Goal: Transaction & Acquisition: Purchase product/service

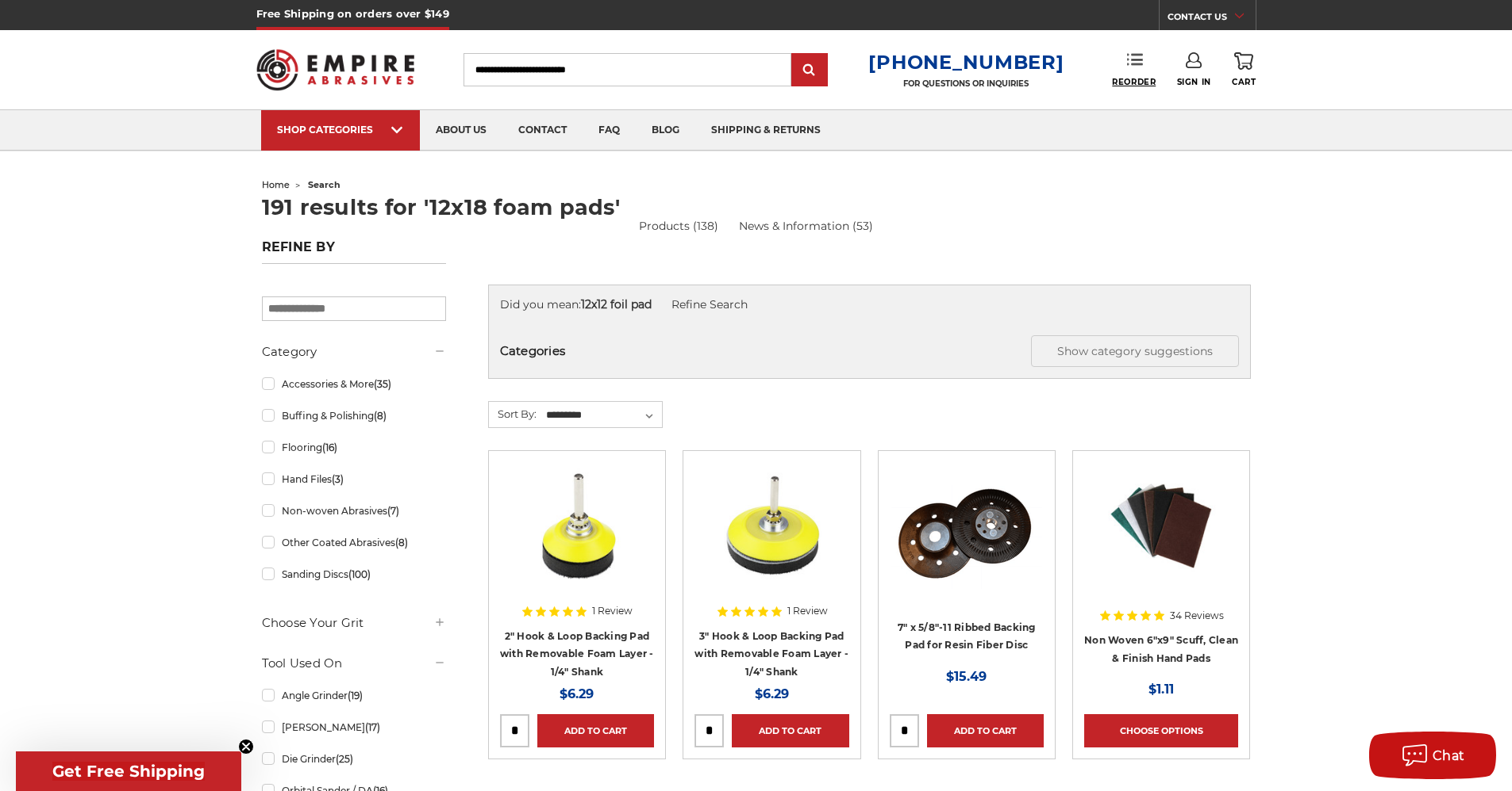
type input "**********"
click at [1141, 77] on span "Reorder" at bounding box center [1134, 82] width 43 height 10
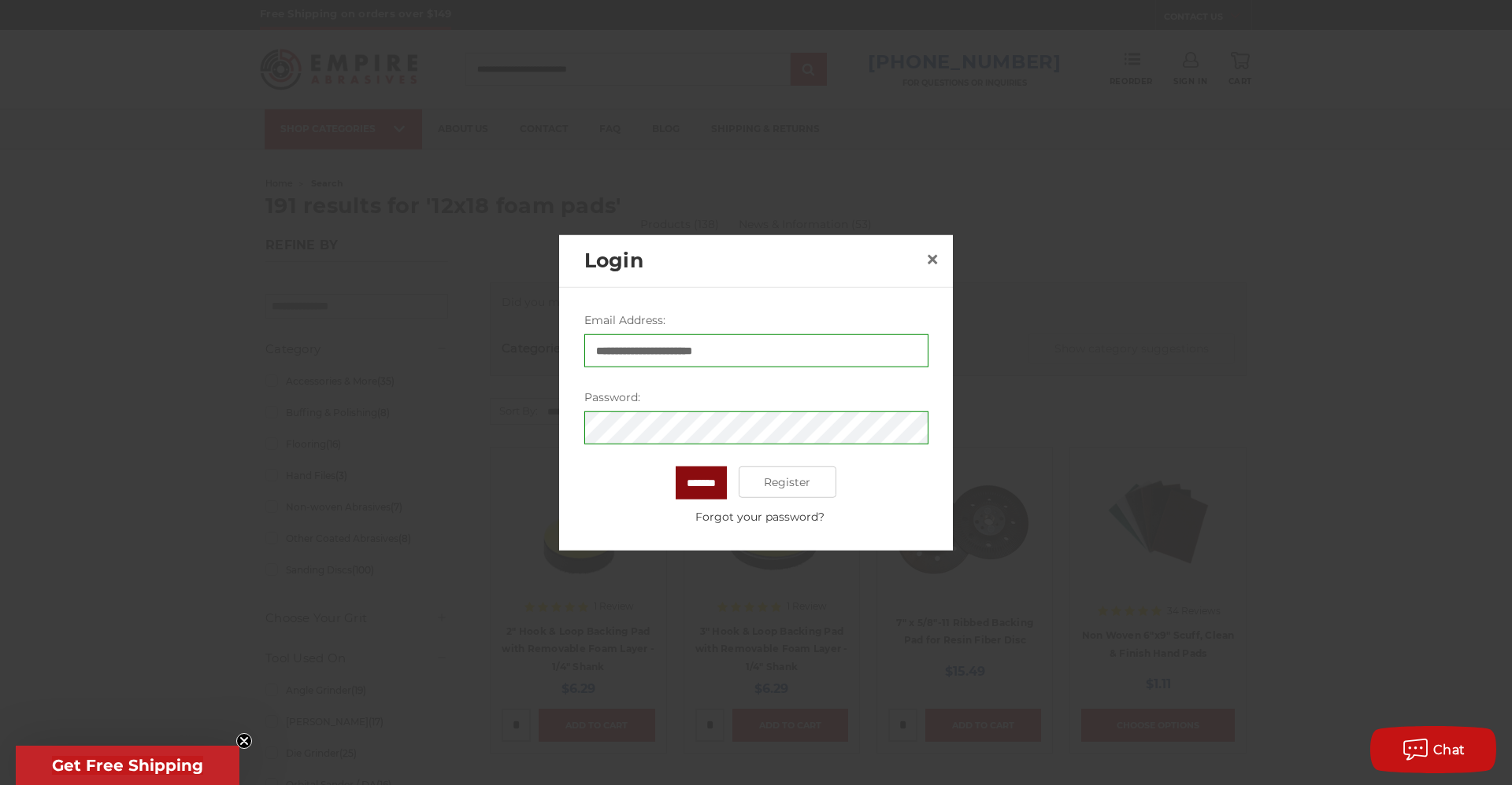
click at [690, 481] on input "*******" at bounding box center [700, 484] width 51 height 33
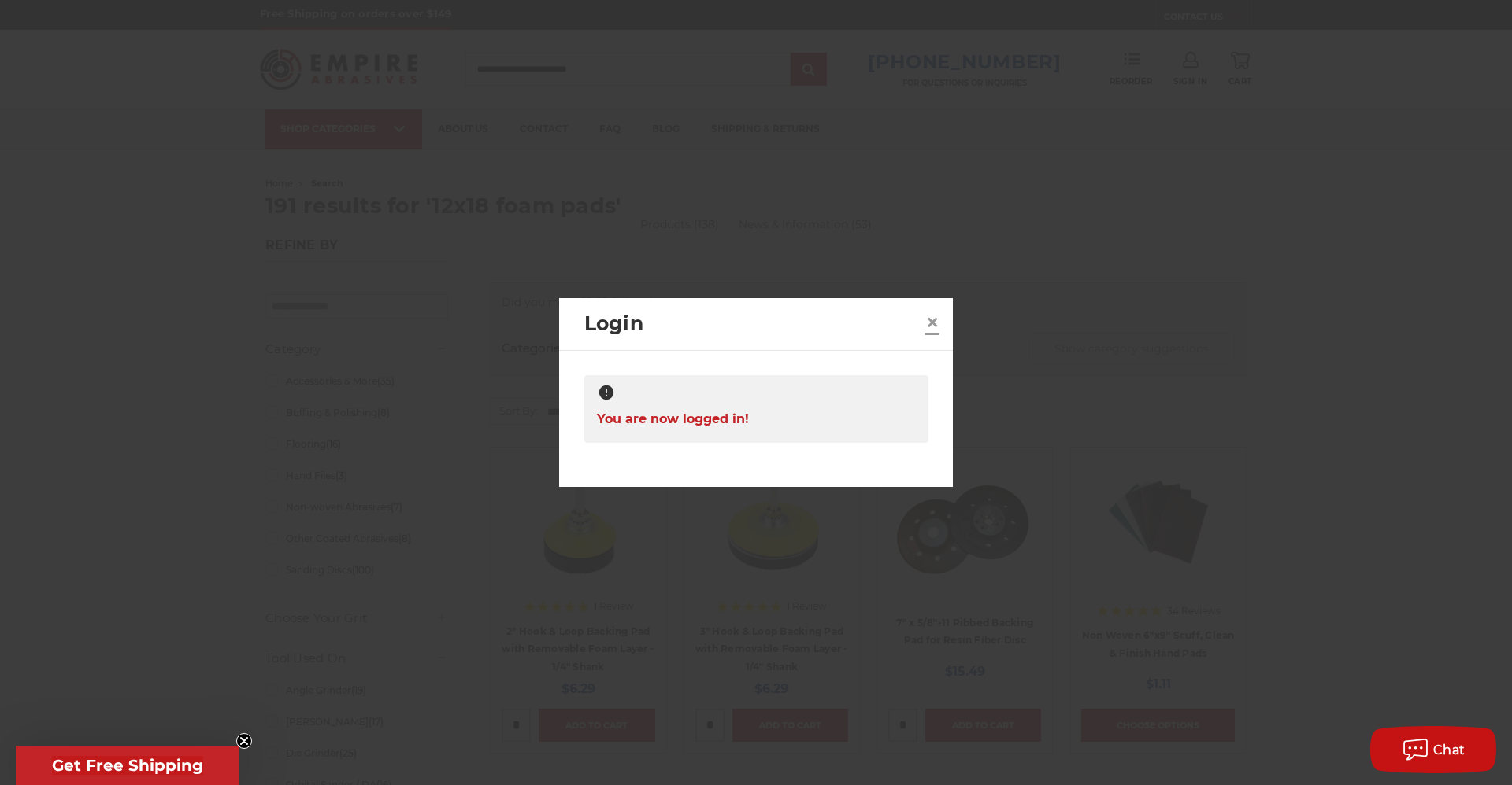
click at [933, 320] on span "×" at bounding box center [932, 322] width 15 height 30
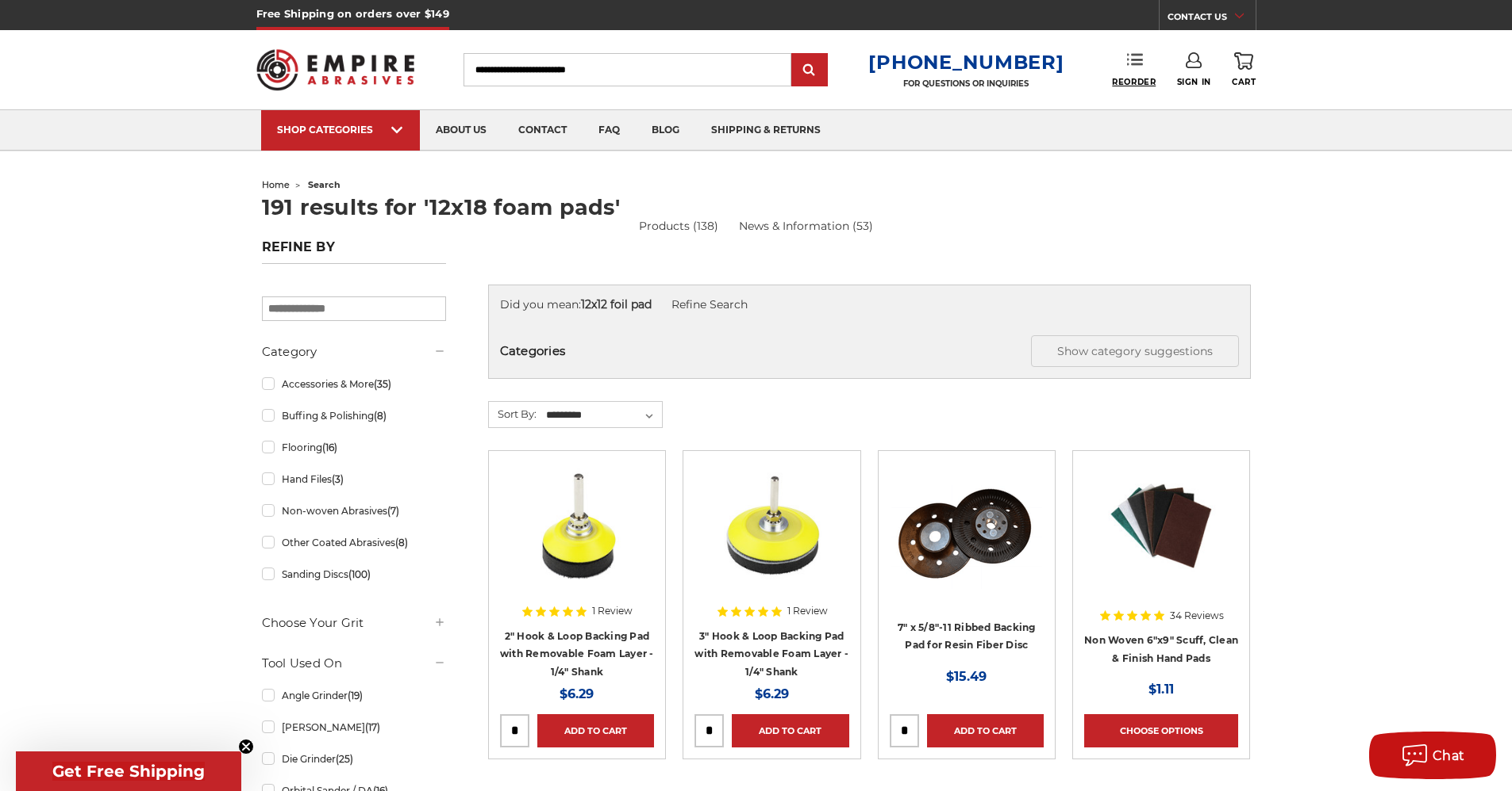
click at [1148, 80] on span "Reorder" at bounding box center [1134, 82] width 43 height 10
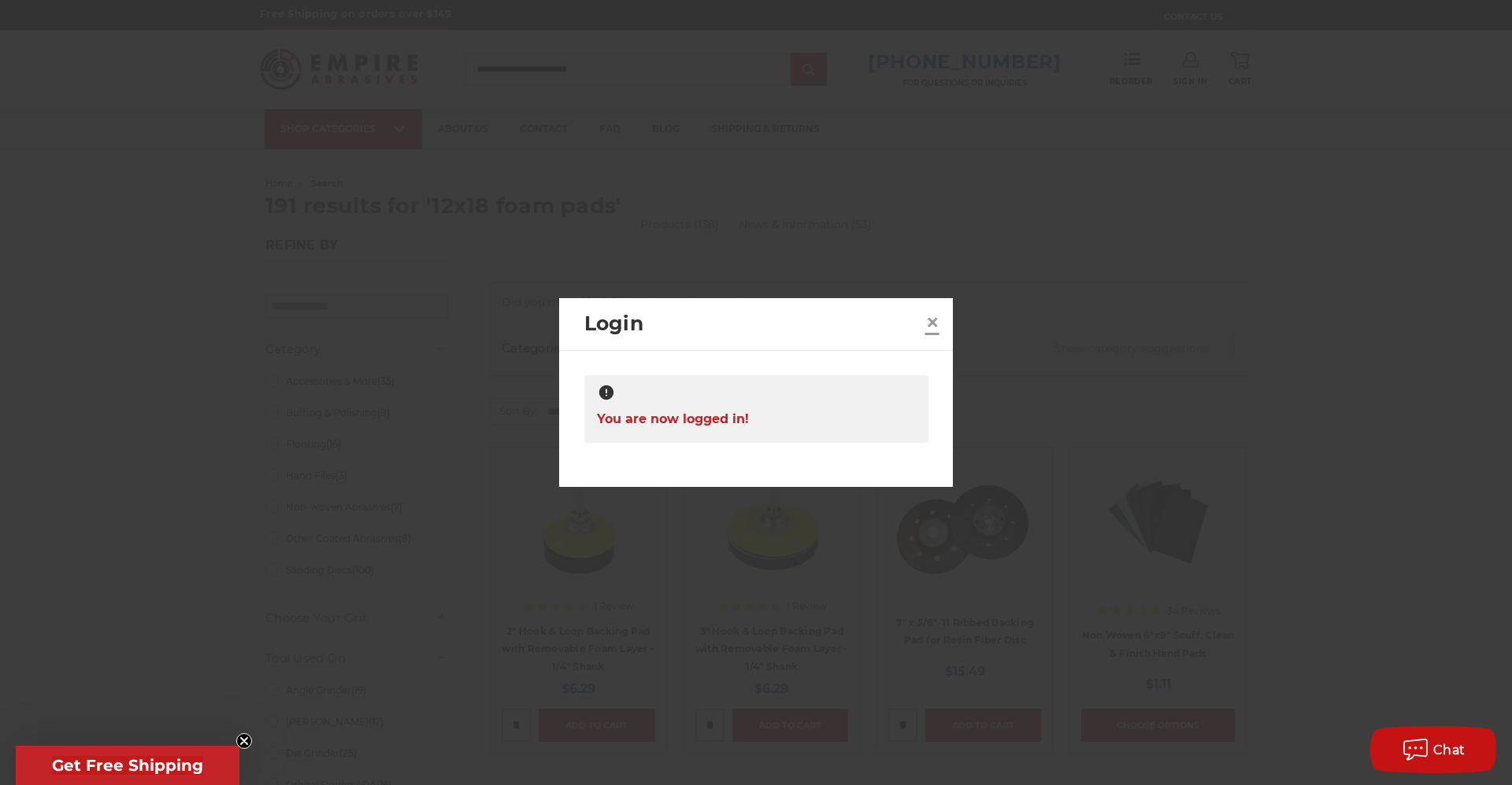
click at [927, 320] on span "×" at bounding box center [932, 322] width 15 height 30
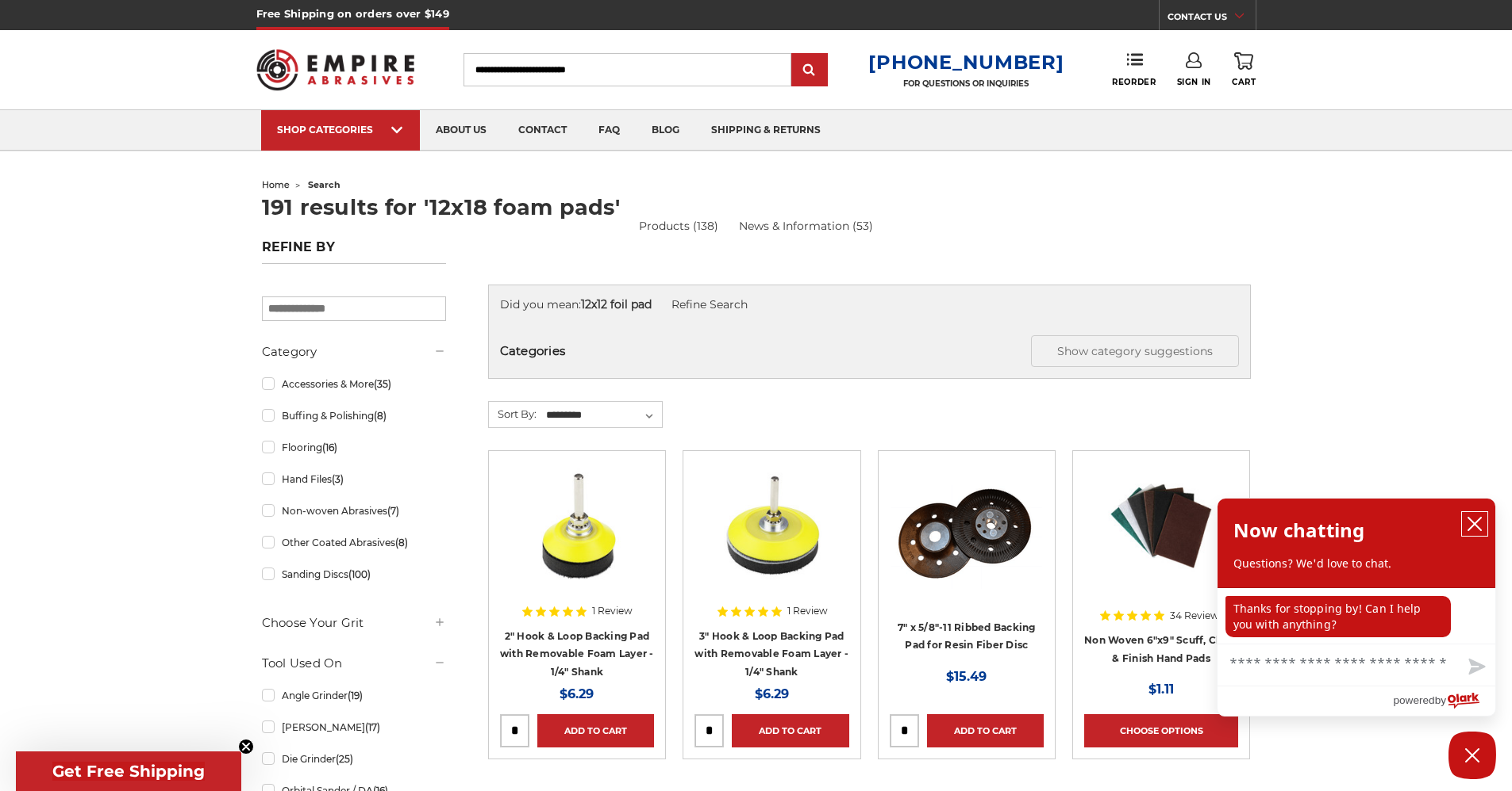
click at [1467, 518] on icon "close chatbox" at bounding box center [1475, 524] width 16 height 16
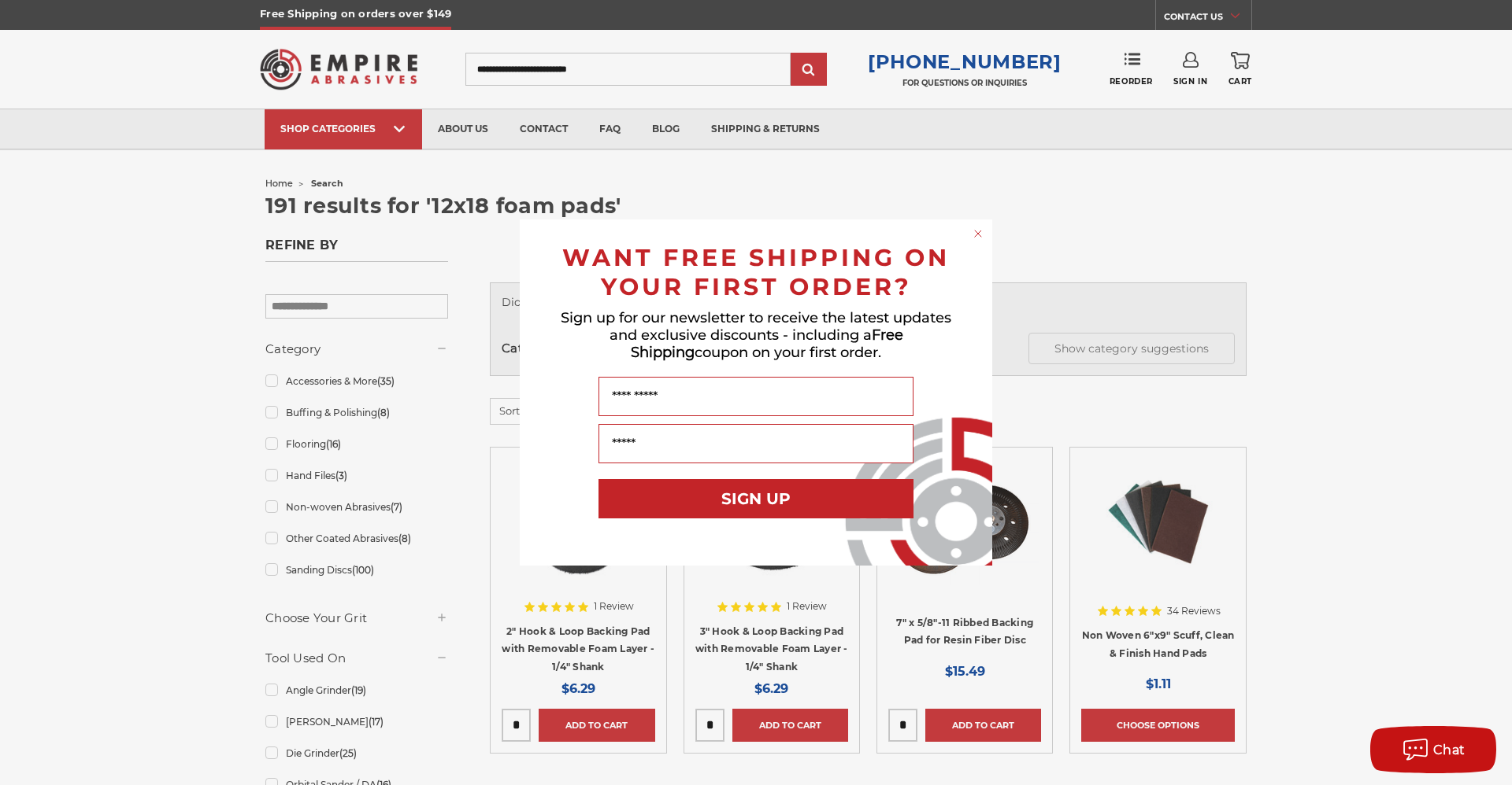
click at [1133, 79] on div "Close dialog WANT FREE SHIPPING ON YOUR FIRST ORDER? Sign up for our newsletter…" at bounding box center [756, 392] width 1512 height 785
click at [978, 233] on icon "Close dialog" at bounding box center [977, 233] width 6 height 6
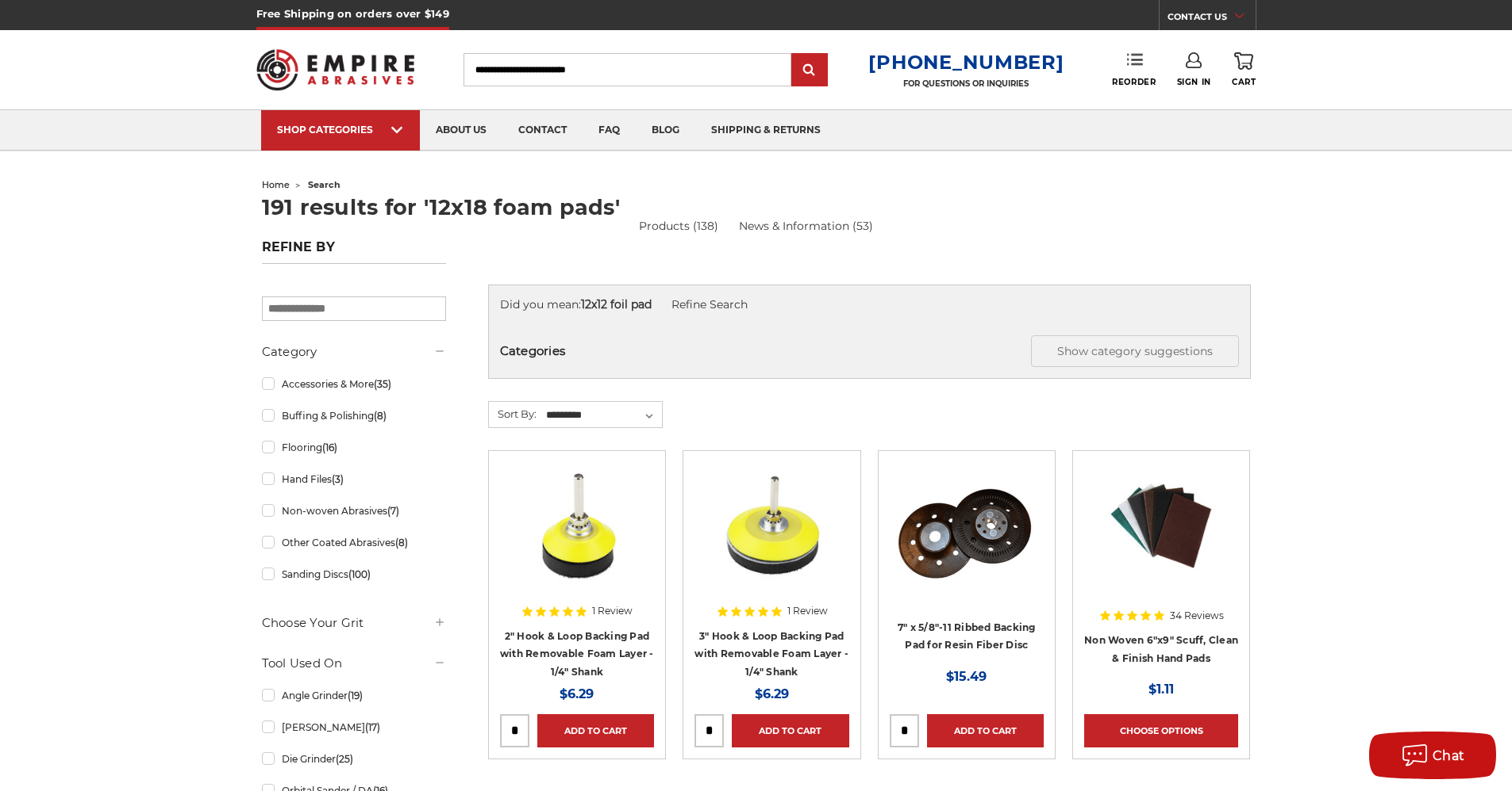
click at [1136, 65] on use at bounding box center [1134, 59] width 16 height 11
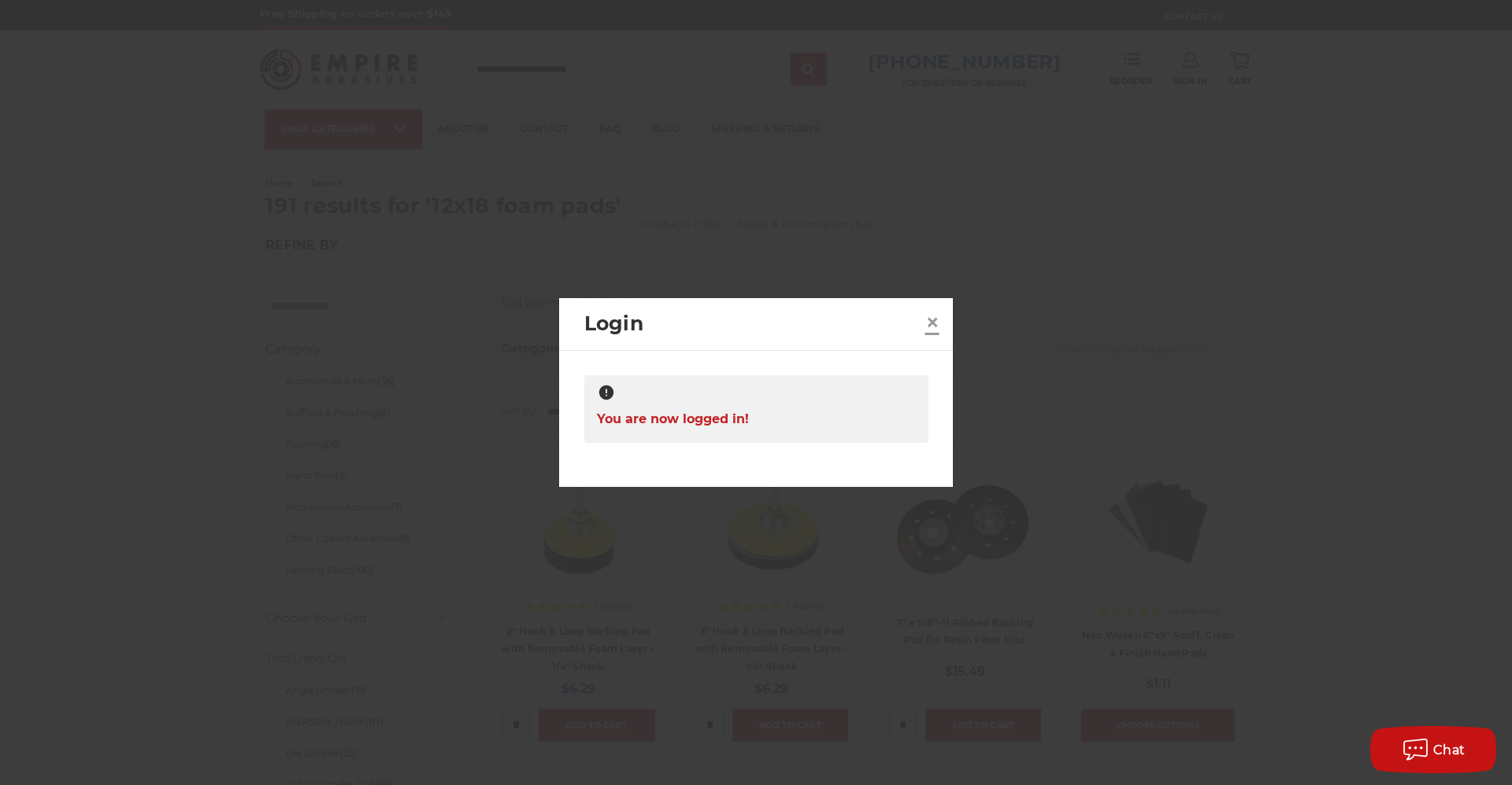
click at [932, 327] on span "×" at bounding box center [932, 322] width 15 height 30
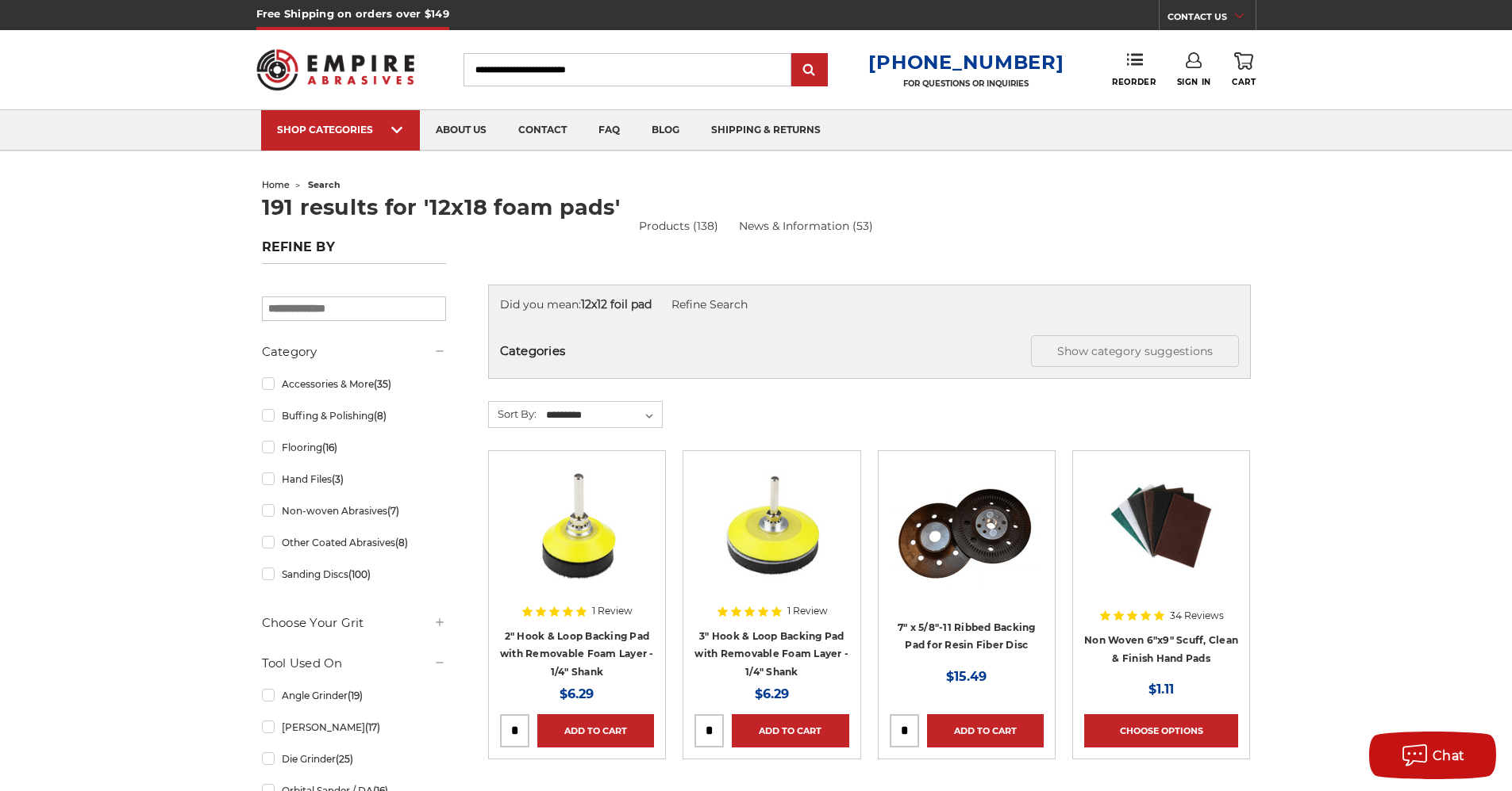
click at [1189, 76] on link "Sign In" at bounding box center [1193, 70] width 34 height 35
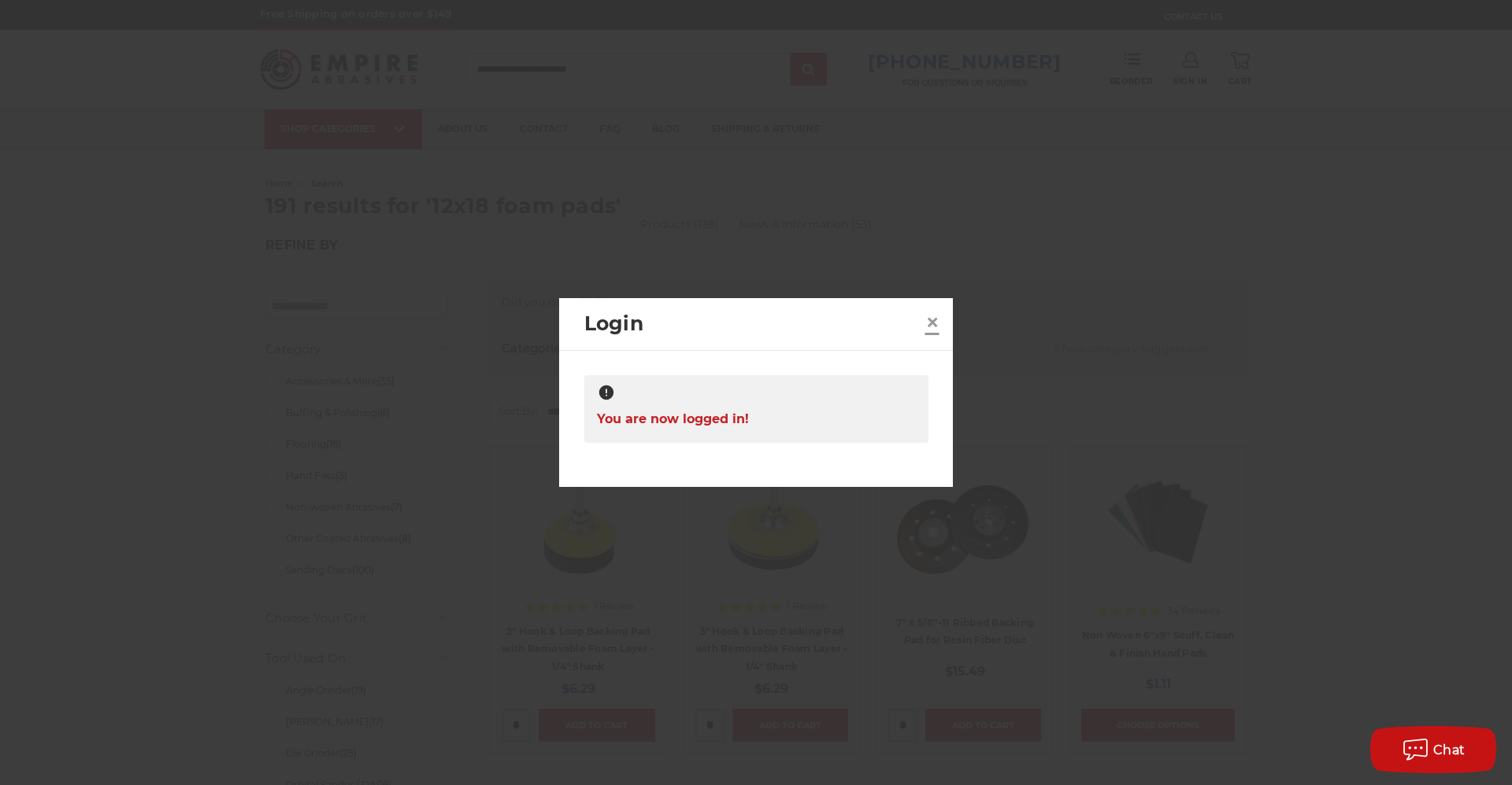
click at [933, 327] on span "×" at bounding box center [932, 322] width 15 height 30
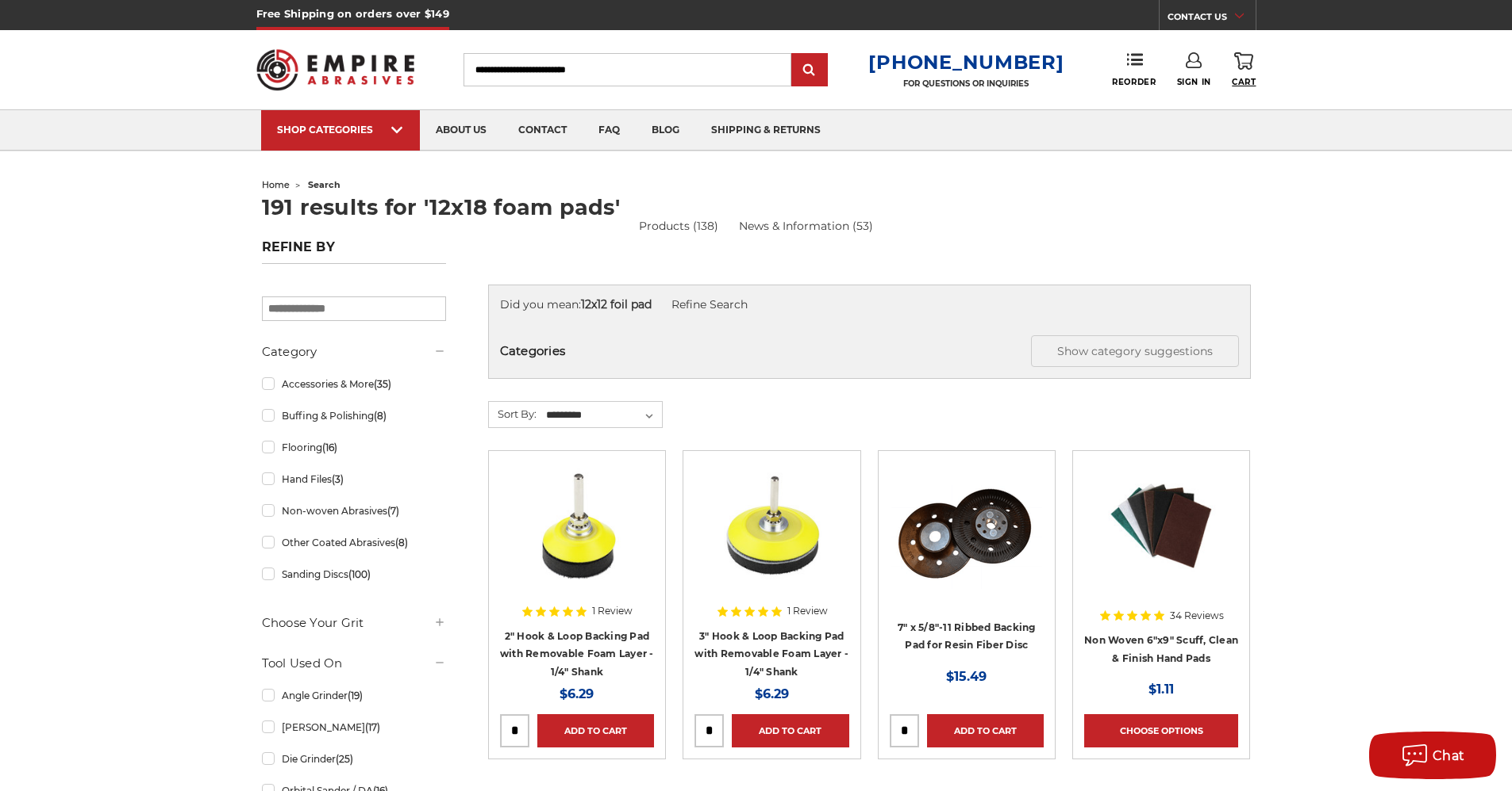
click at [1237, 80] on span "Cart" at bounding box center [1244, 82] width 24 height 10
click at [1136, 64] on use at bounding box center [1134, 59] width 16 height 11
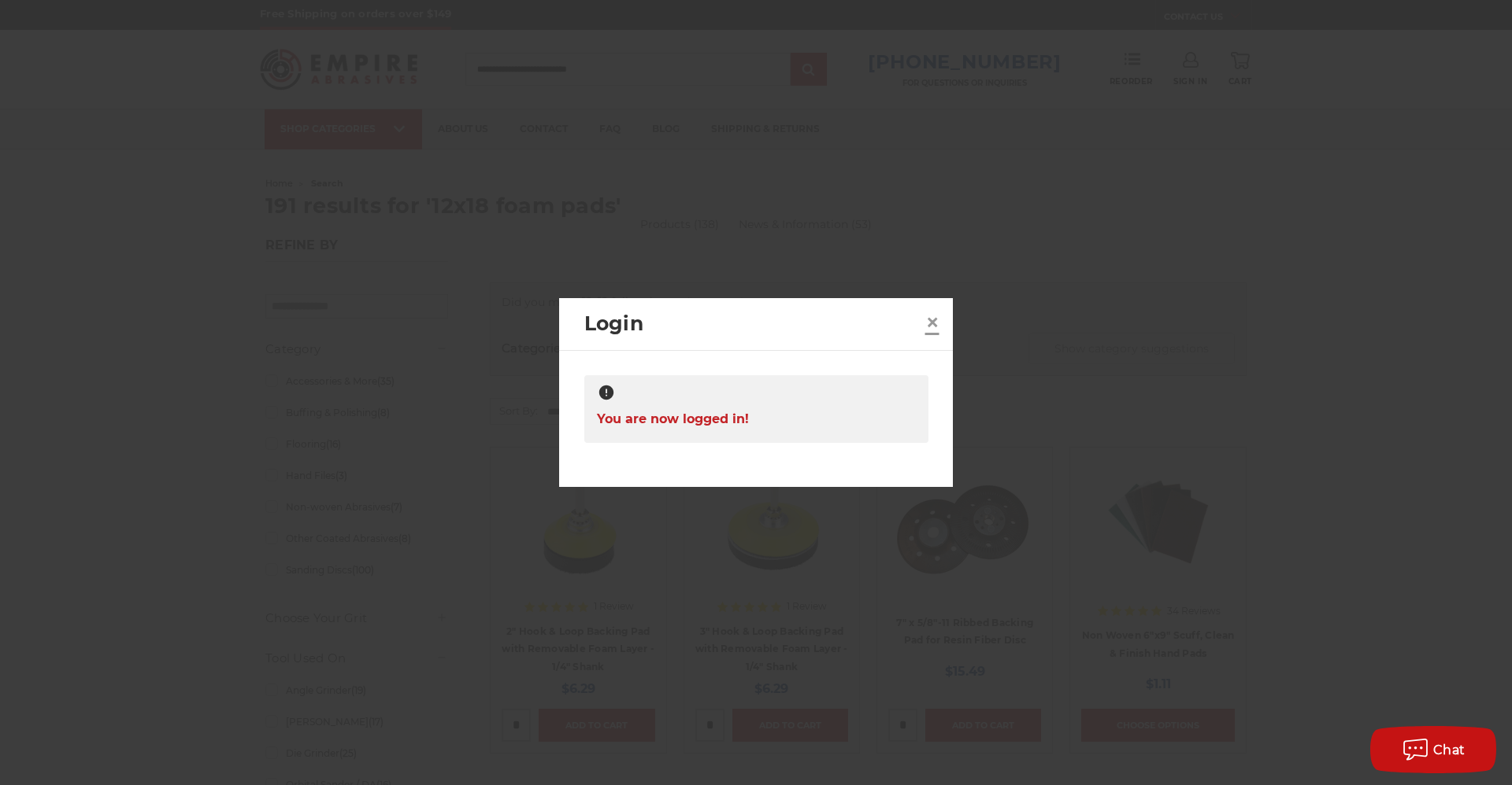
click at [930, 322] on span "×" at bounding box center [932, 322] width 15 height 30
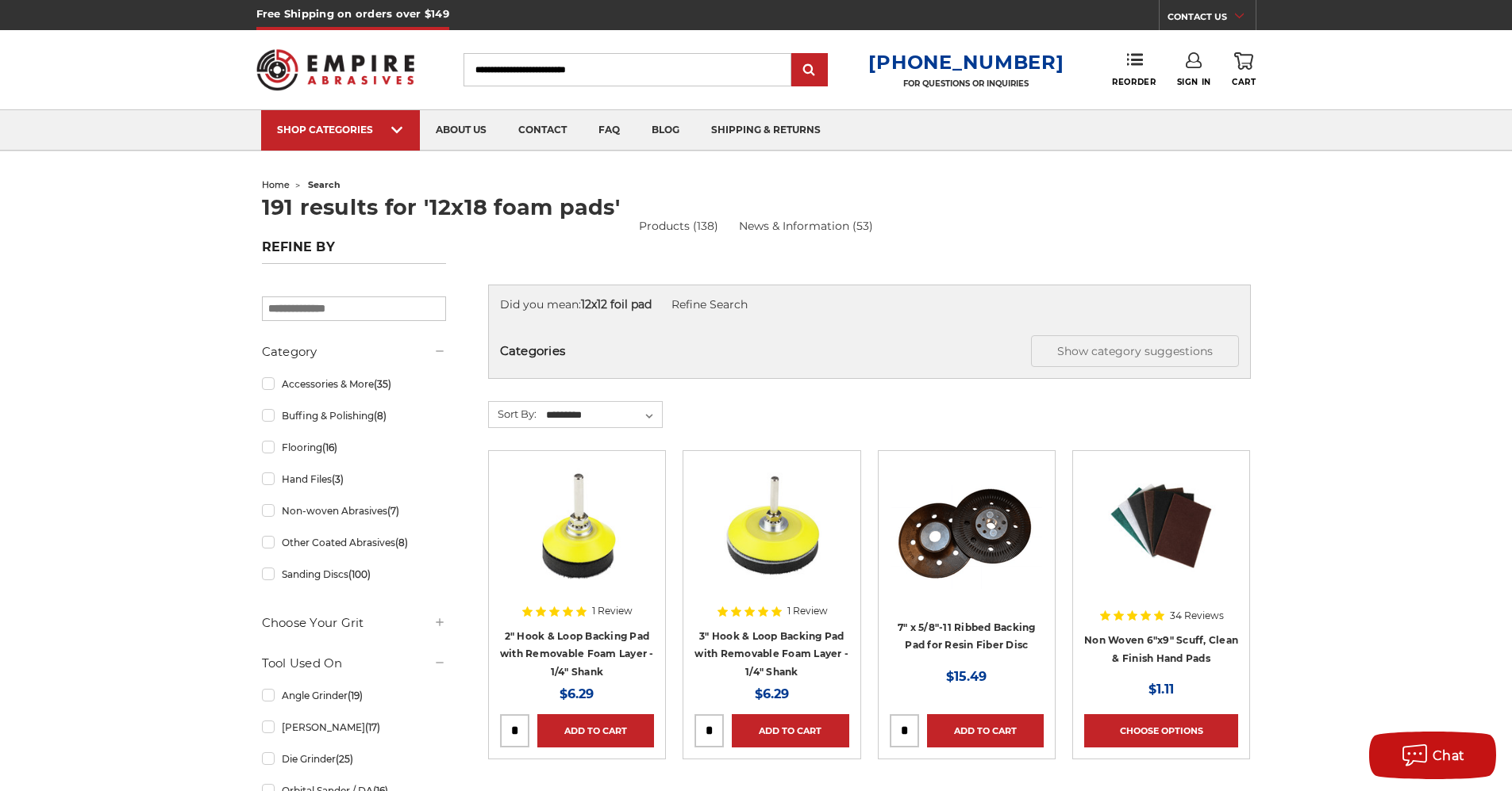
click at [1029, 196] on ul "home search" at bounding box center [756, 185] width 989 height 23
click at [591, 78] on input "Search" at bounding box center [626, 70] width 327 height 33
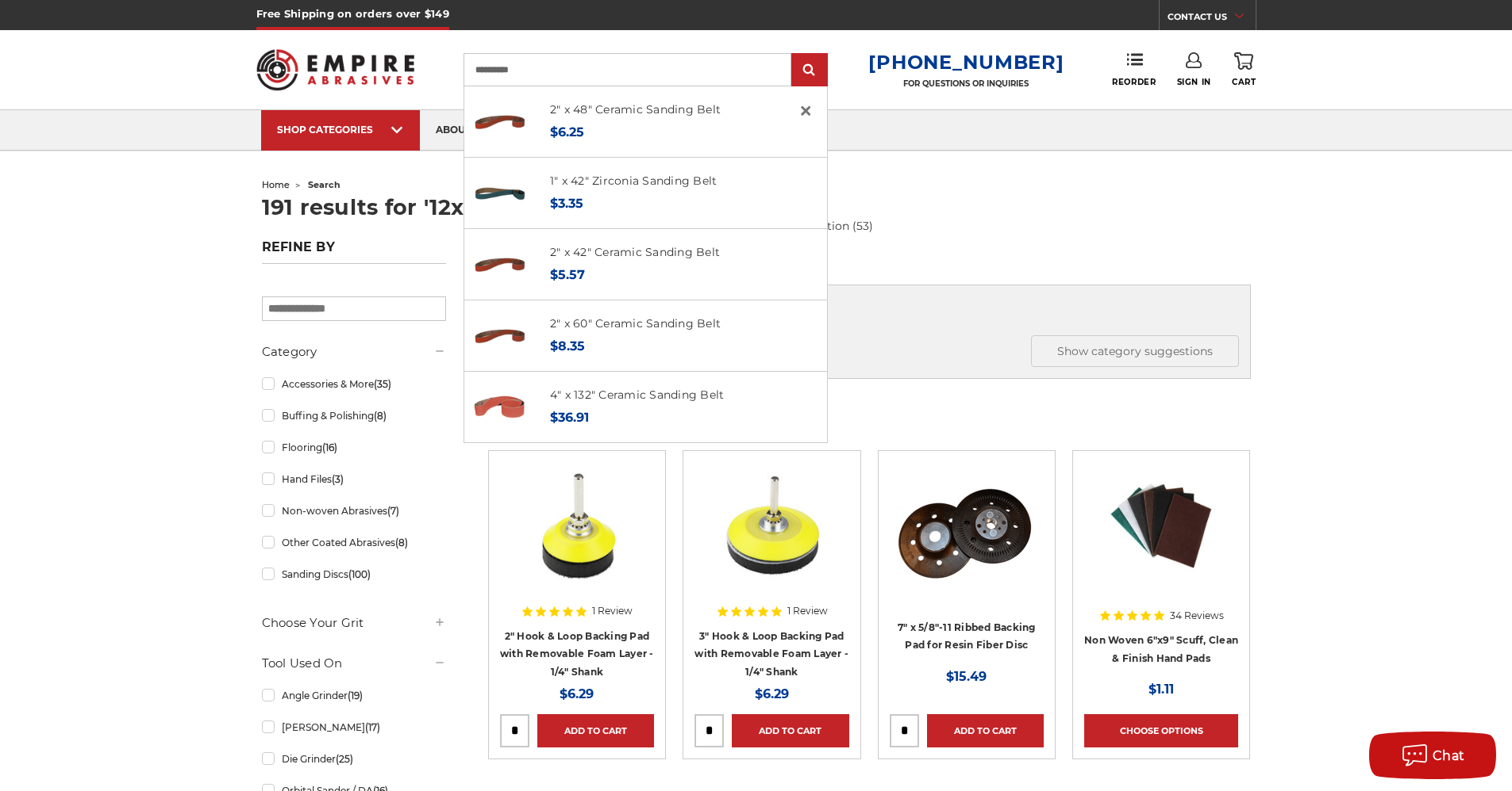
type input "**********"
click at [793, 55] on input "submit" at bounding box center [809, 71] width 31 height 31
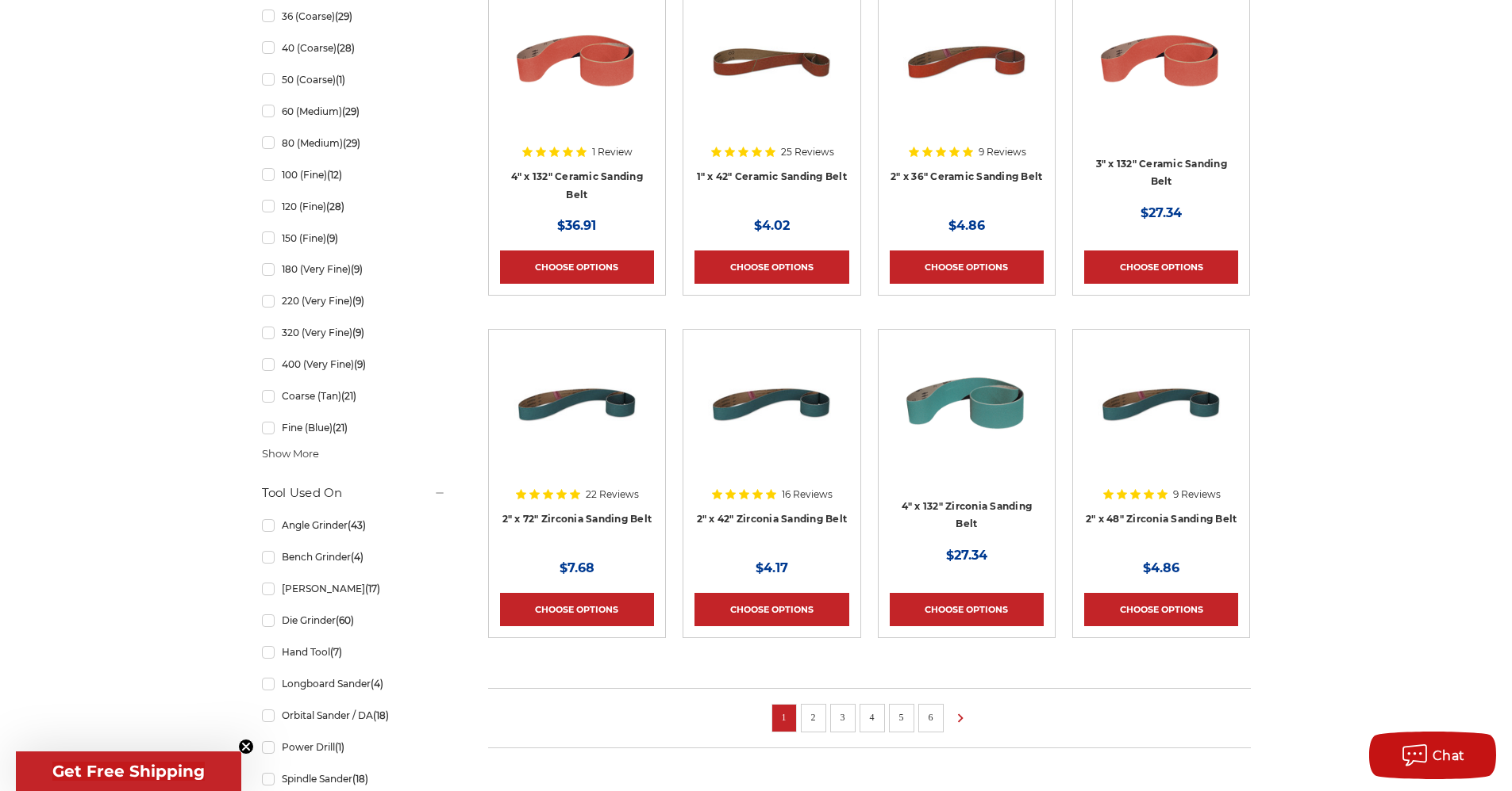
scroll to position [1096, 0]
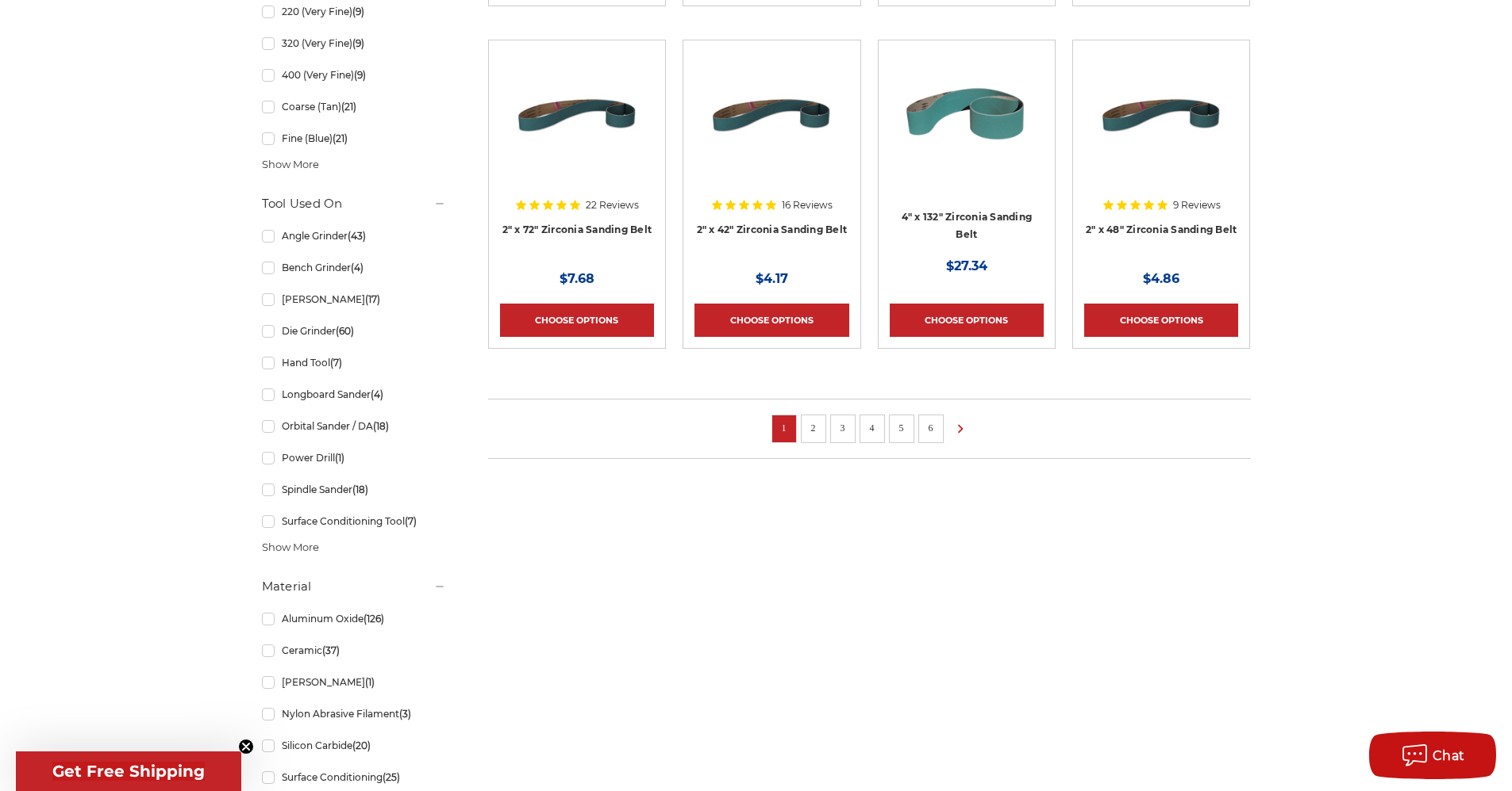
click at [812, 436] on li "2" at bounding box center [813, 428] width 26 height 28
click at [812, 433] on link "2" at bounding box center [813, 428] width 16 height 18
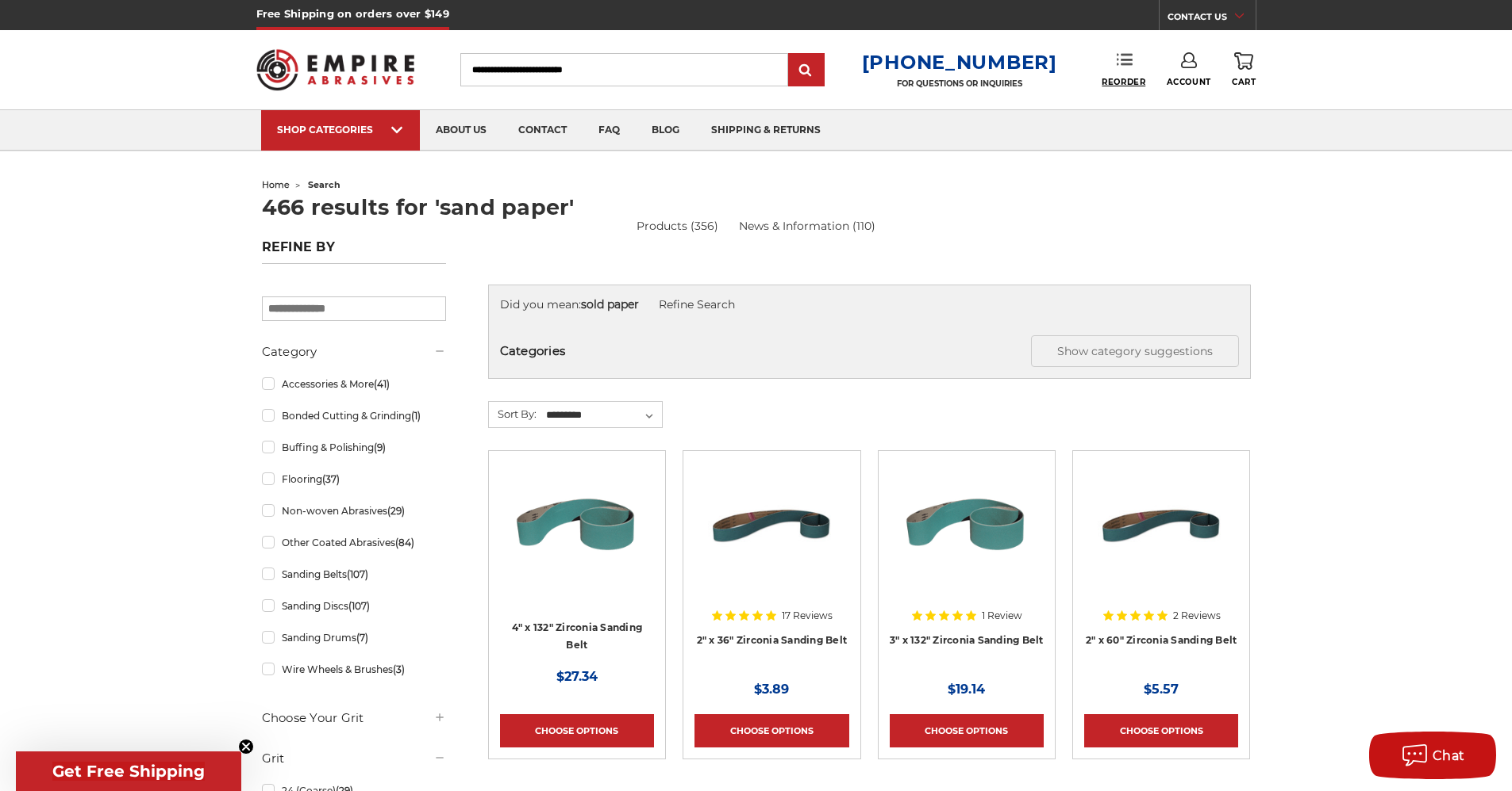
click at [1122, 83] on span "Reorder" at bounding box center [1123, 82] width 43 height 10
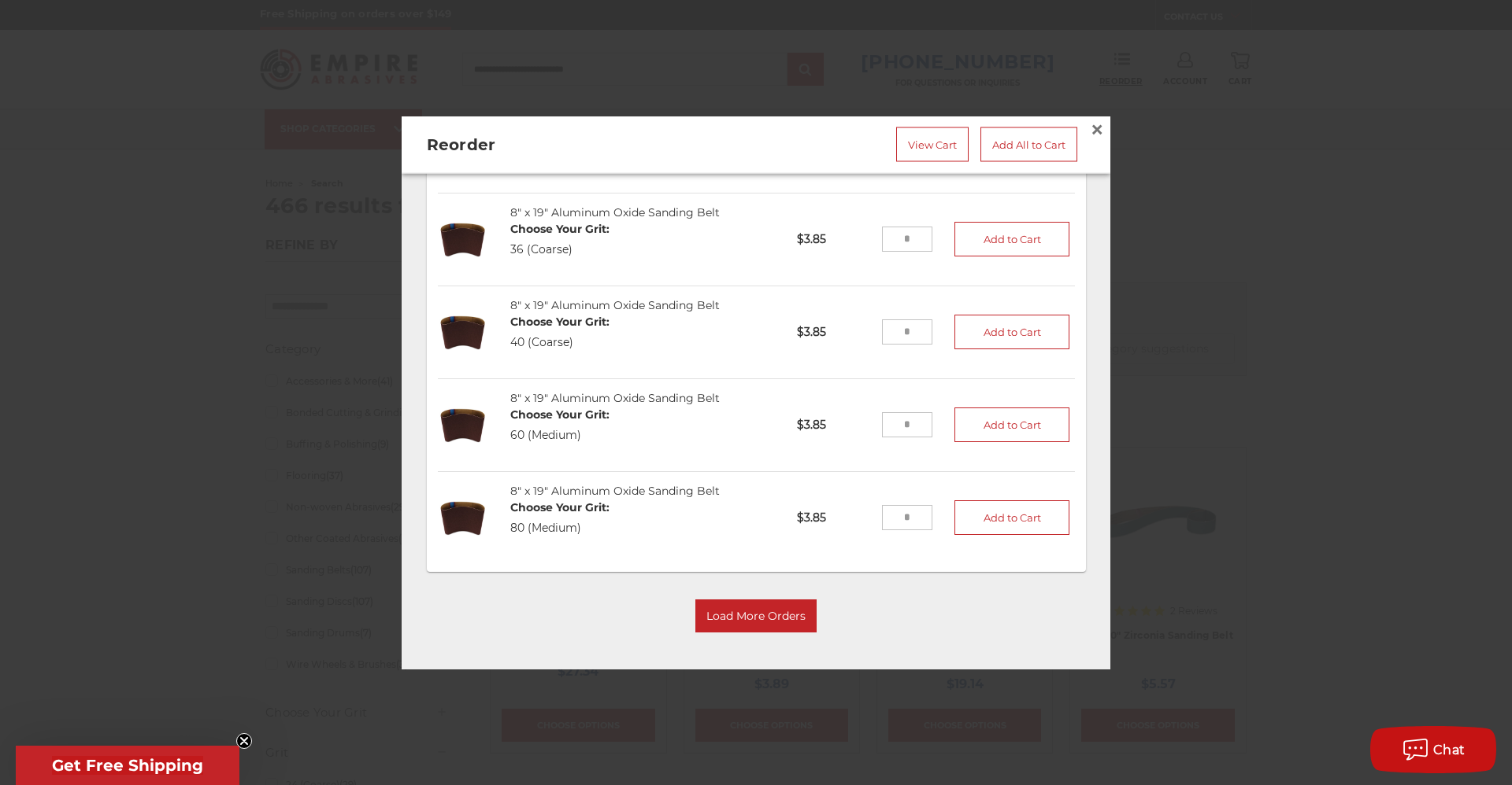
scroll to position [629, 0]
click at [736, 614] on button "Load More Orders" at bounding box center [756, 617] width 121 height 33
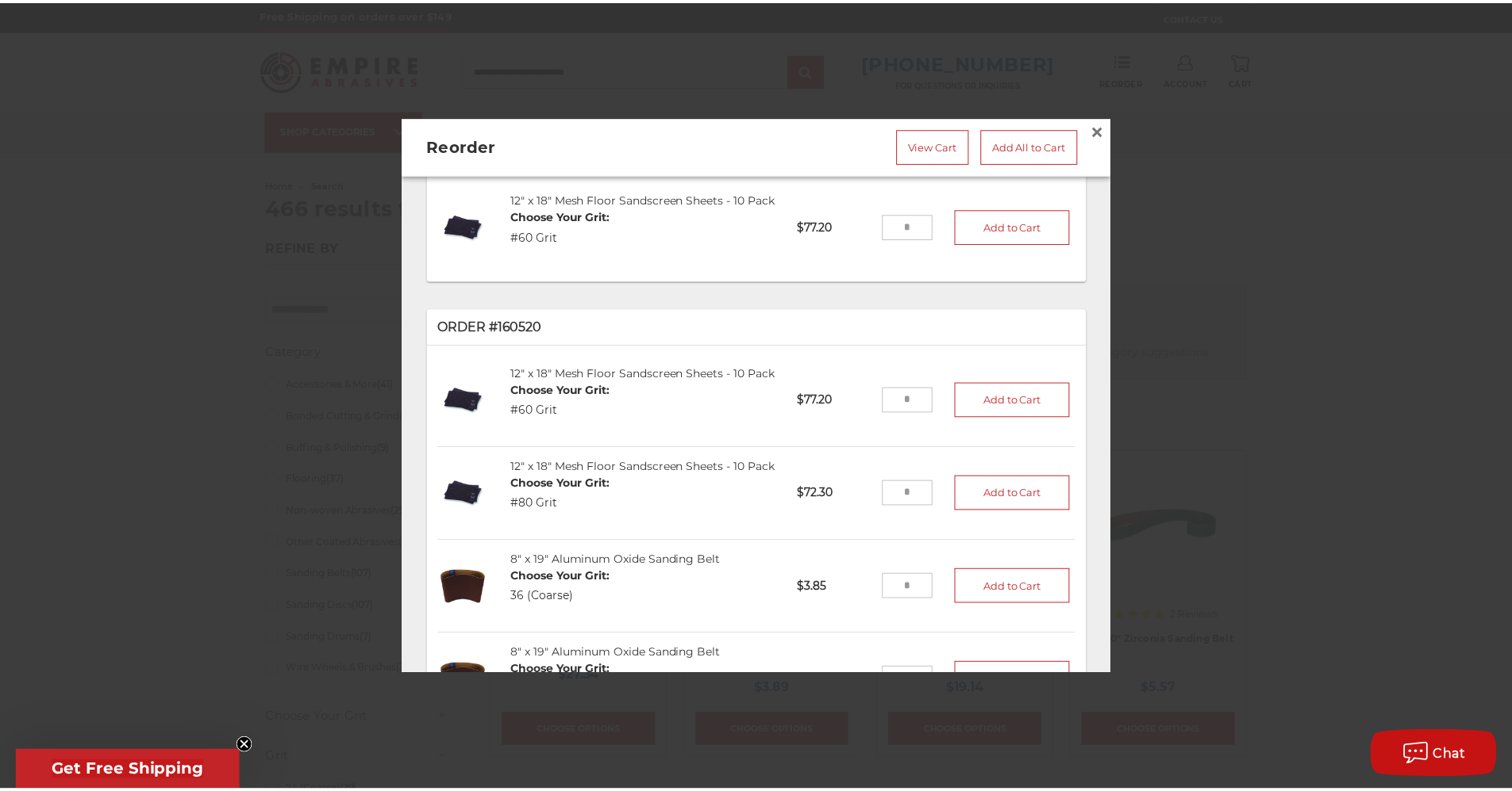
scroll to position [0, 0]
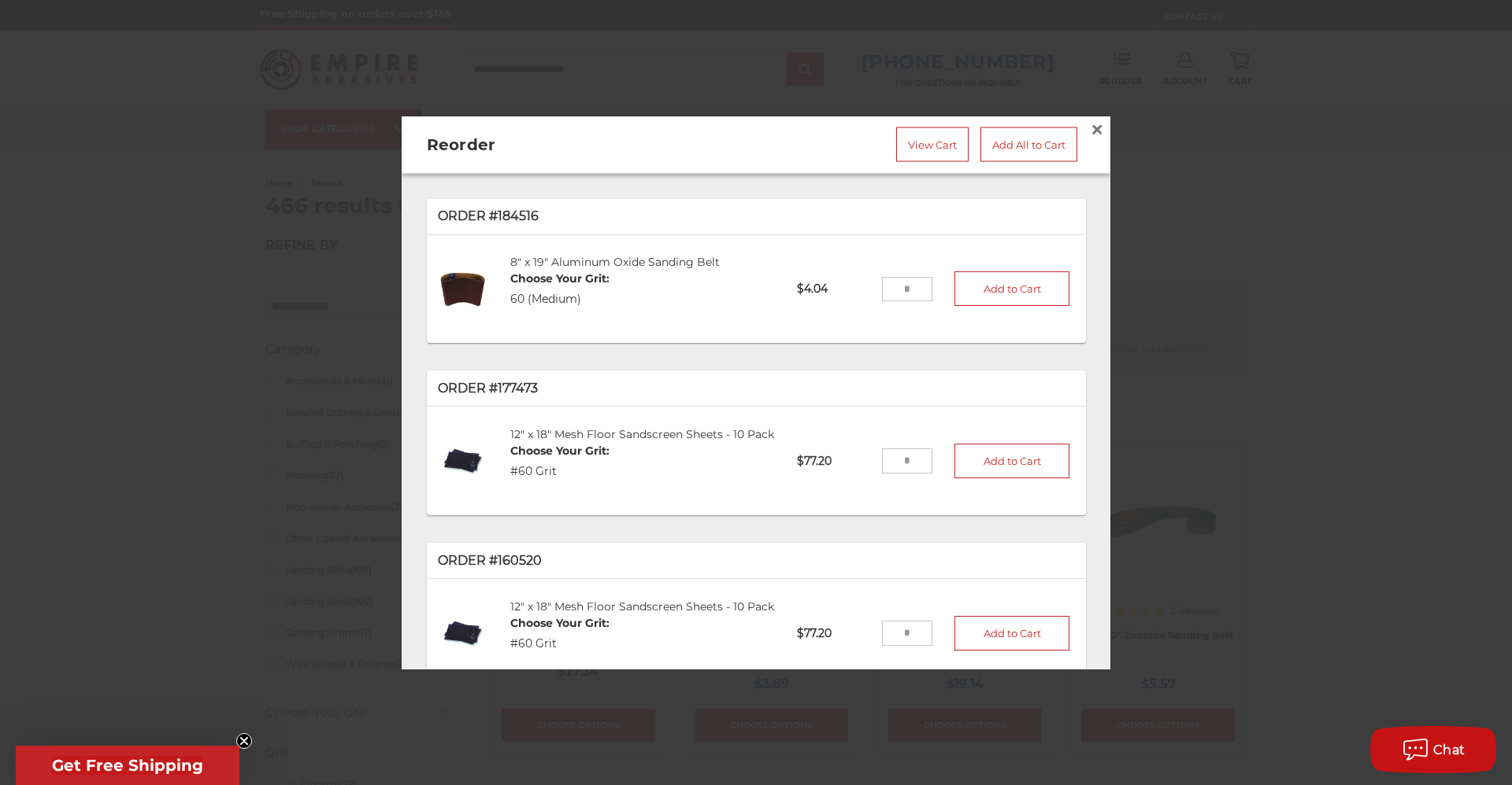
click at [1275, 165] on div at bounding box center [756, 392] width 1512 height 785
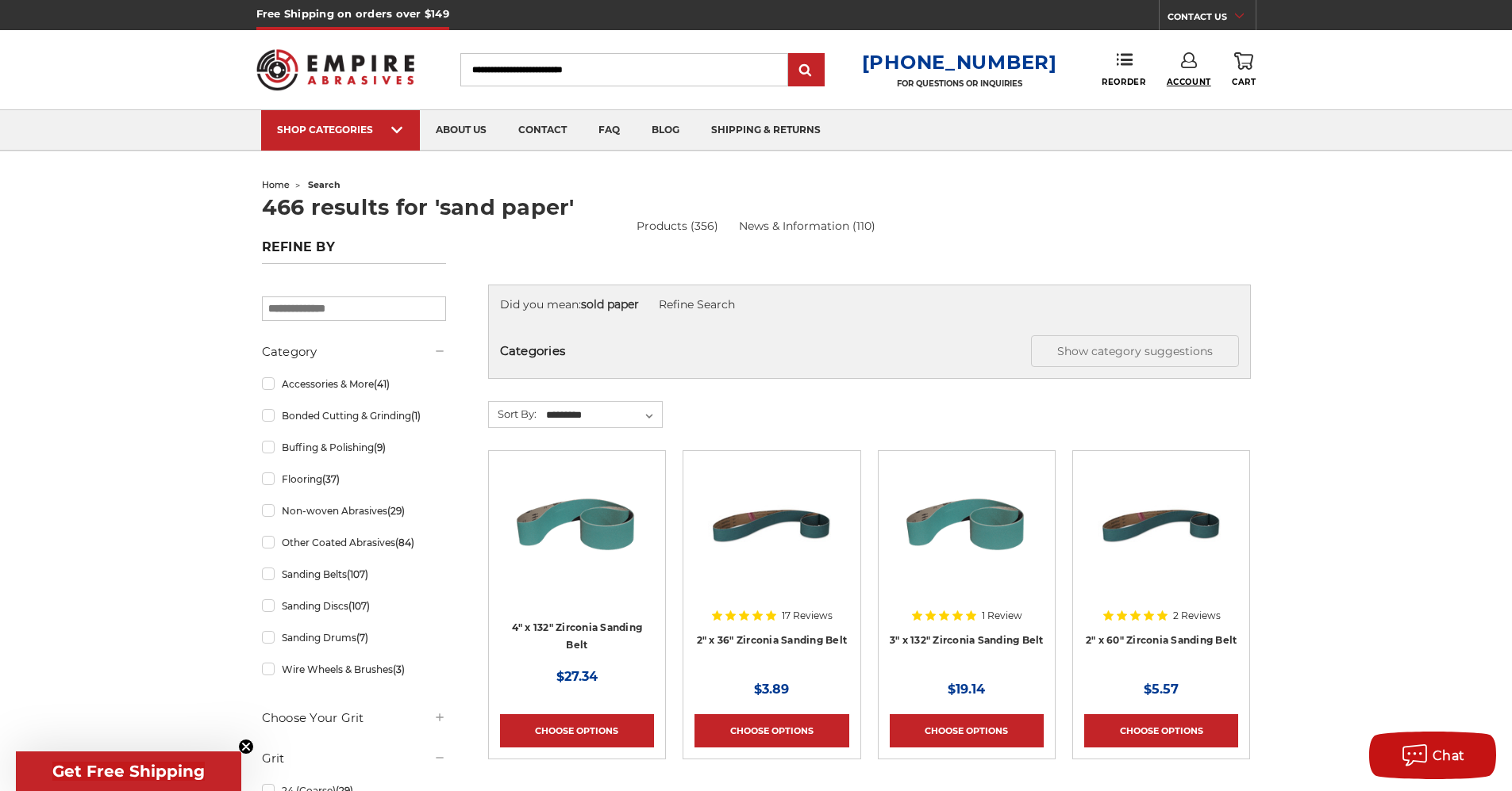
click at [1200, 81] on span "Account" at bounding box center [1188, 82] width 44 height 10
click at [1187, 101] on link "Account" at bounding box center [1188, 103] width 113 height 30
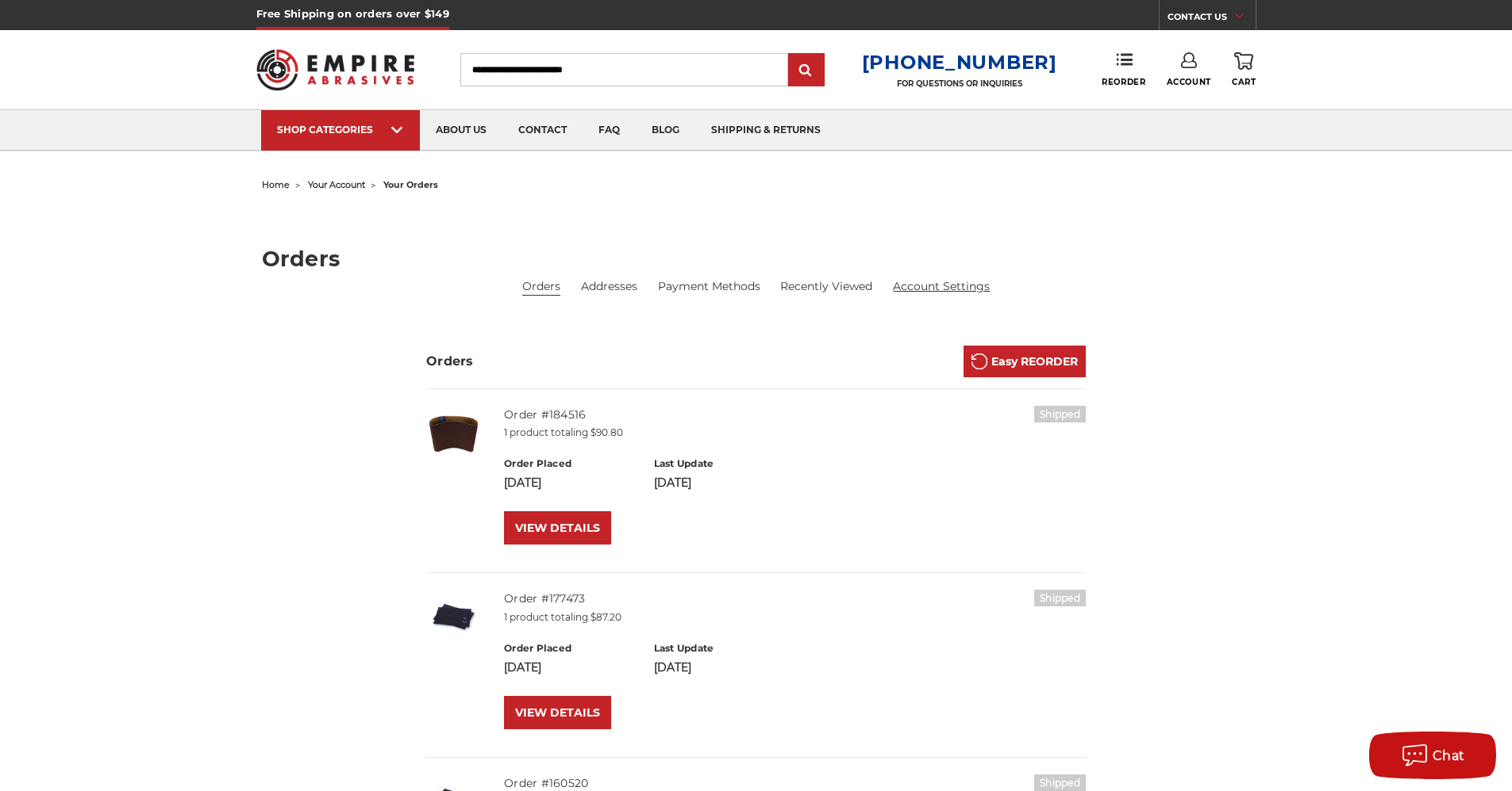
click at [964, 279] on link "Account Settings" at bounding box center [941, 286] width 96 height 17
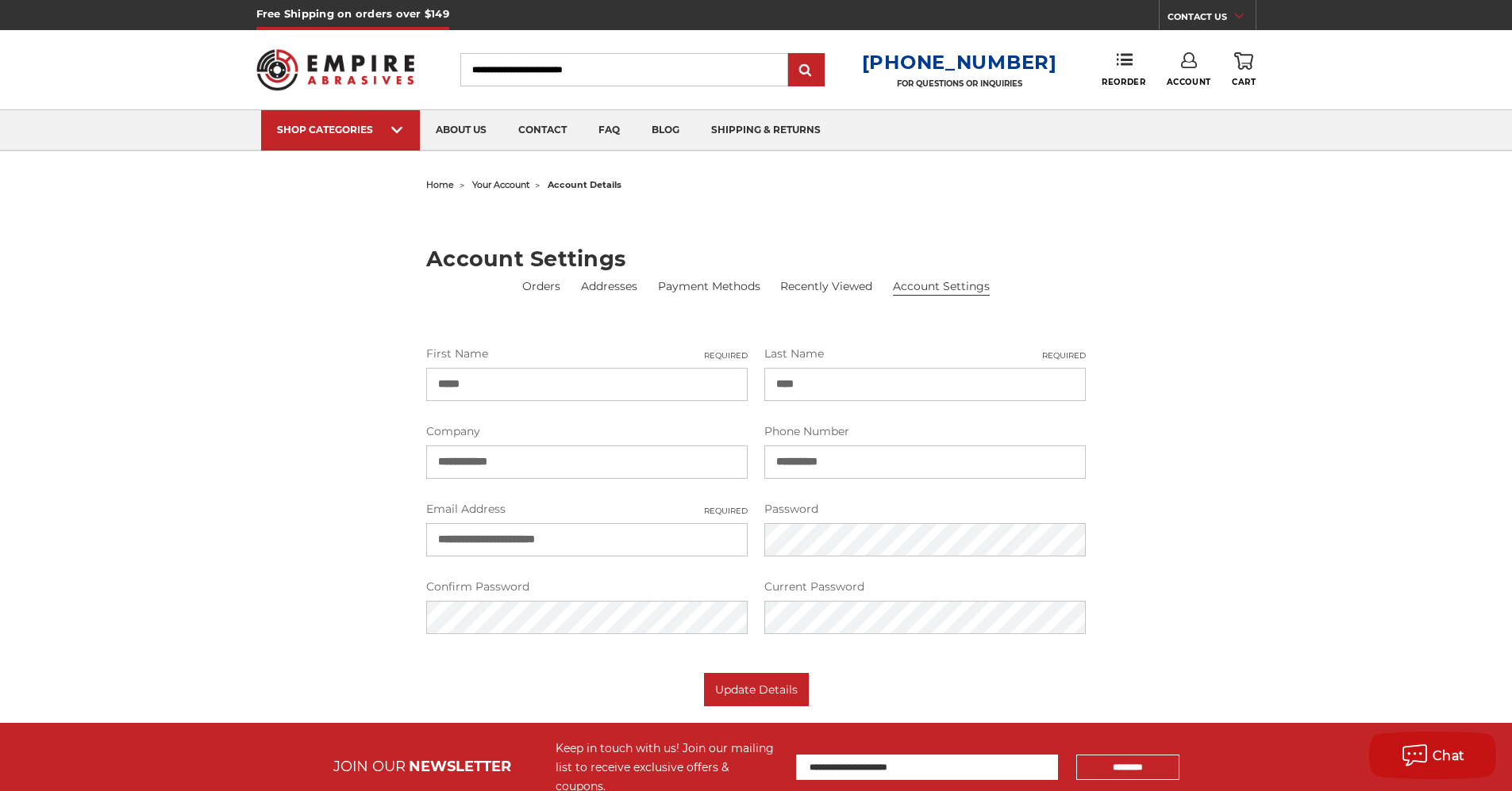
click at [673, 540] on input "**********" at bounding box center [586, 540] width 321 height 33
type input "*"
type input "**********"
click at [788, 684] on button "Update Details" at bounding box center [756, 690] width 105 height 33
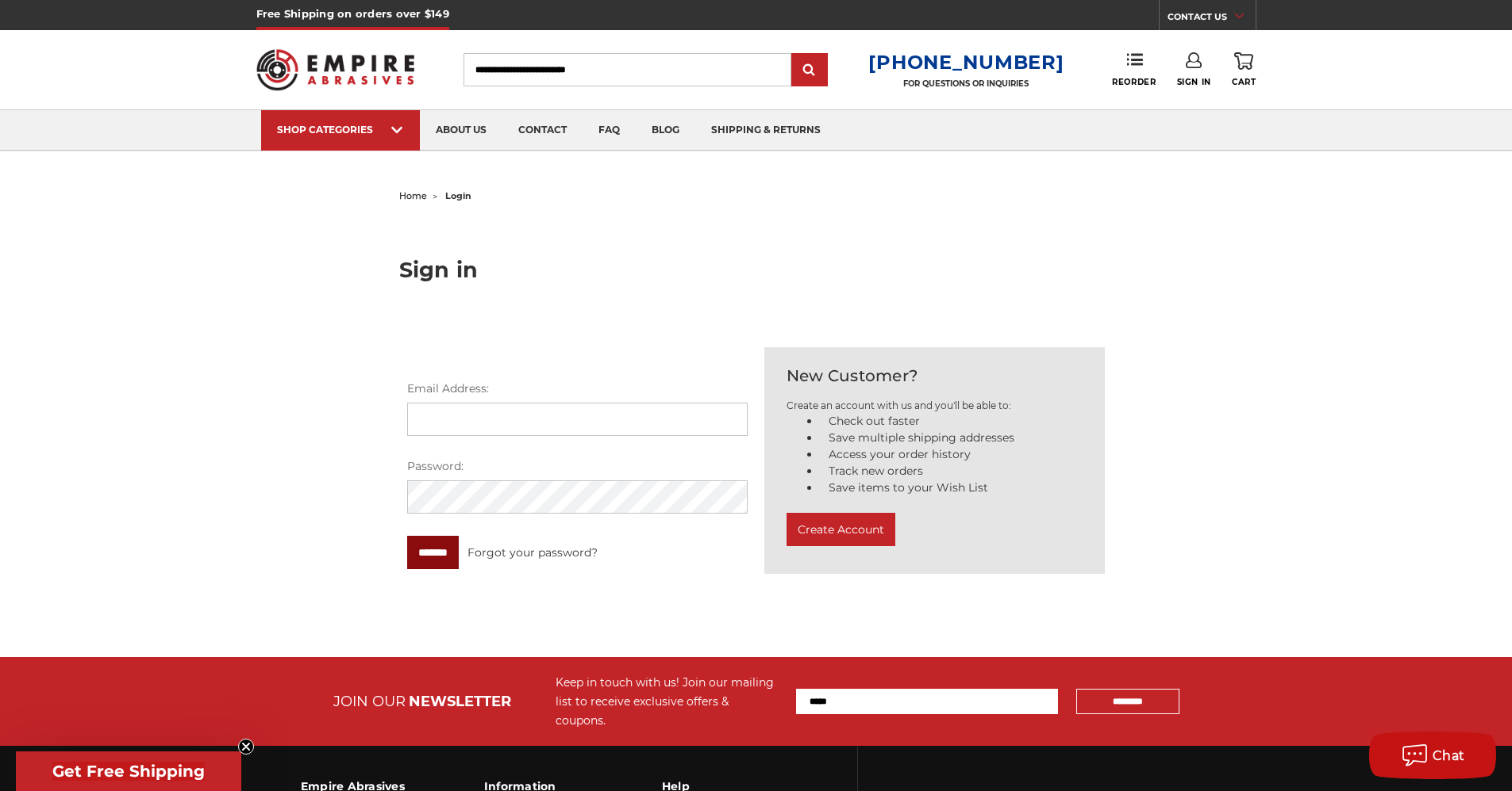
type input "**********"
click at [431, 545] on input "*******" at bounding box center [433, 553] width 51 height 33
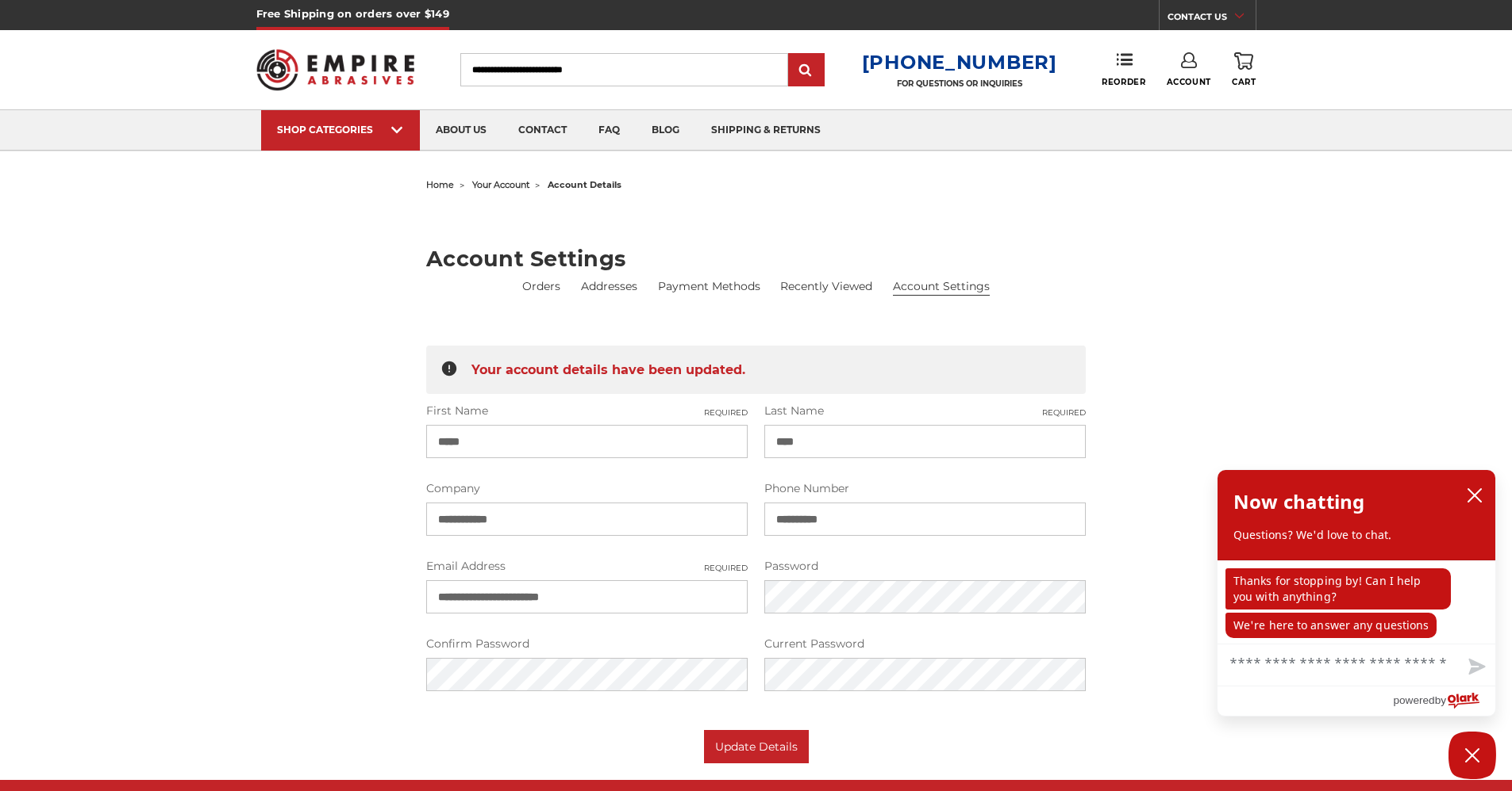
click at [1193, 318] on div "home your account account details Account Settings Orders Addresses Payment Met…" at bounding box center [756, 469] width 1122 height 590
click at [1475, 499] on icon "close chatbox" at bounding box center [1475, 495] width 16 height 16
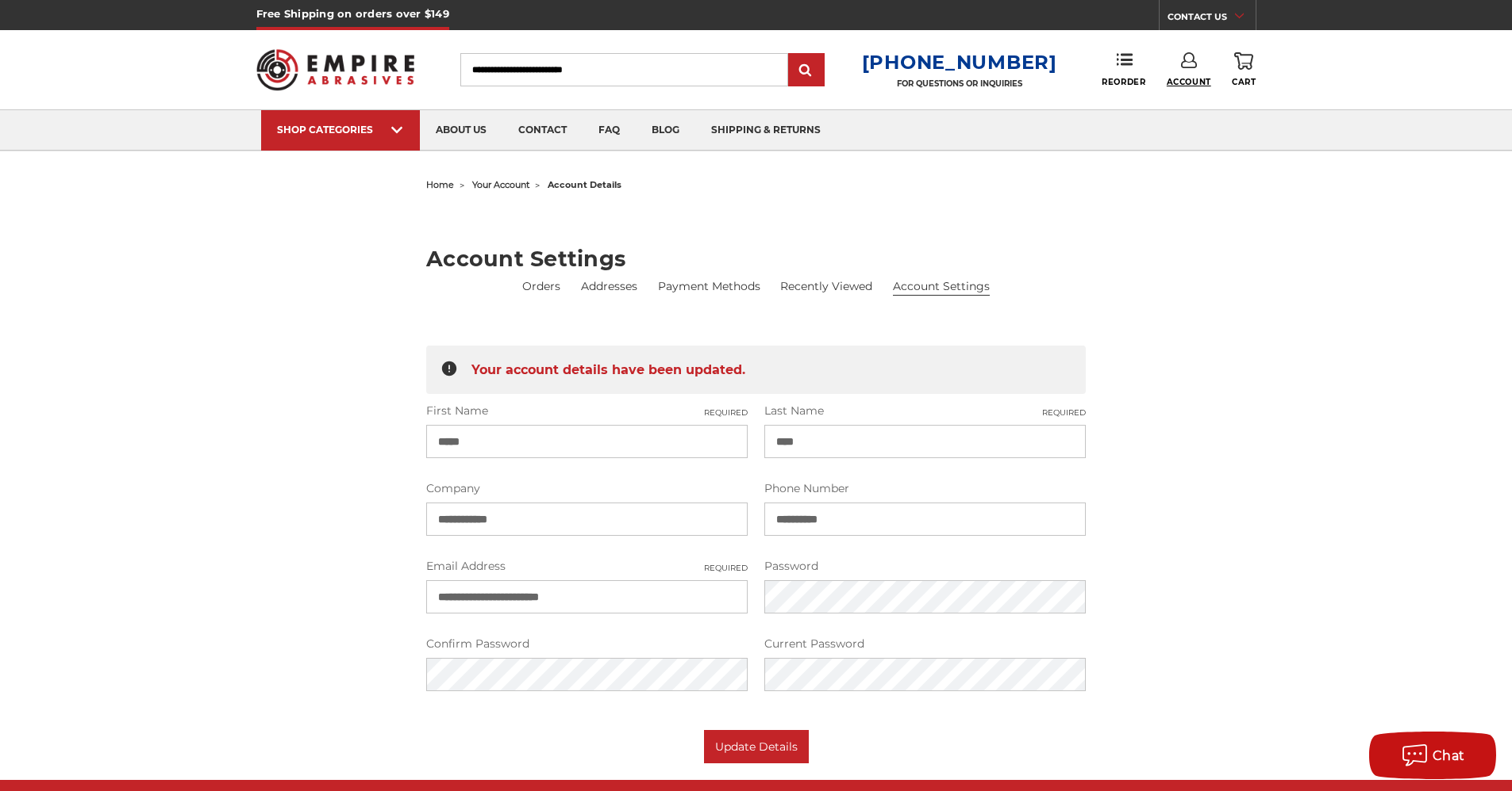
click at [1188, 79] on span "Account" at bounding box center [1188, 82] width 44 height 10
click at [1121, 71] on link "Reorder" at bounding box center [1123, 69] width 43 height 34
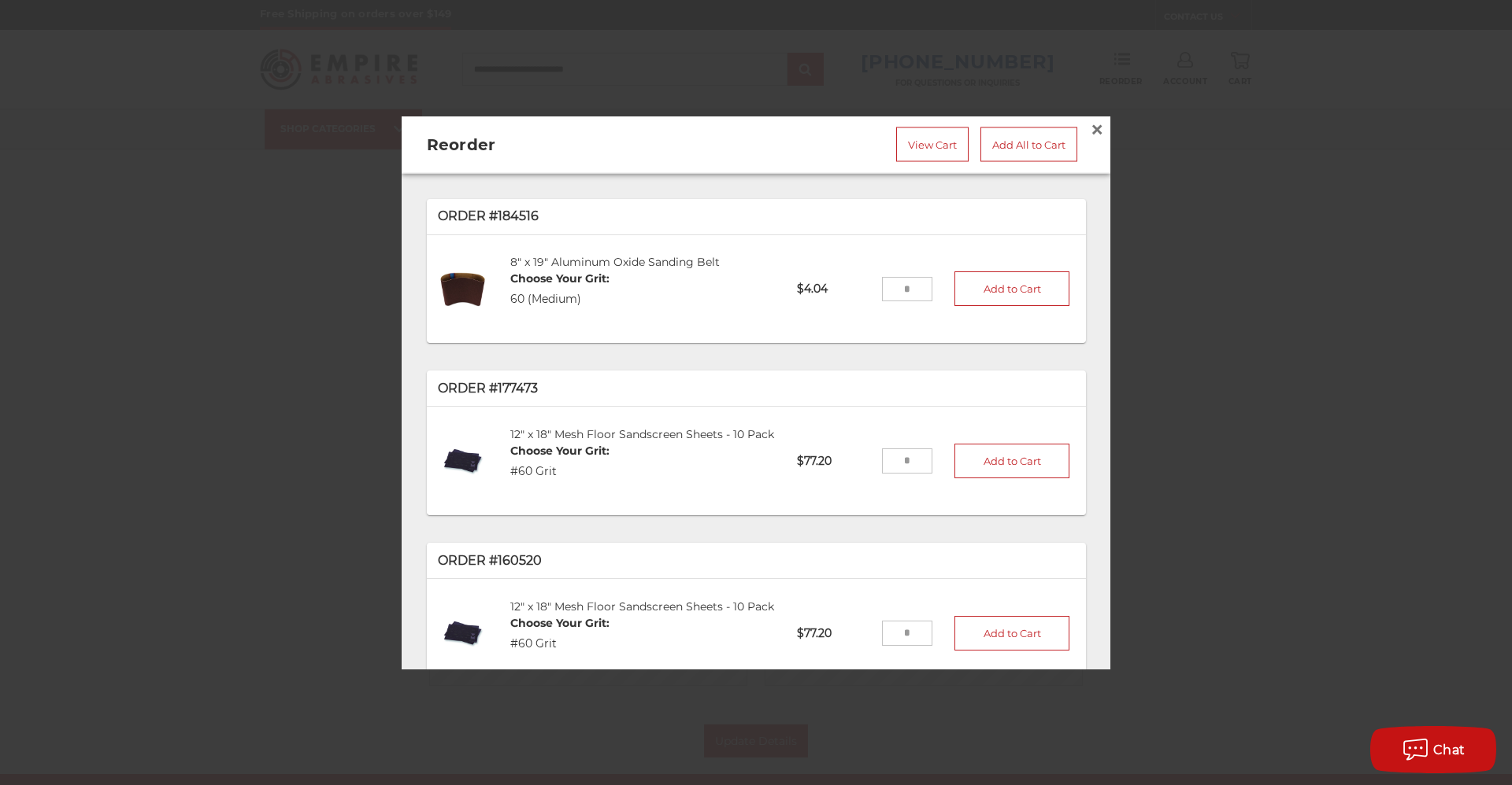
click at [908, 290] on input "tel" at bounding box center [907, 289] width 51 height 25
type input "**"
click at [975, 299] on button "Add to Cart" at bounding box center [1012, 289] width 115 height 35
click at [904, 345] on ul "Order #184516 8" x 19" Aluminum Oxide Sanding Belt Choose Your Grit: 60 (Medium…" at bounding box center [756, 675] width 659 height 954
click at [945, 140] on link "View Cart" at bounding box center [932, 145] width 72 height 35
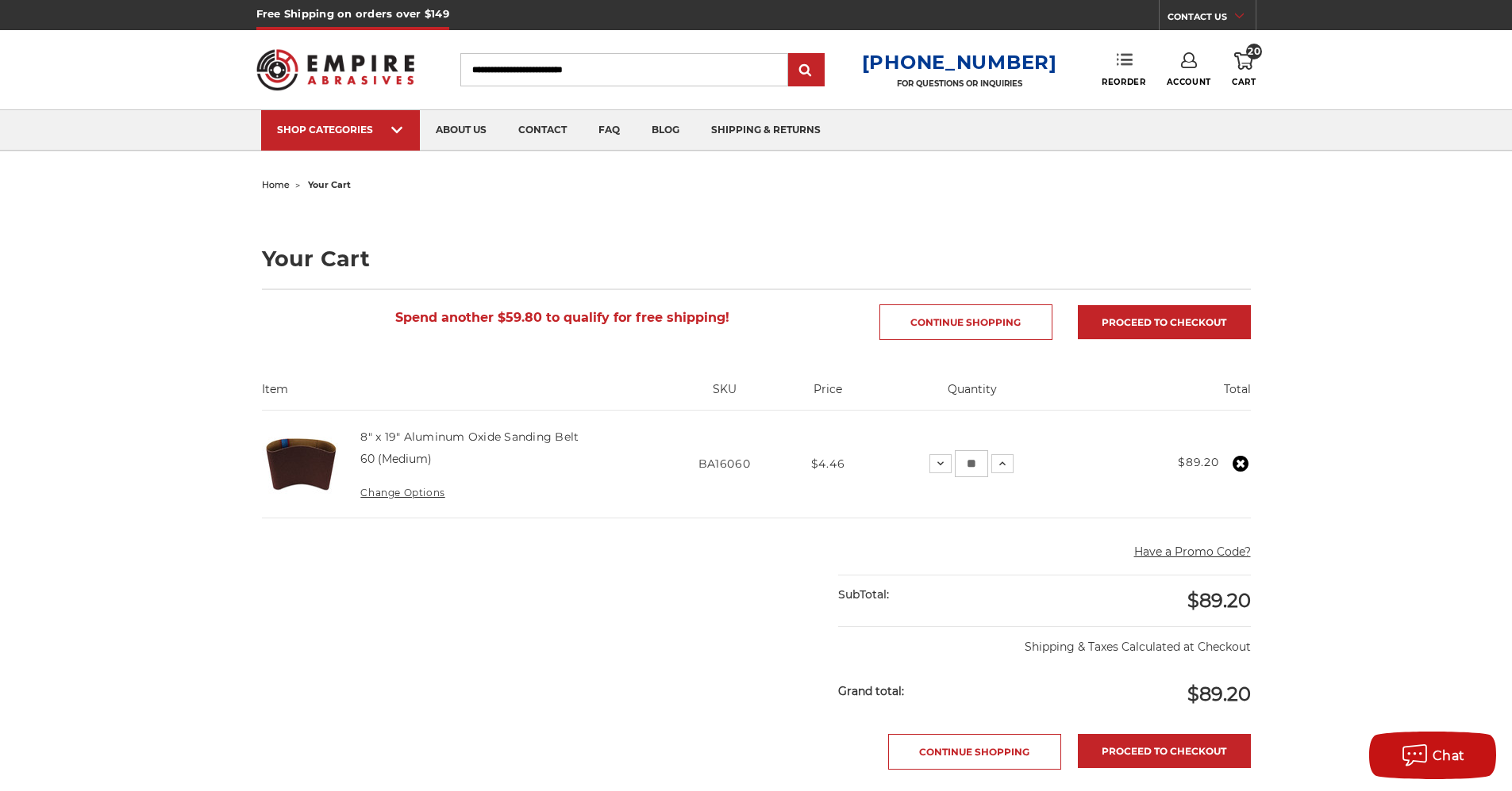
click at [1119, 73] on link "Reorder" at bounding box center [1123, 69] width 43 height 34
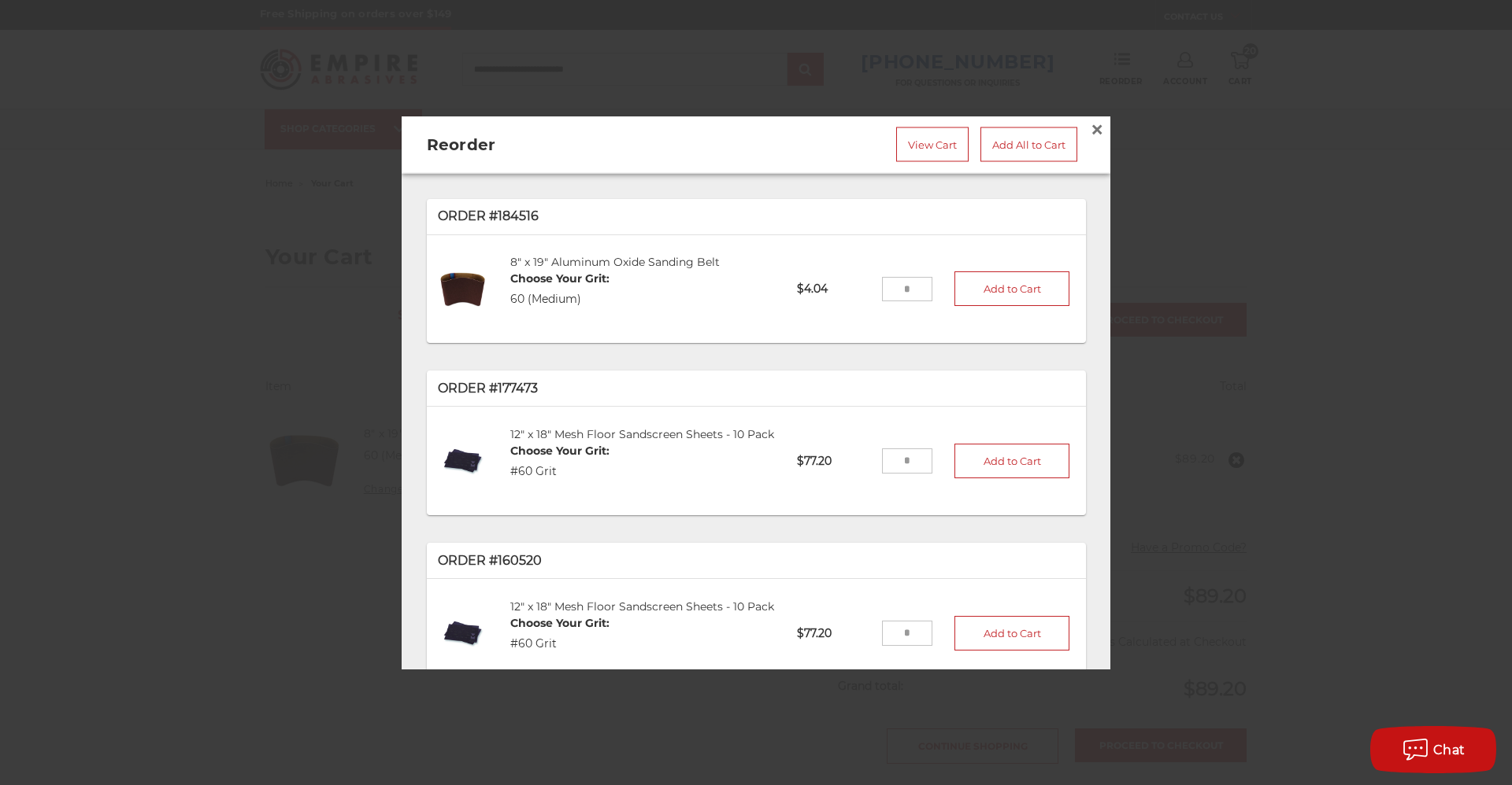
click at [892, 463] on input "tel" at bounding box center [907, 461] width 51 height 25
type input "*"
click at [967, 471] on button "Add to Cart" at bounding box center [1012, 461] width 115 height 35
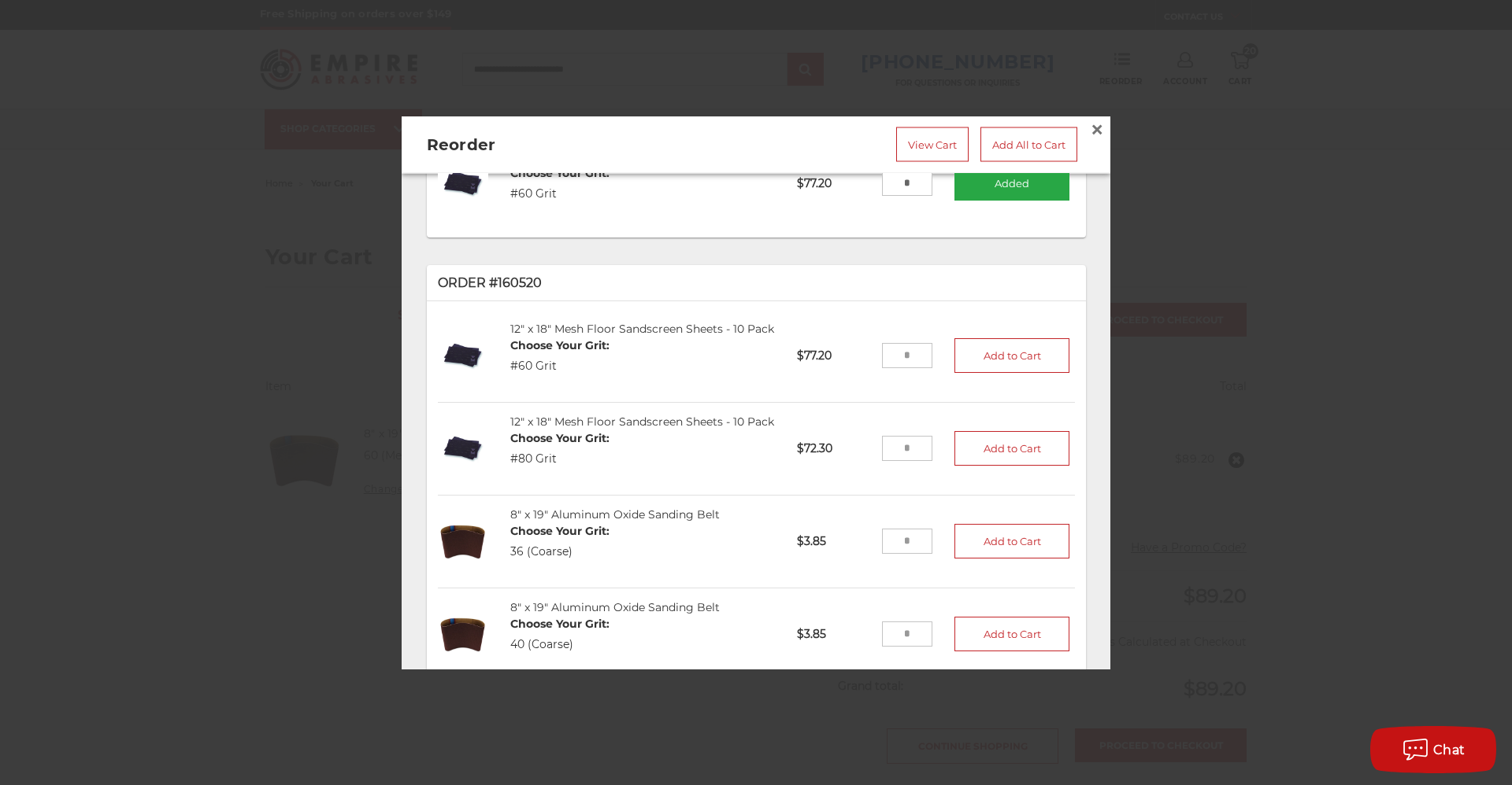
scroll to position [315, 0]
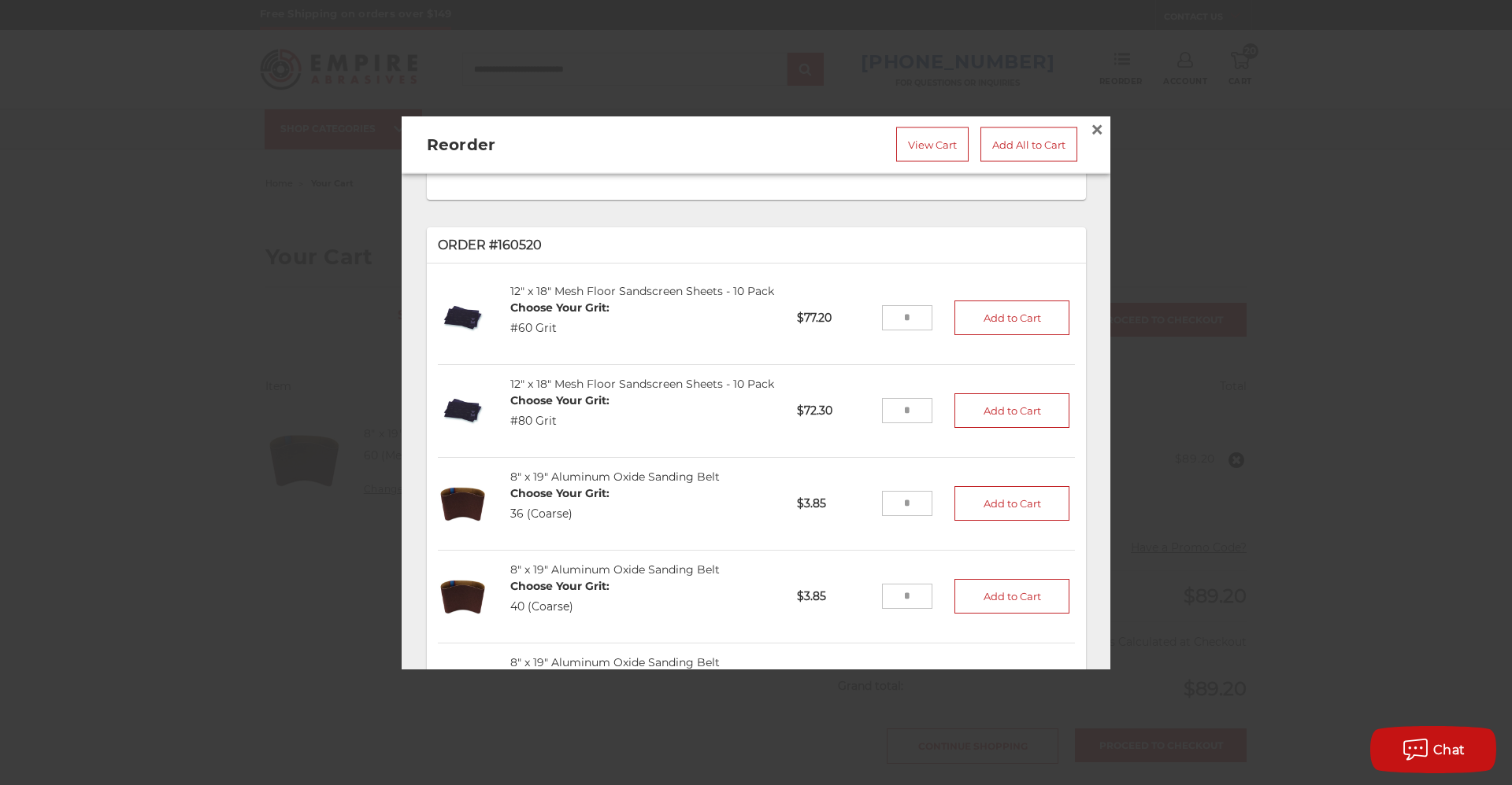
click at [910, 424] on input "tel" at bounding box center [907, 412] width 51 height 25
type input "*"
click at [998, 429] on button "Add to Cart" at bounding box center [1012, 412] width 115 height 35
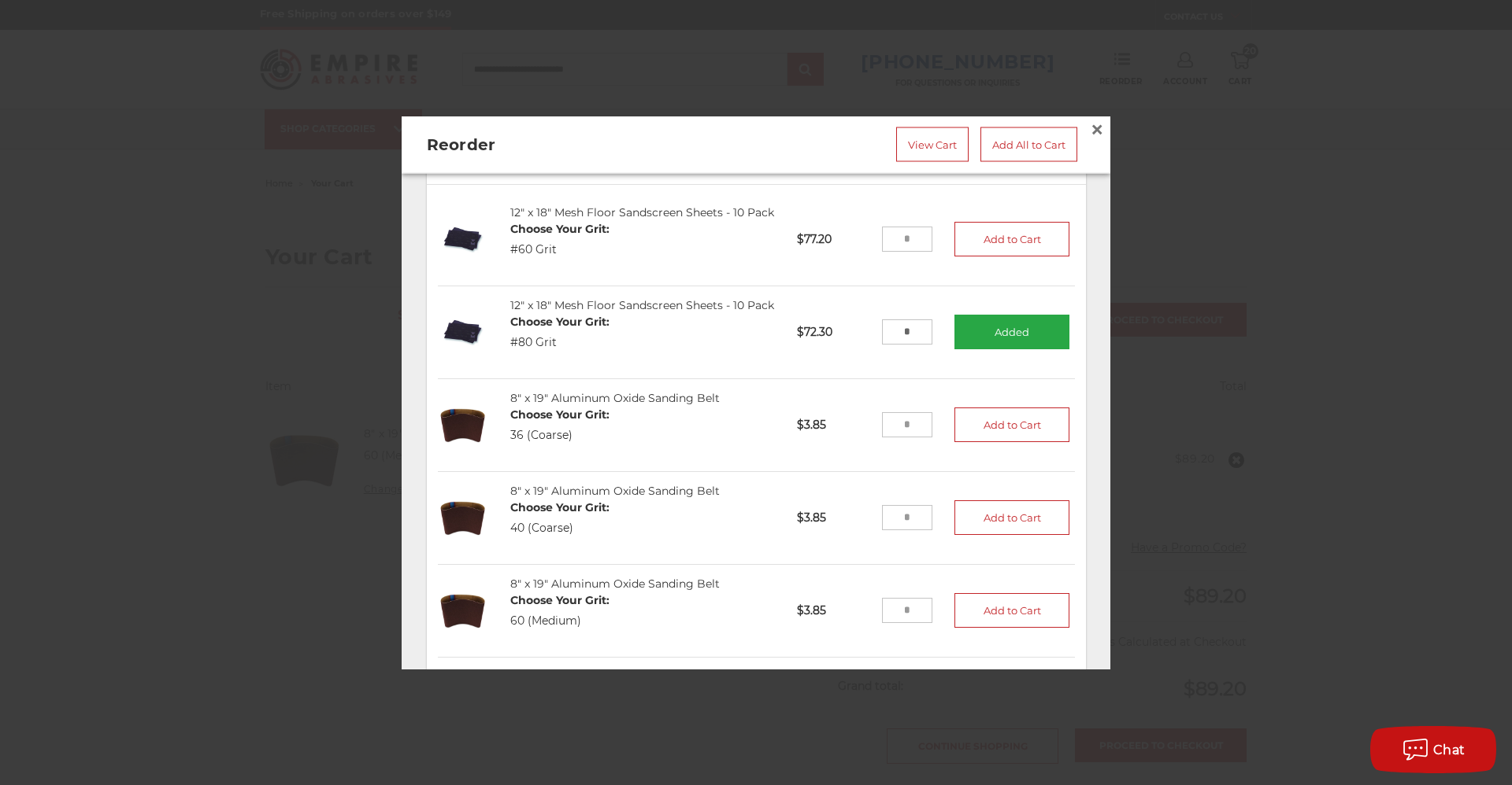
click at [889, 439] on input "tel" at bounding box center [907, 426] width 51 height 25
type input "**"
click at [981, 443] on button "Add to Cart" at bounding box center [1012, 426] width 115 height 35
click at [905, 531] on input "tel" at bounding box center [907, 519] width 51 height 25
type input "**"
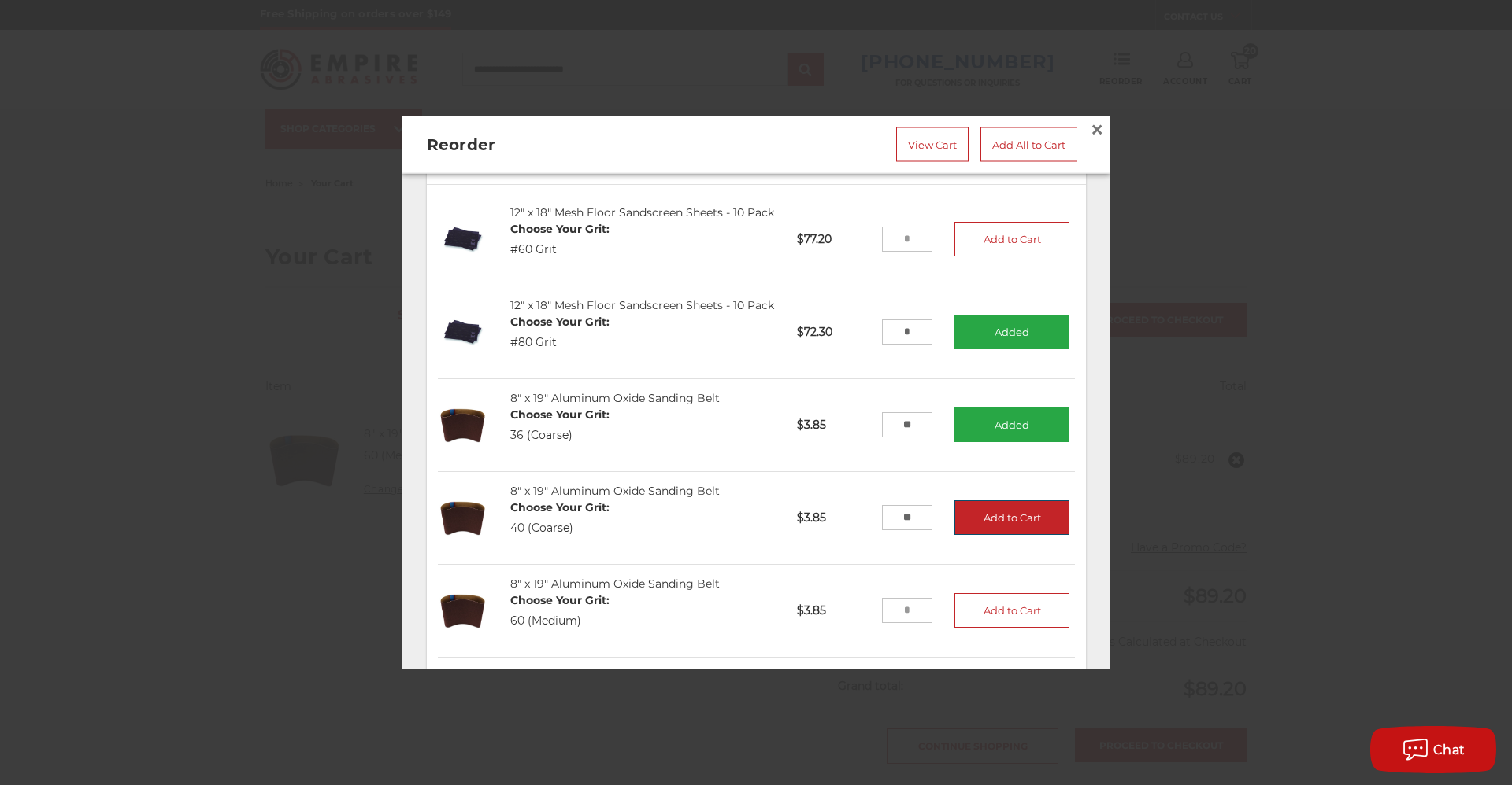
click at [975, 536] on button "Add to Cart" at bounding box center [1012, 519] width 115 height 35
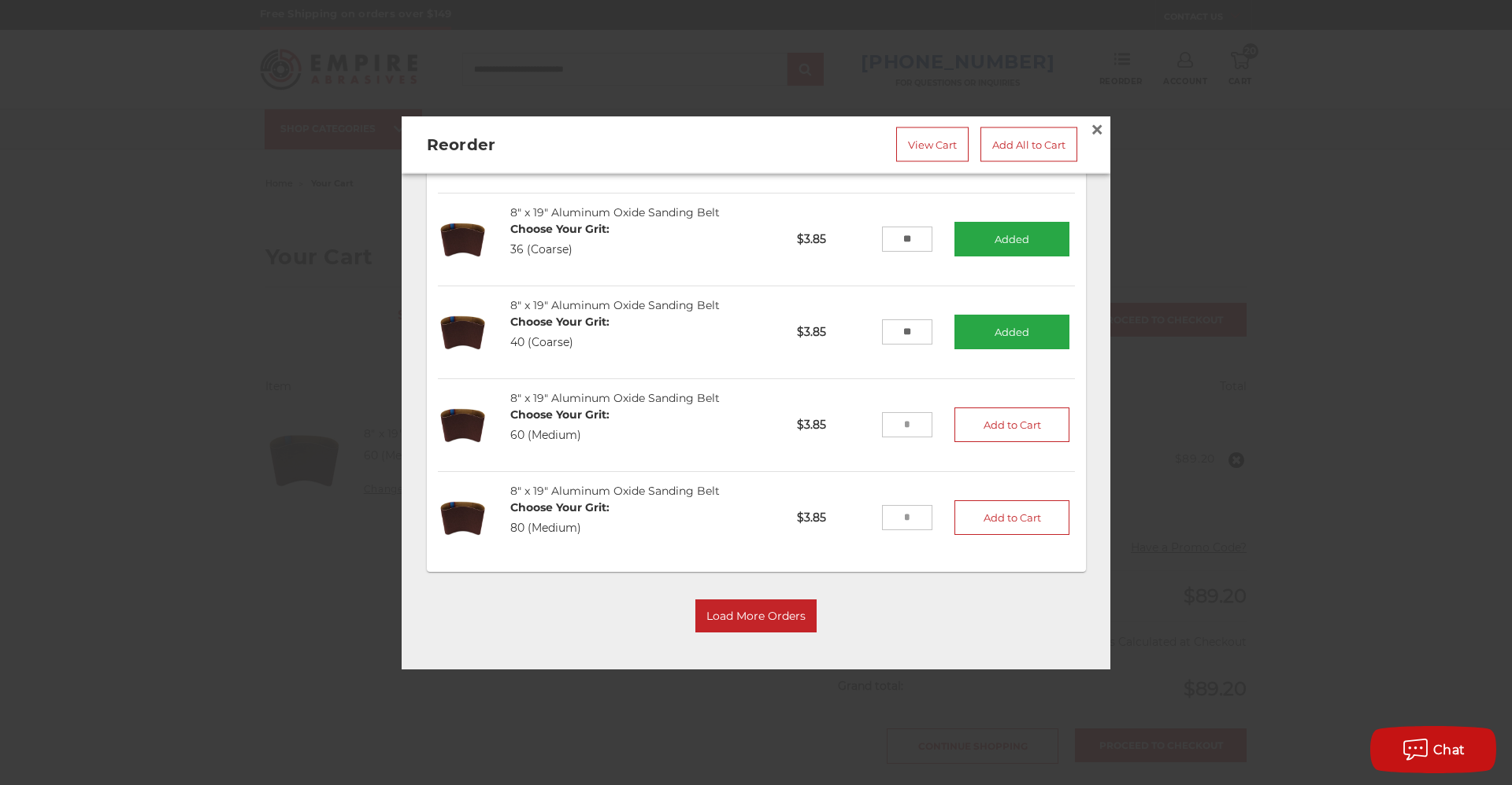
scroll to position [629, 0]
click at [905, 520] on input "tel" at bounding box center [907, 519] width 51 height 25
type input "**"
click at [988, 519] on button "Add to Cart" at bounding box center [1012, 519] width 115 height 35
click at [774, 601] on button "Load More Orders" at bounding box center [756, 617] width 121 height 33
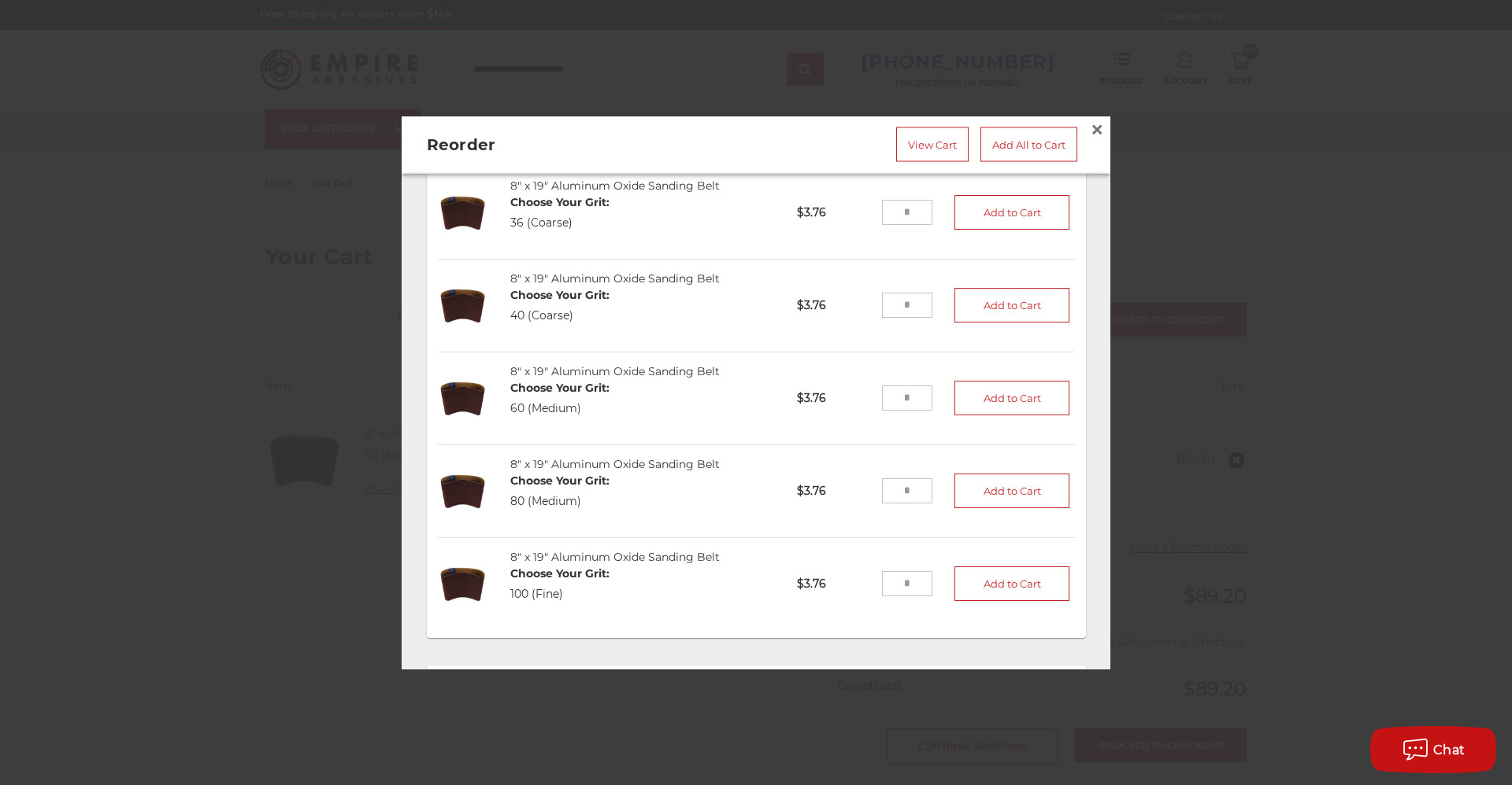
scroll to position [1136, 0]
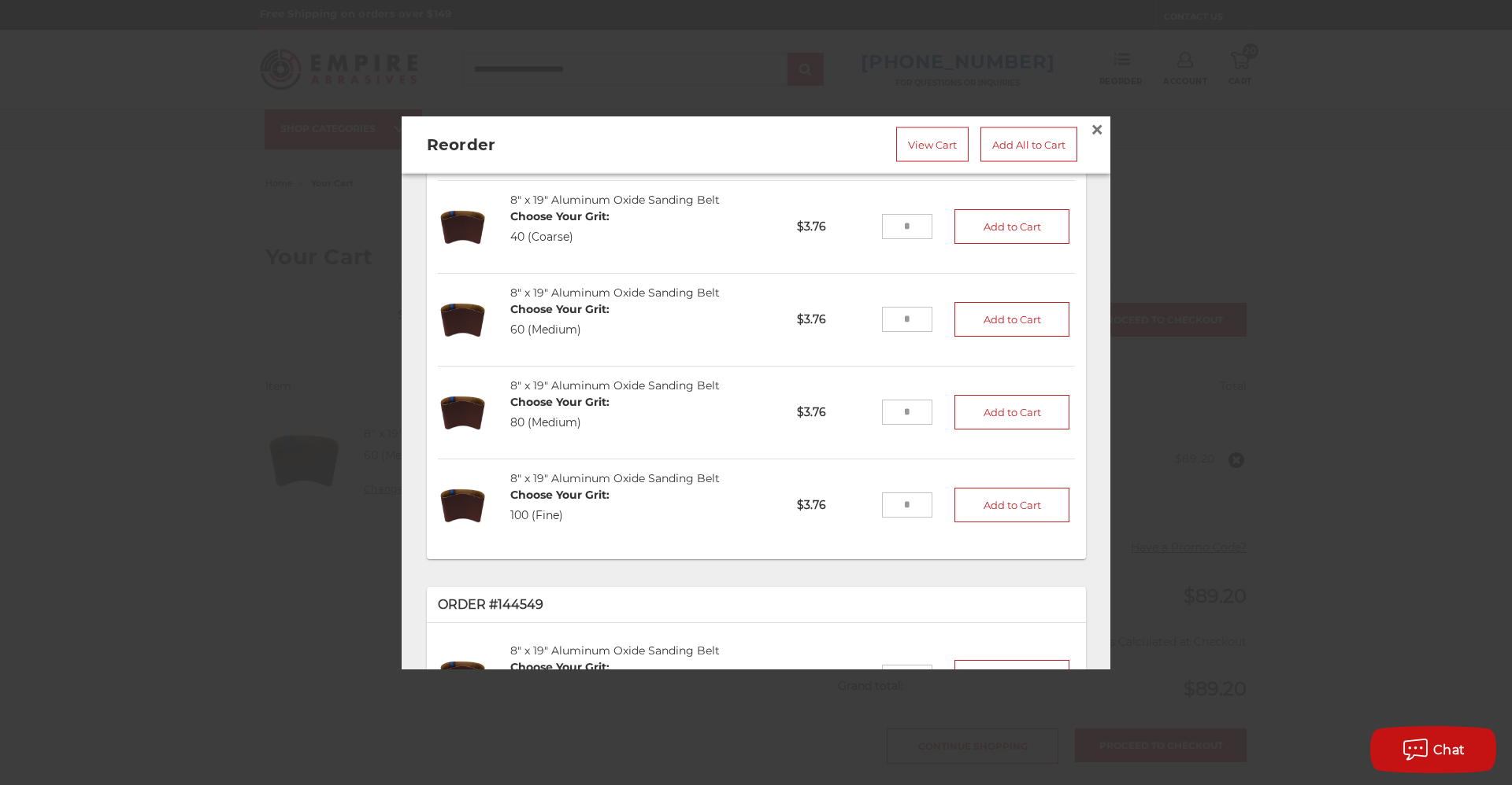
click at [905, 519] on input "tel" at bounding box center [907, 506] width 51 height 25
type input "**"
click at [956, 524] on button "Add to Cart" at bounding box center [1012, 506] width 115 height 35
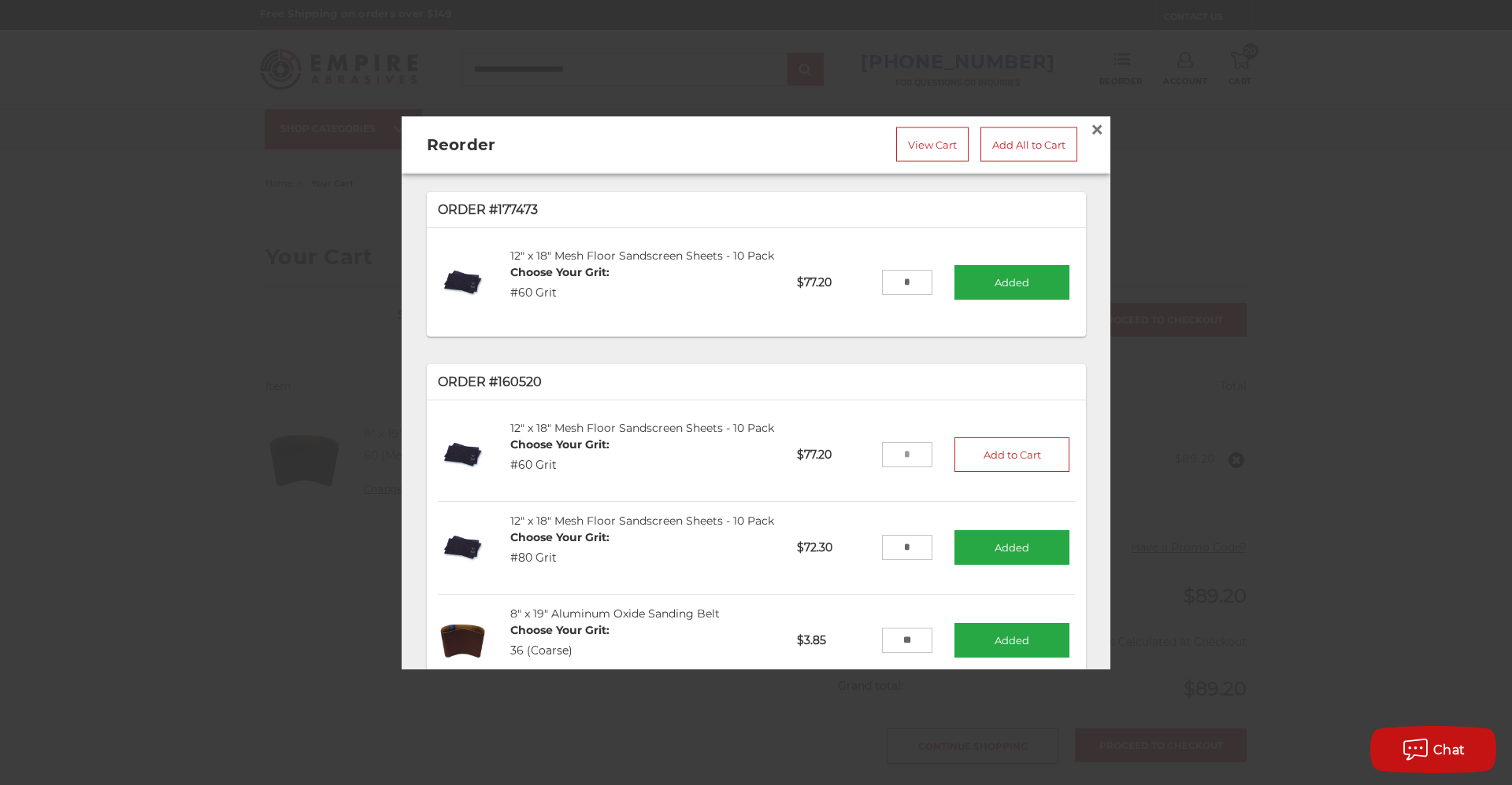
scroll to position [0, 0]
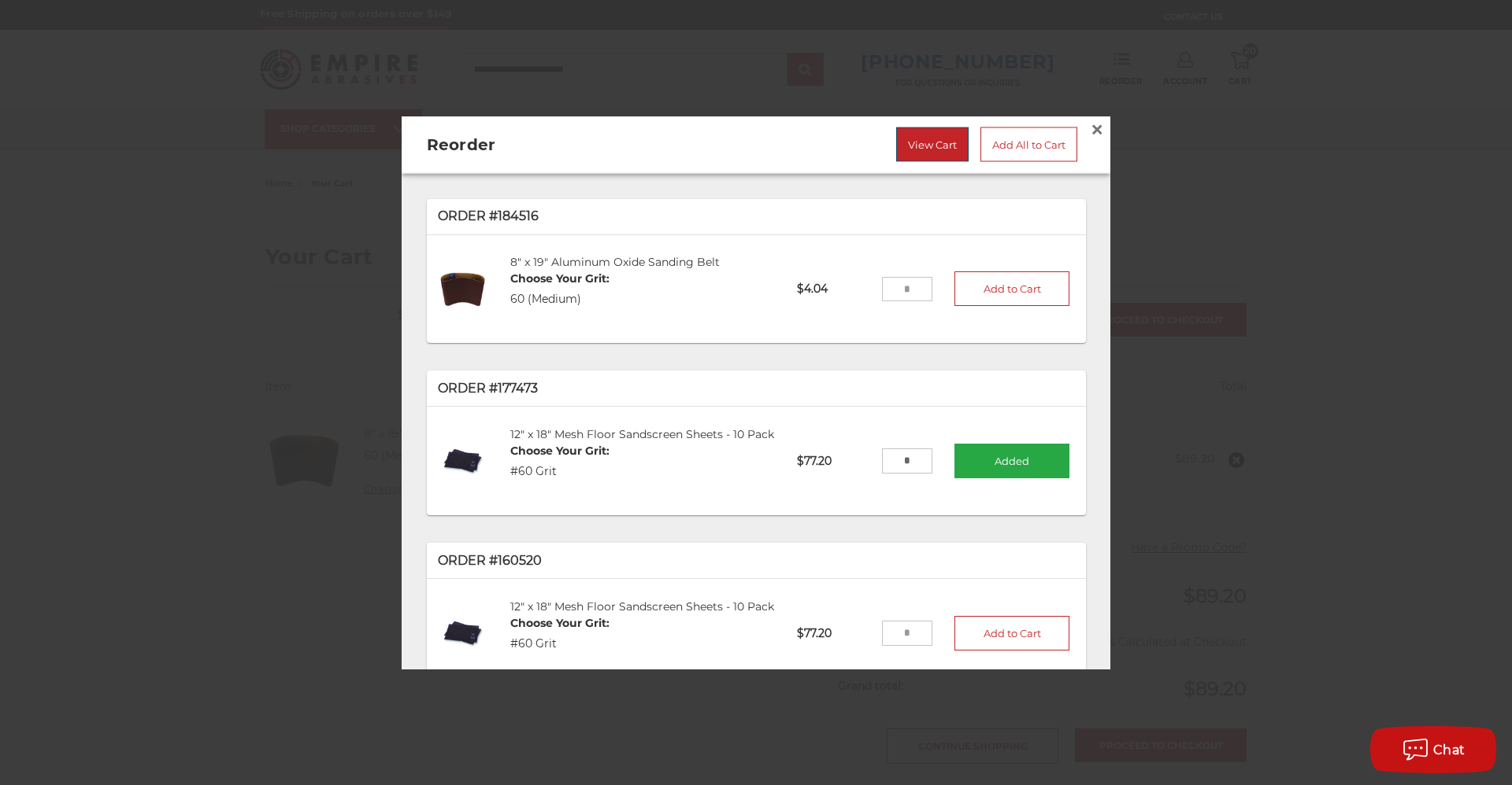
click at [914, 155] on link "View Cart" at bounding box center [932, 145] width 72 height 35
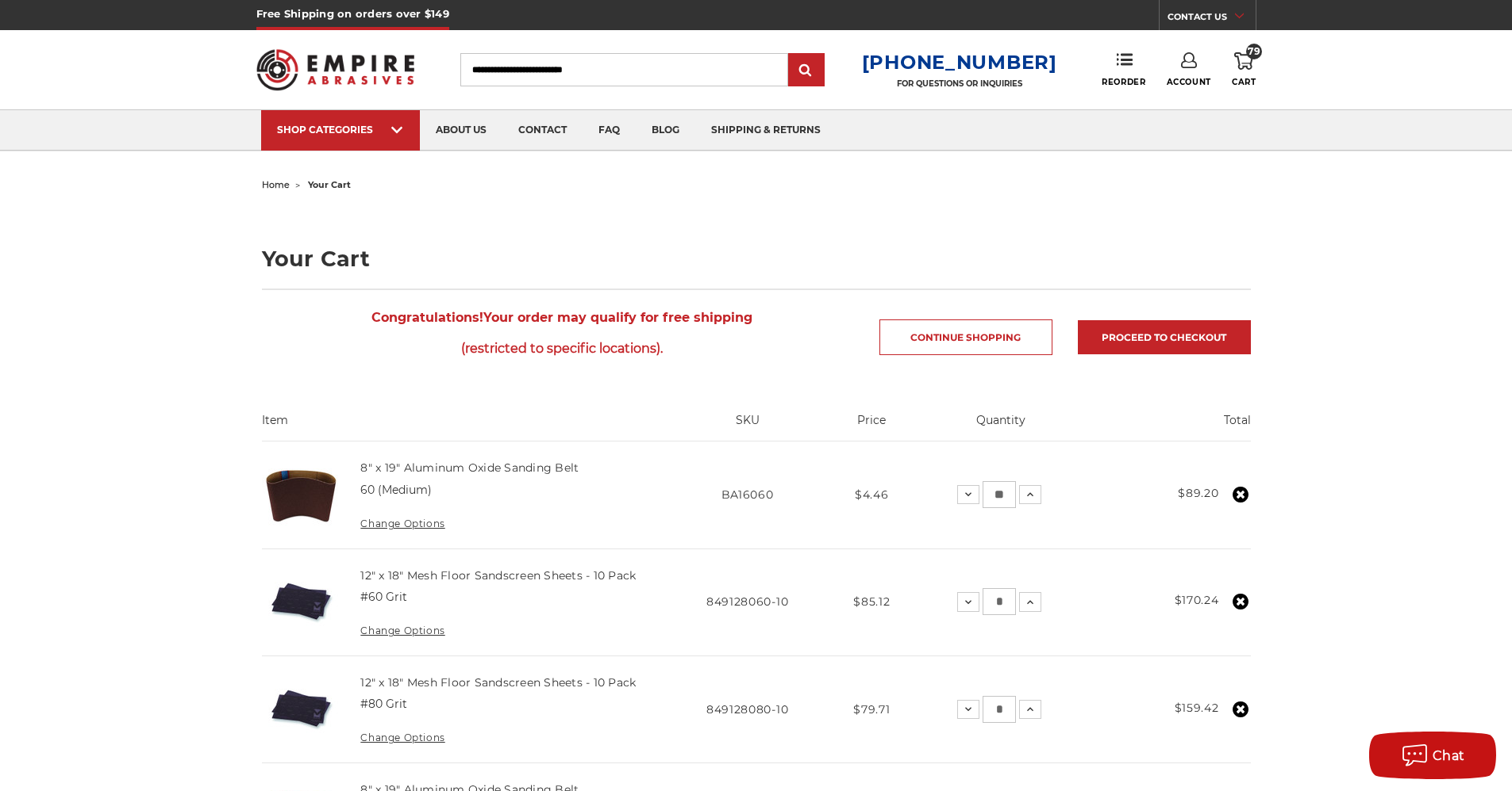
click at [561, 69] on input "Search" at bounding box center [623, 70] width 327 height 33
type input "****"
click at [790, 55] on input "submit" at bounding box center [806, 71] width 31 height 31
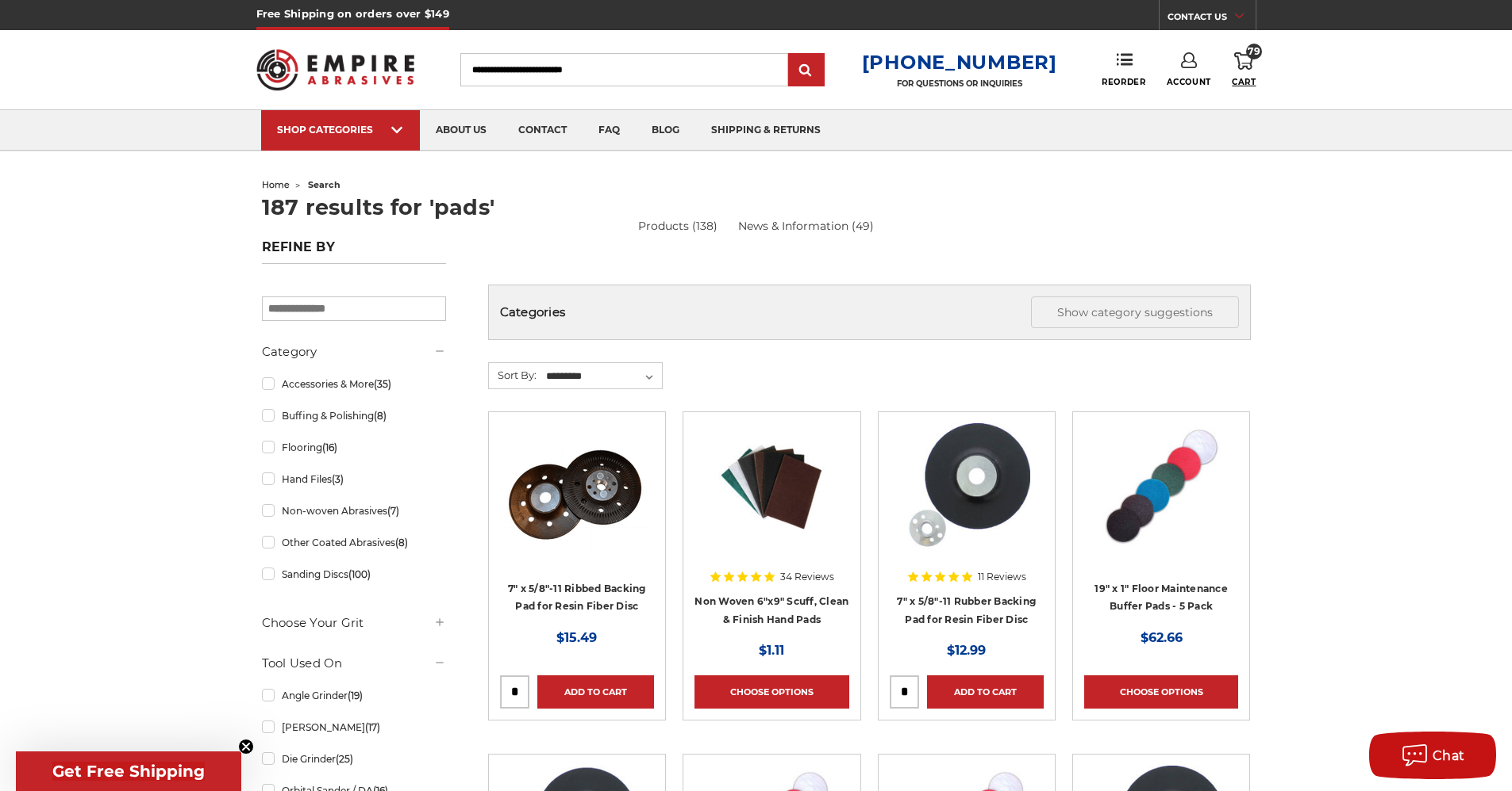
click at [1252, 80] on span "Cart" at bounding box center [1244, 82] width 24 height 10
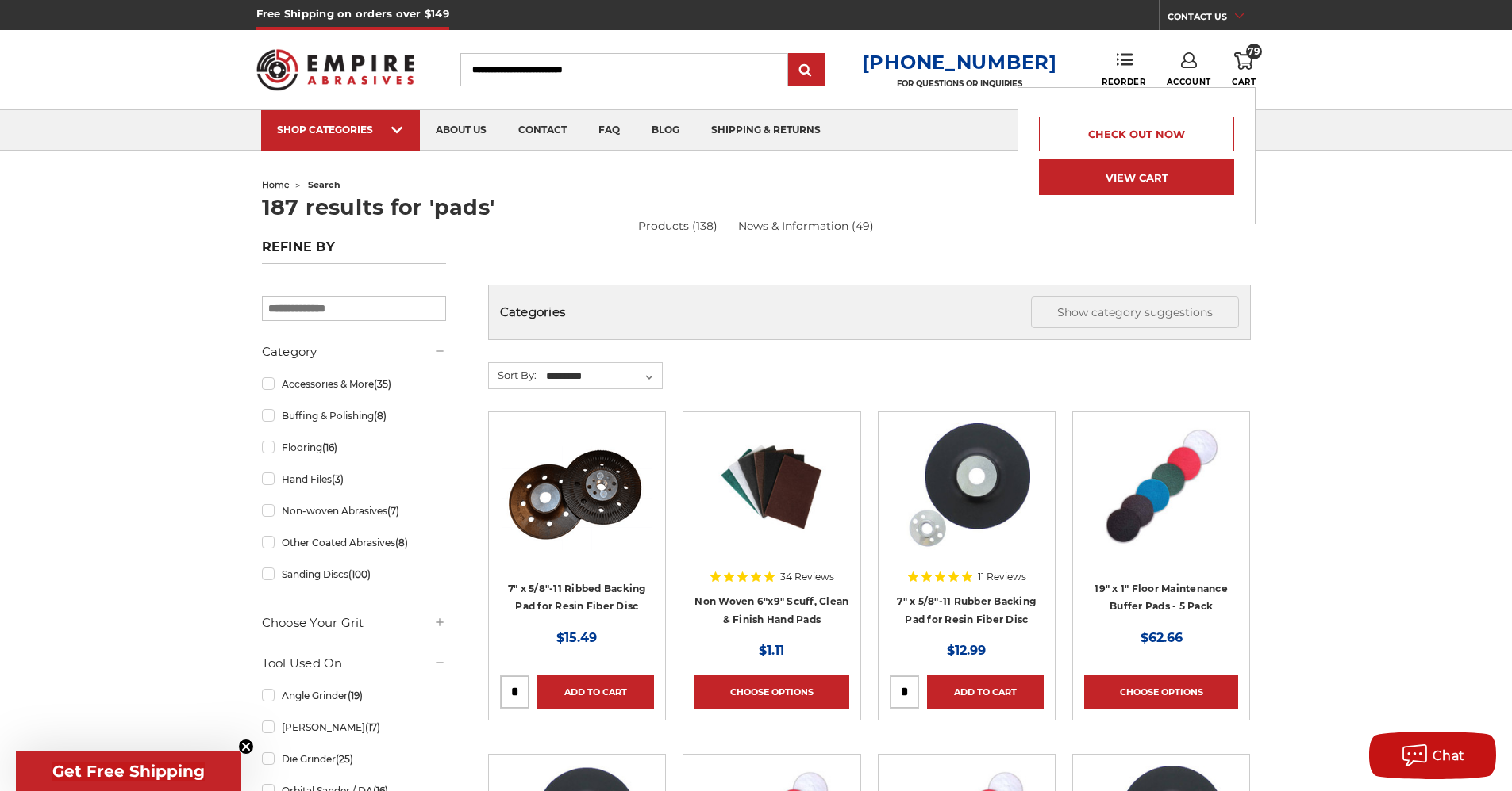
click at [1116, 169] on link "View Cart" at bounding box center [1135, 177] width 196 height 35
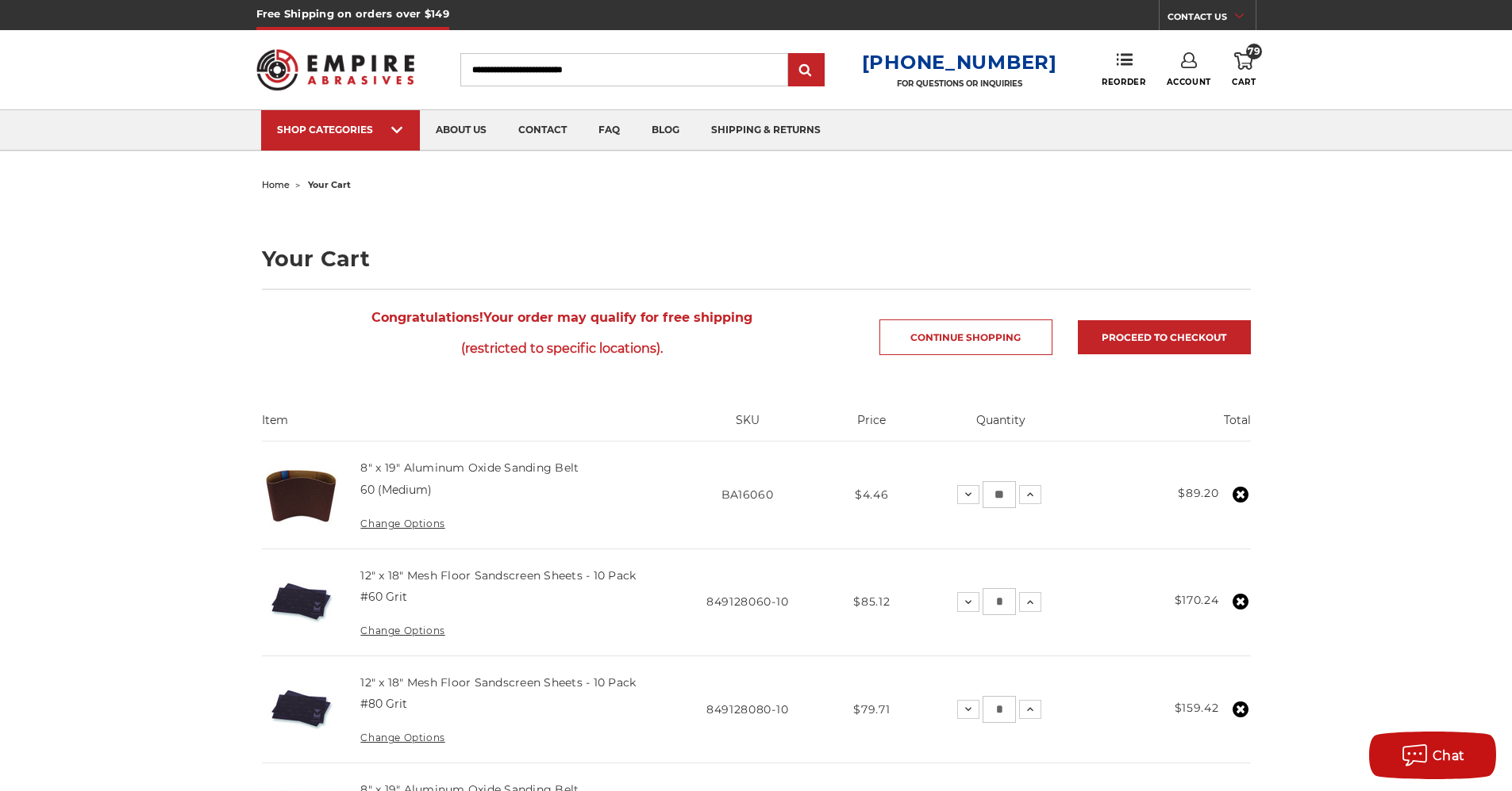
click at [645, 75] on input "Search" at bounding box center [623, 70] width 327 height 33
type input "*********"
click at [790, 55] on input "submit" at bounding box center [806, 71] width 31 height 31
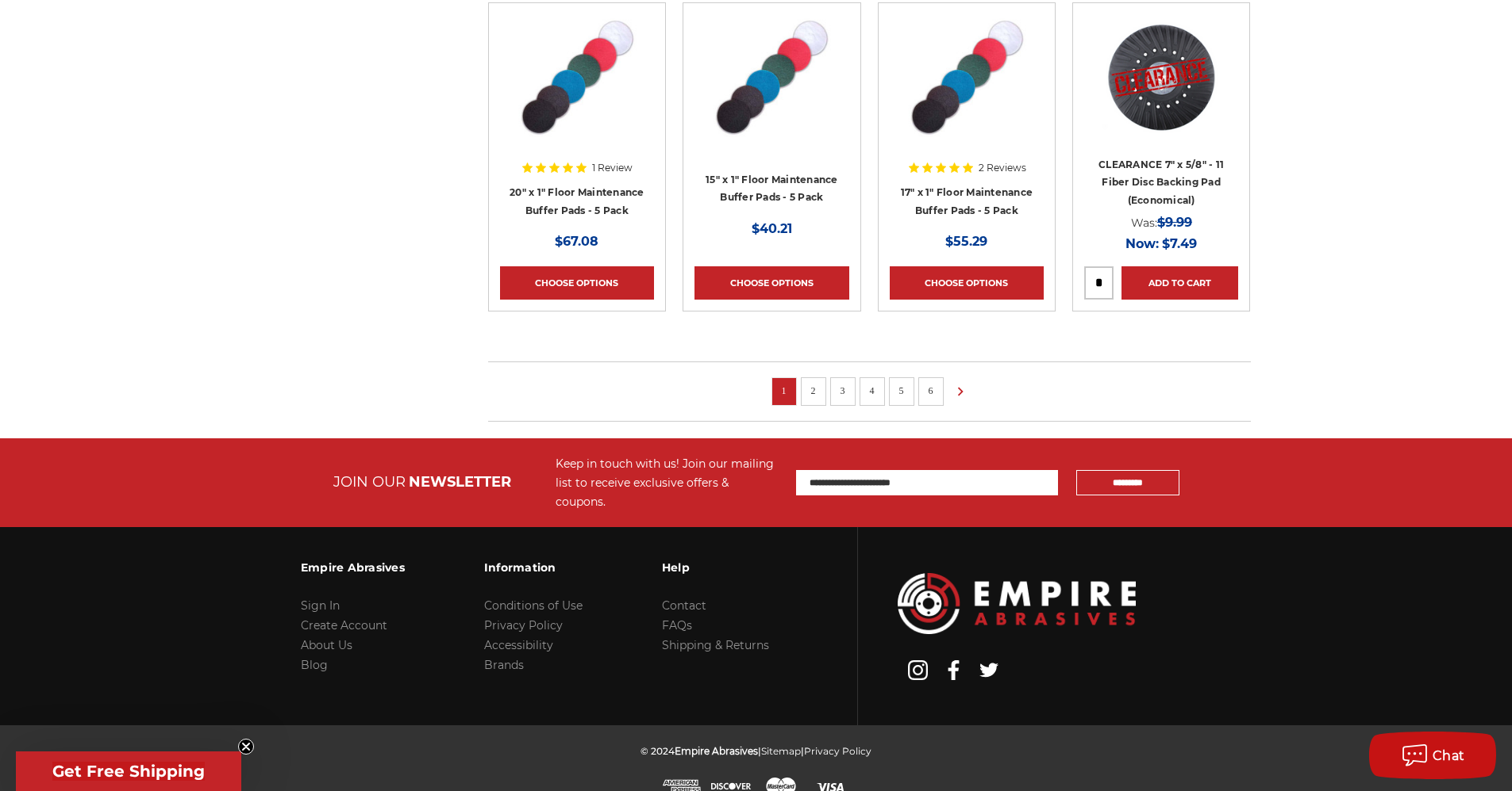
scroll to position [1135, 0]
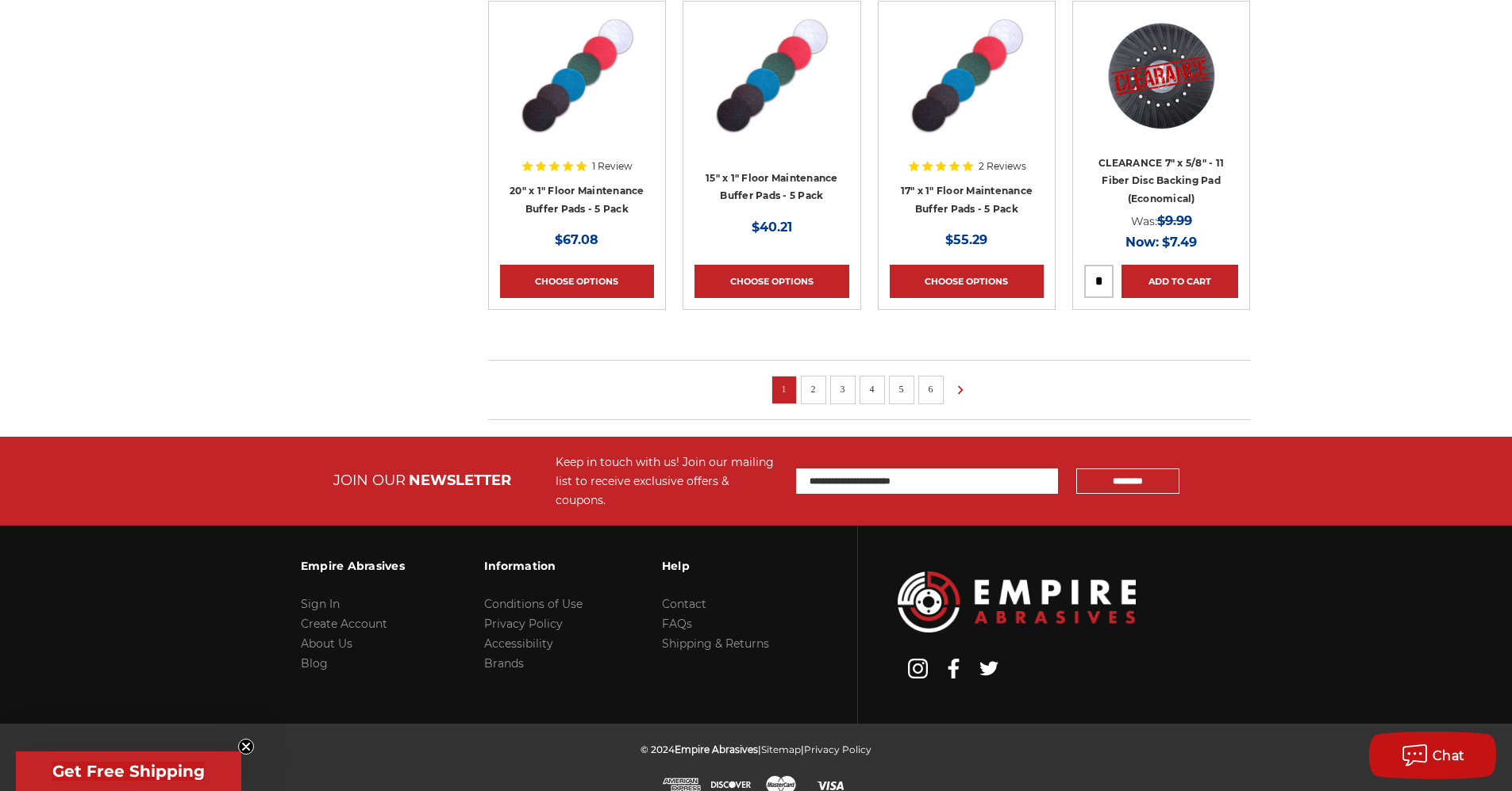
click at [806, 385] on link "2" at bounding box center [813, 389] width 16 height 18
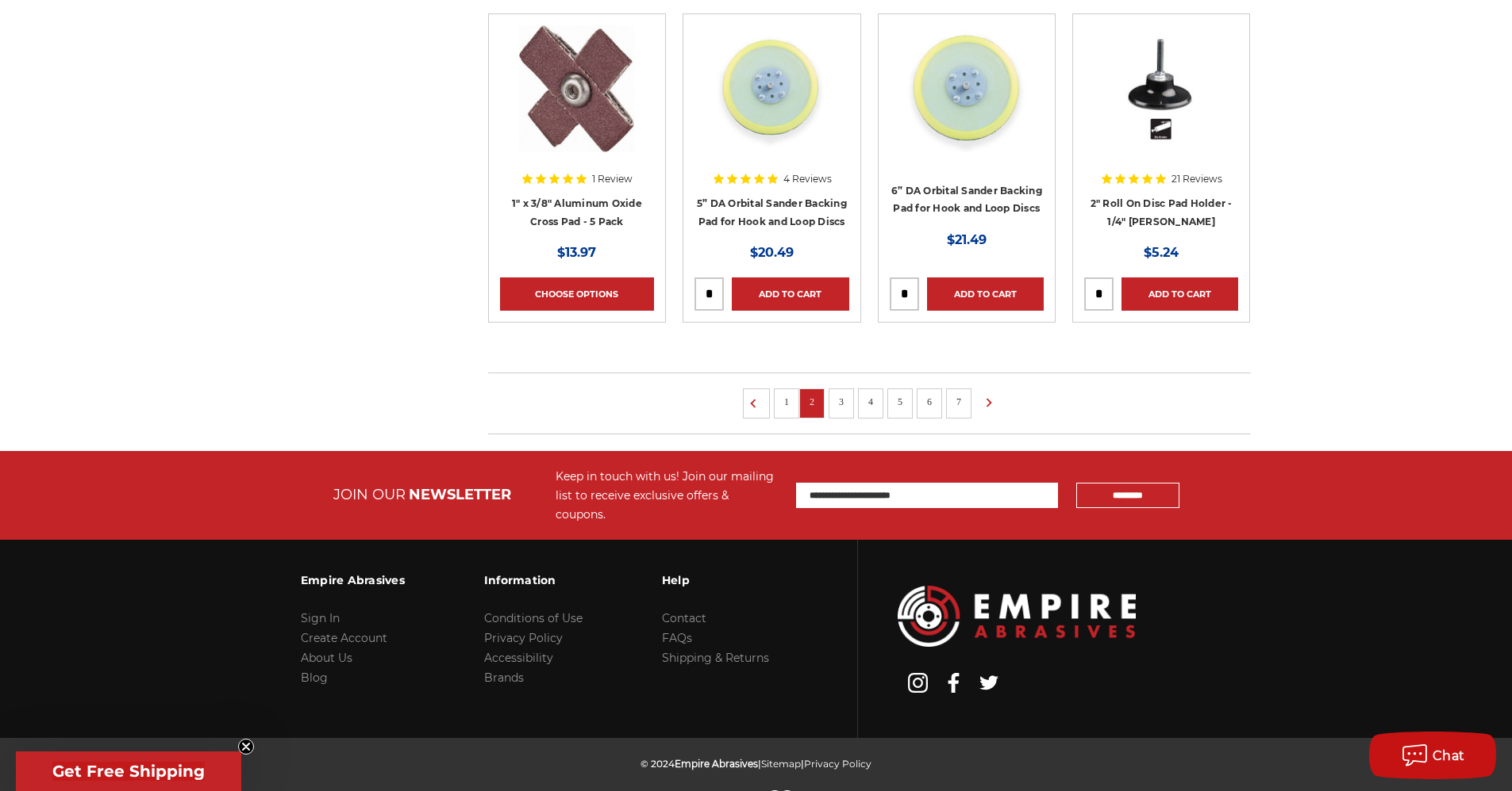
scroll to position [1137, 0]
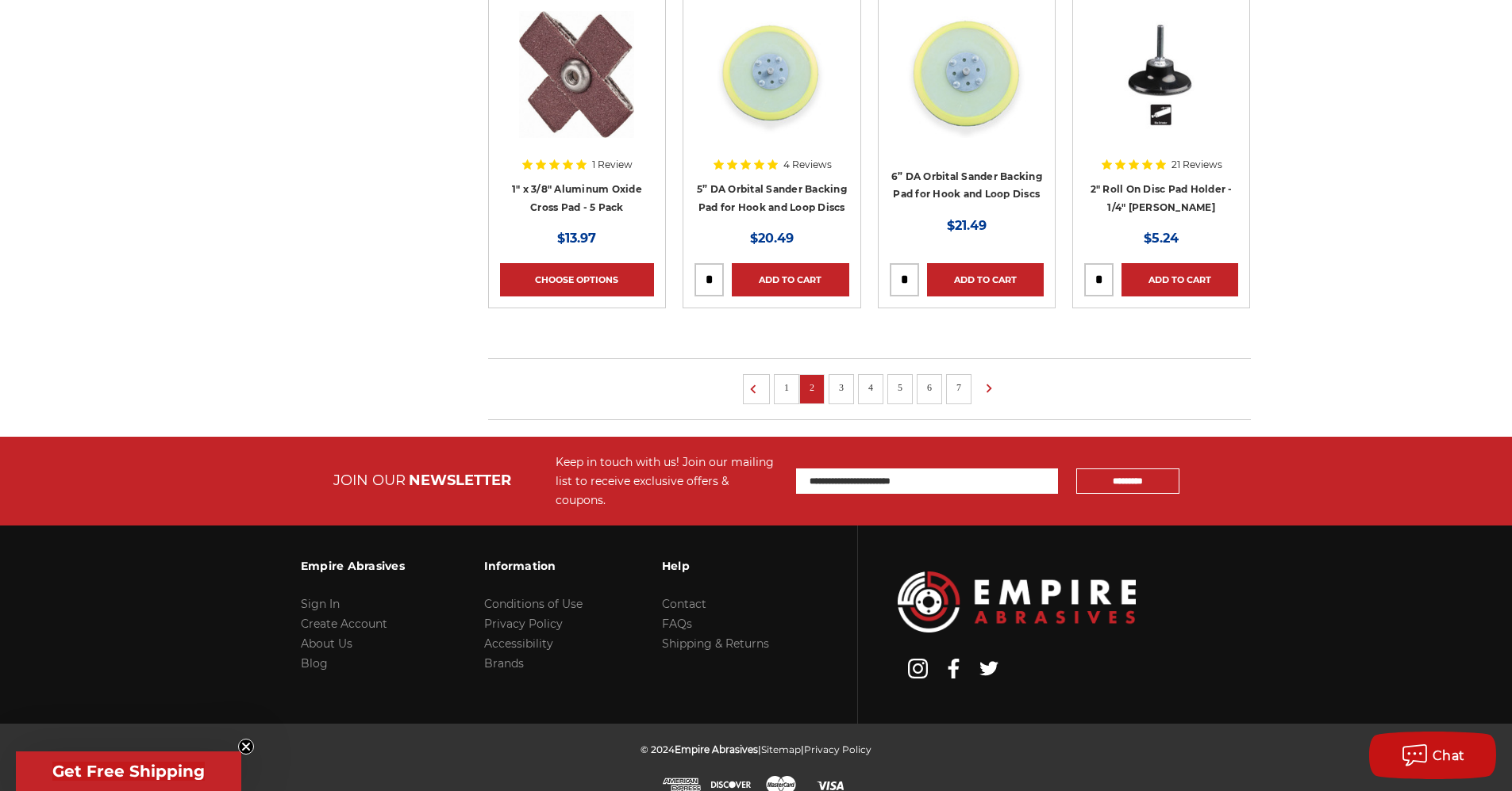
click at [846, 396] on li "3" at bounding box center [842, 389] width 26 height 30
click at [837, 392] on link "3" at bounding box center [841, 388] width 16 height 18
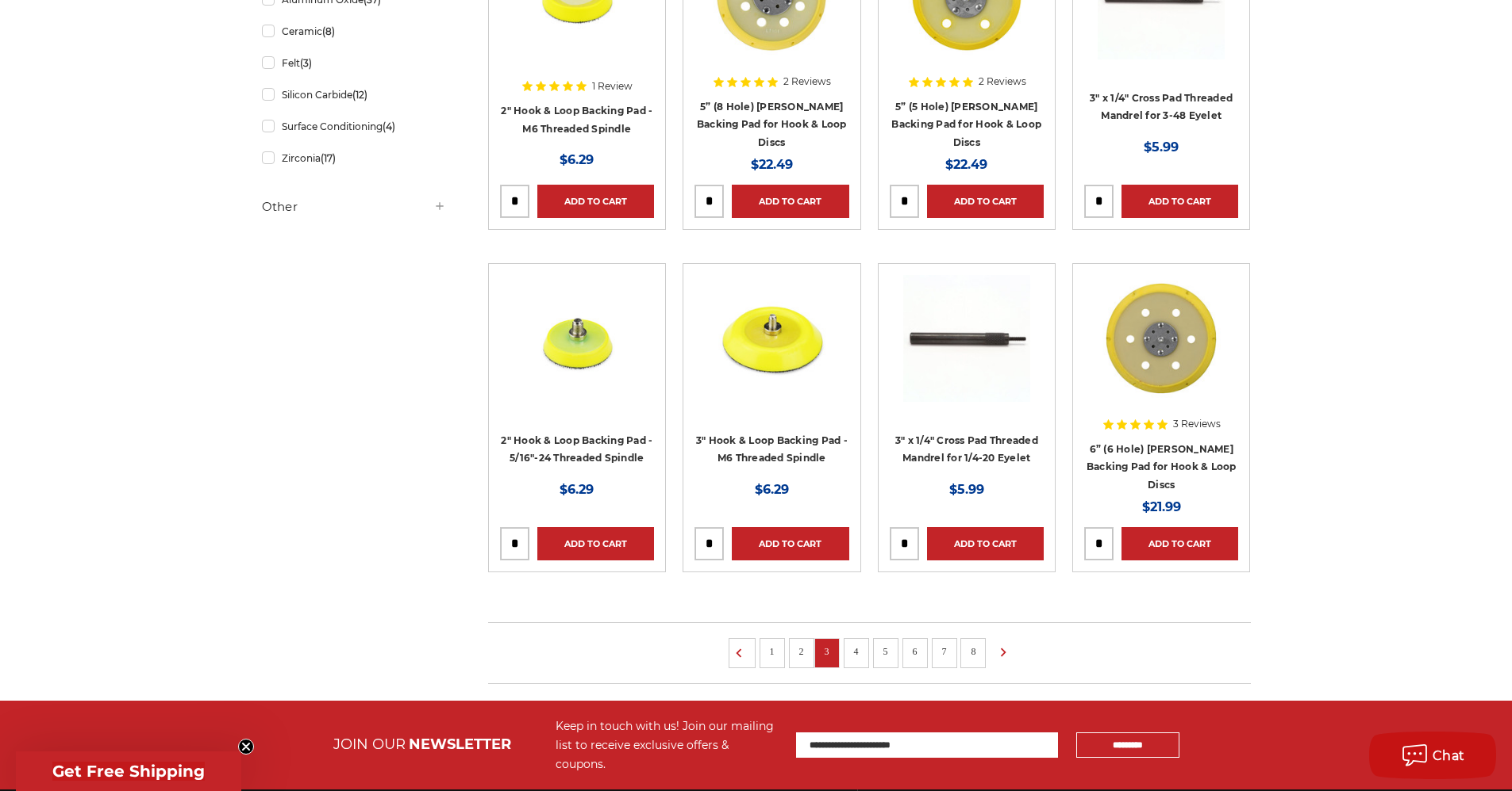
scroll to position [1137, 0]
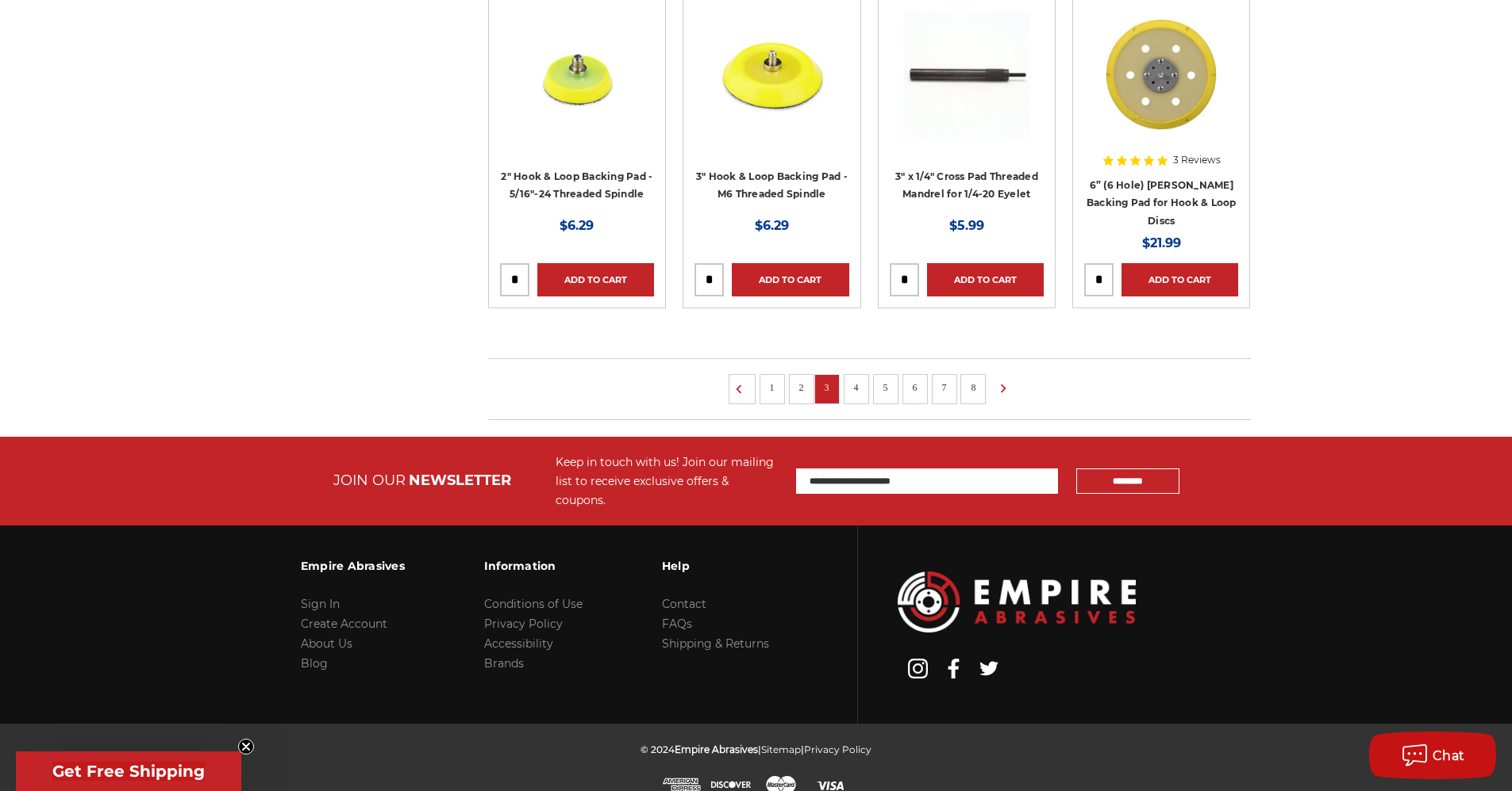
click at [860, 395] on li "4" at bounding box center [856, 389] width 26 height 30
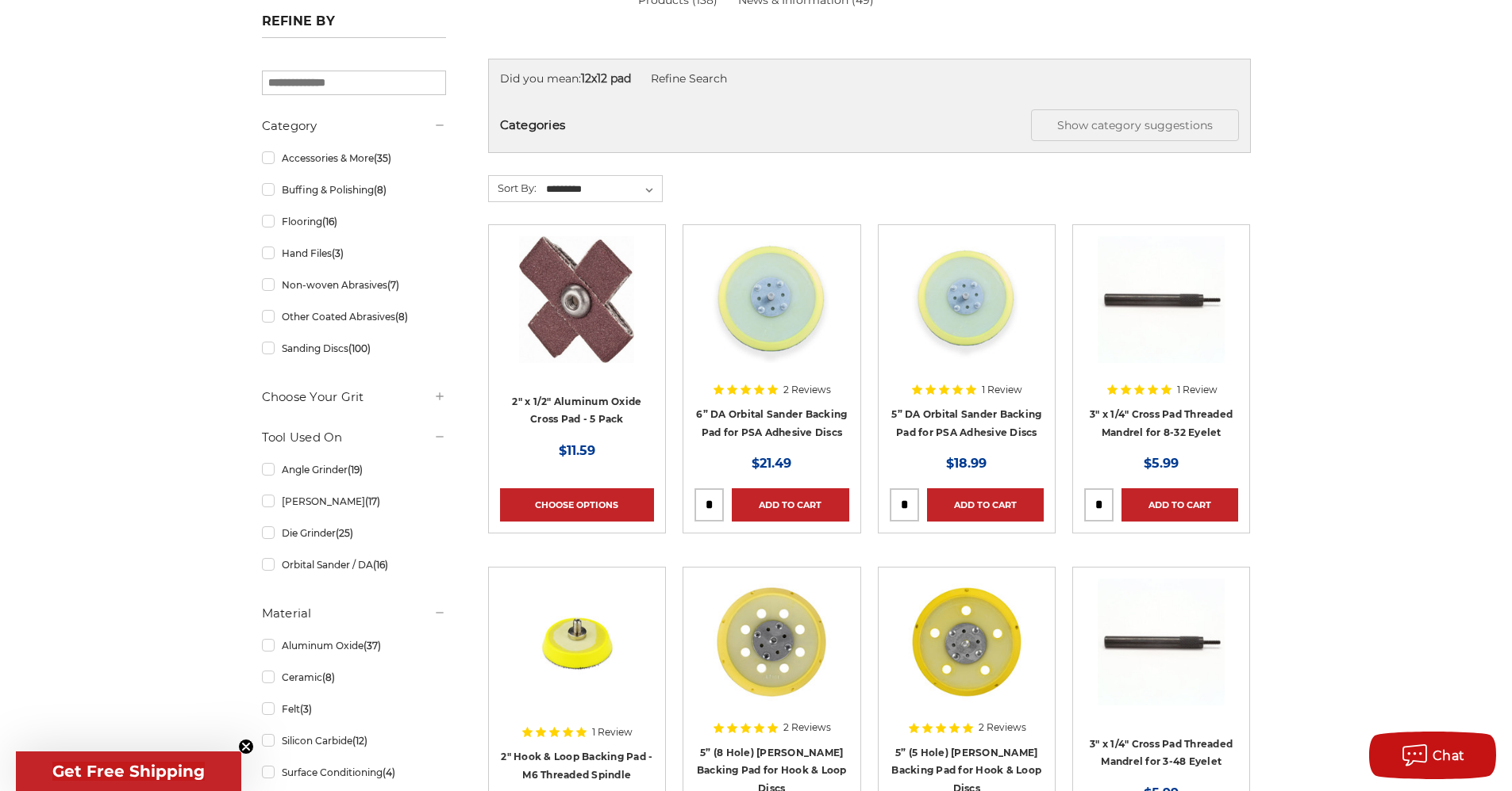
scroll to position [0, 0]
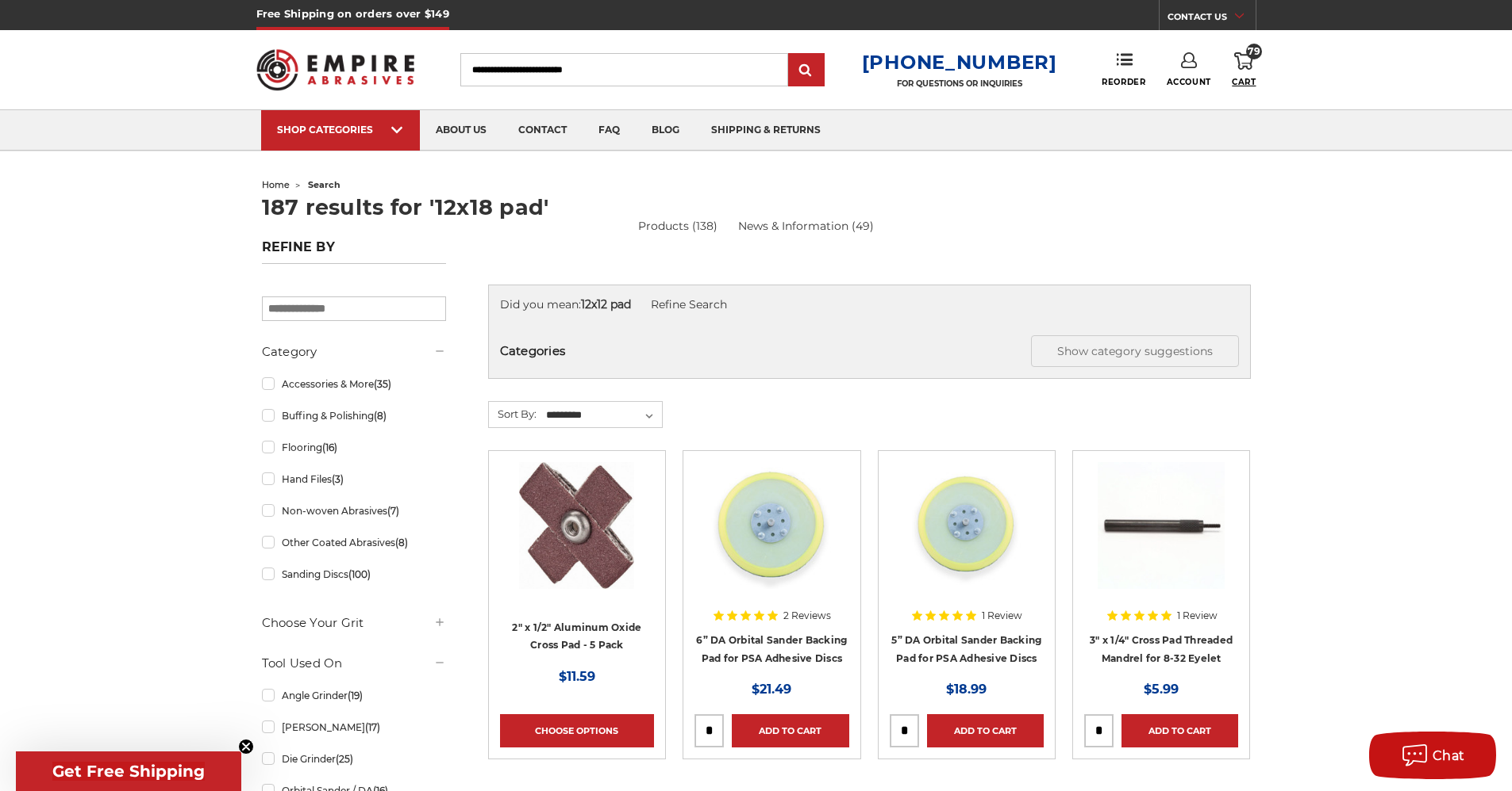
click at [1240, 78] on span "Cart" at bounding box center [1244, 82] width 24 height 10
click at [1130, 134] on link "Check out now" at bounding box center [1135, 135] width 196 height 35
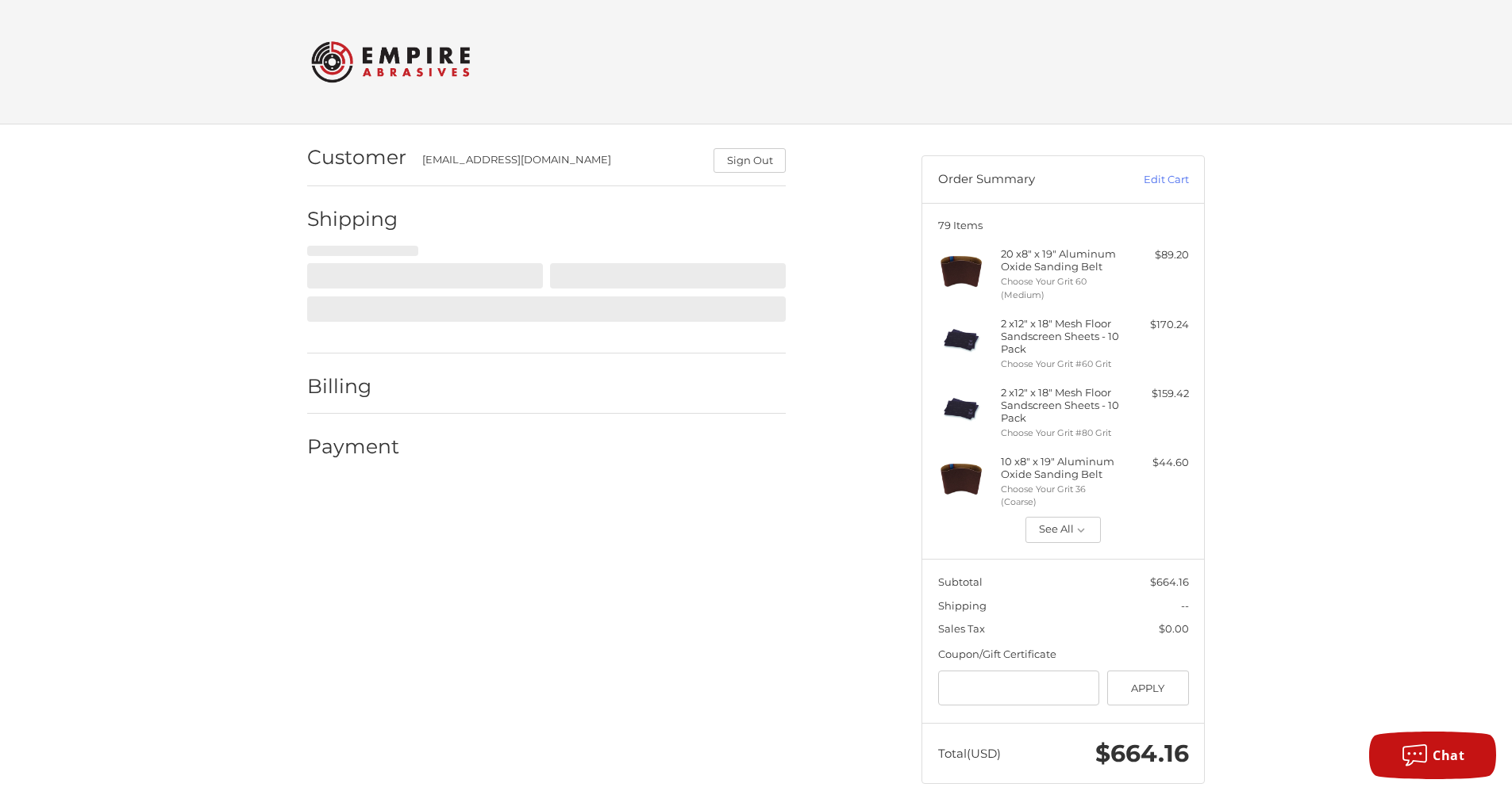
scroll to position [24, 0]
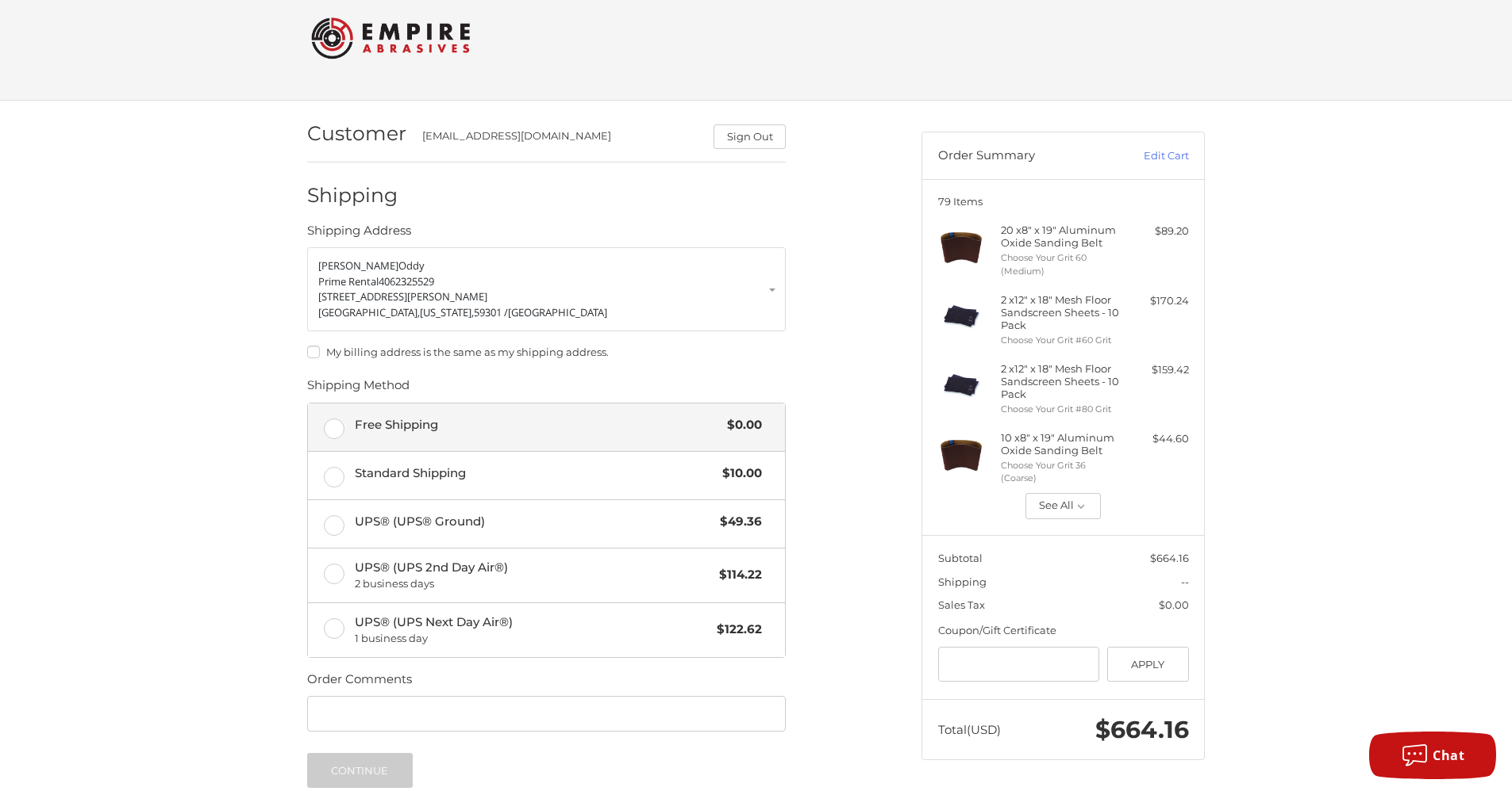
click at [335, 428] on label "Free Shipping $0.00" at bounding box center [546, 427] width 477 height 47
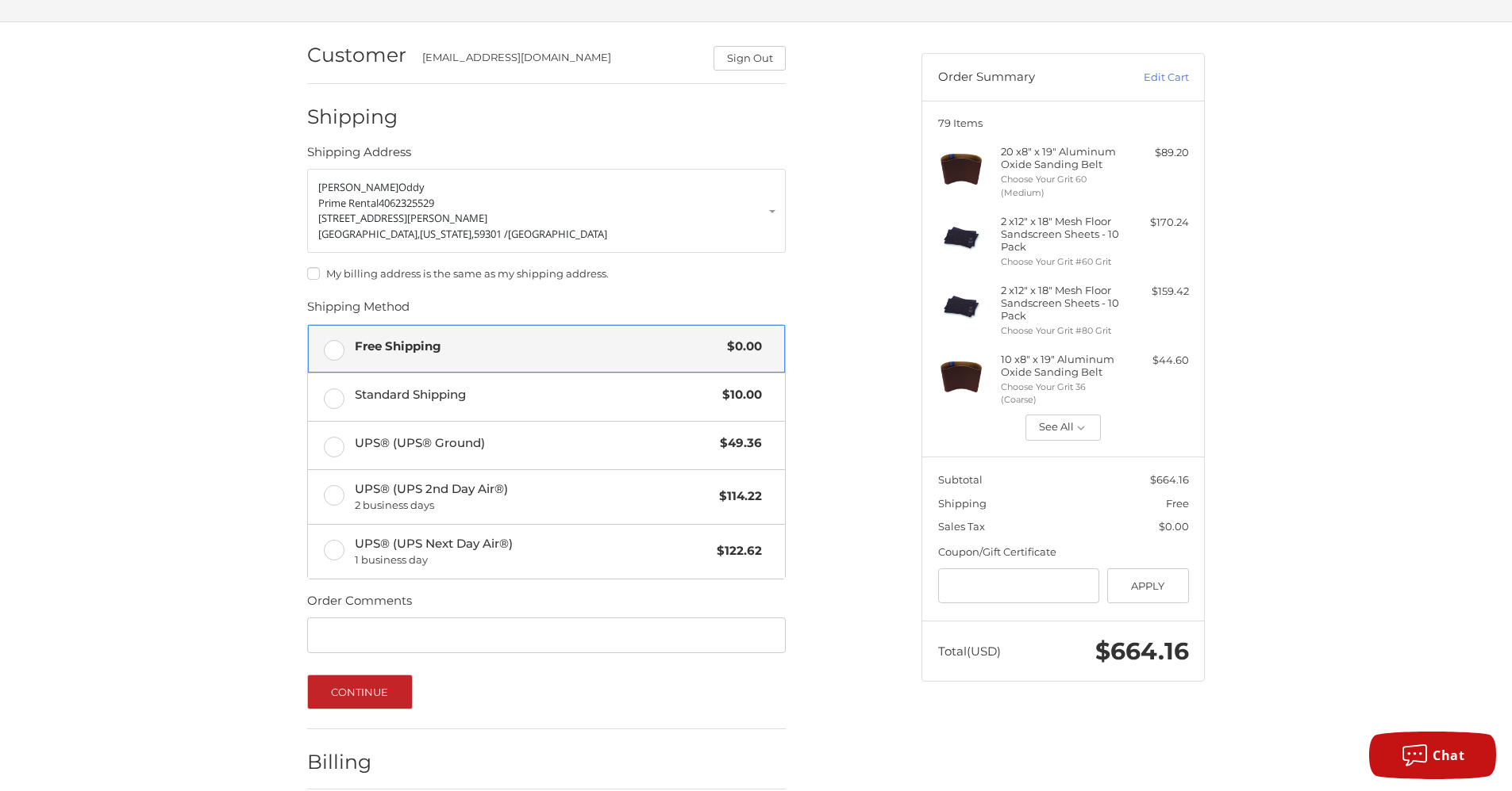
scroll to position [176, 0]
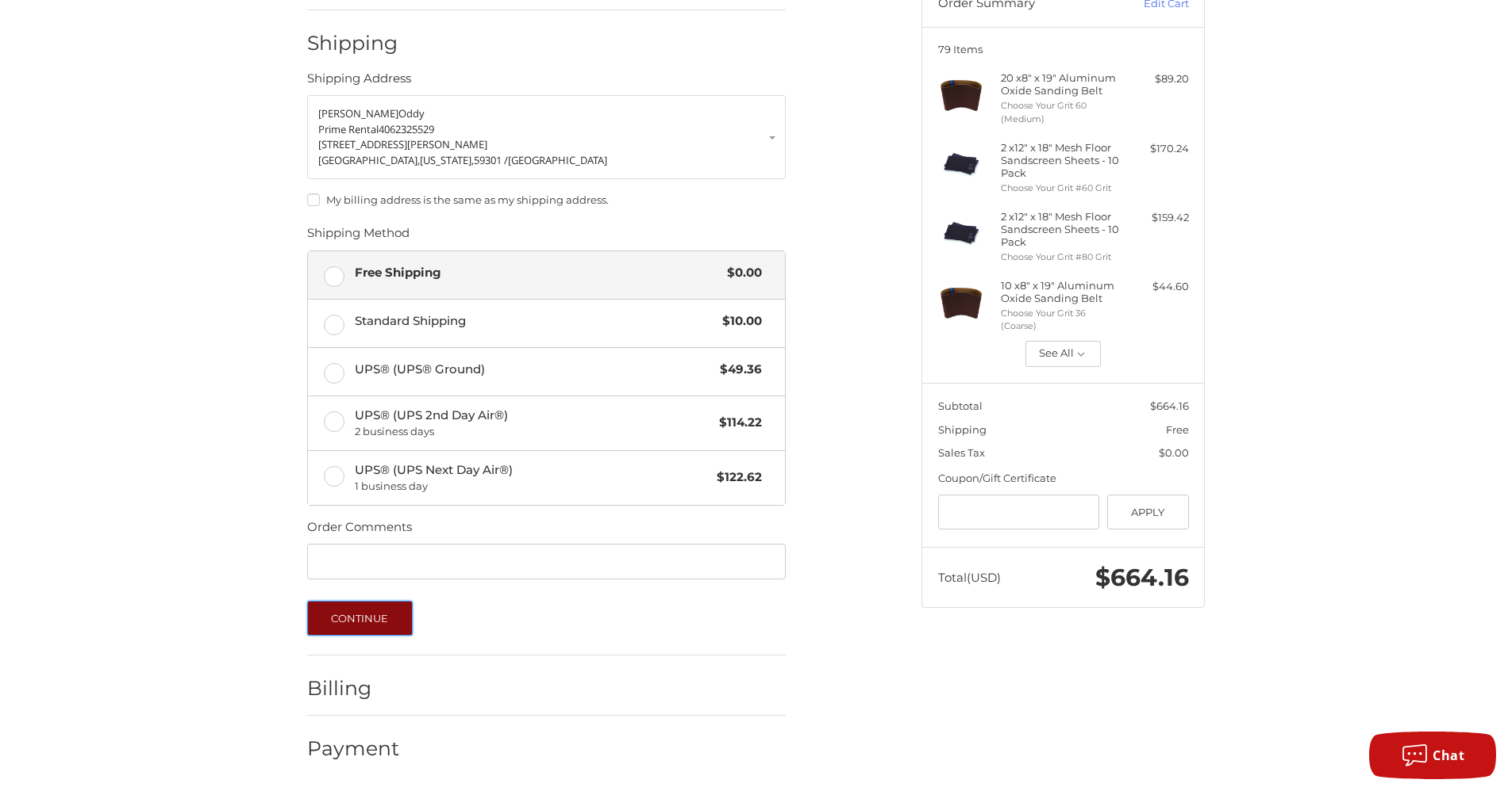
click at [374, 609] on button "Continue" at bounding box center [359, 619] width 105 height 35
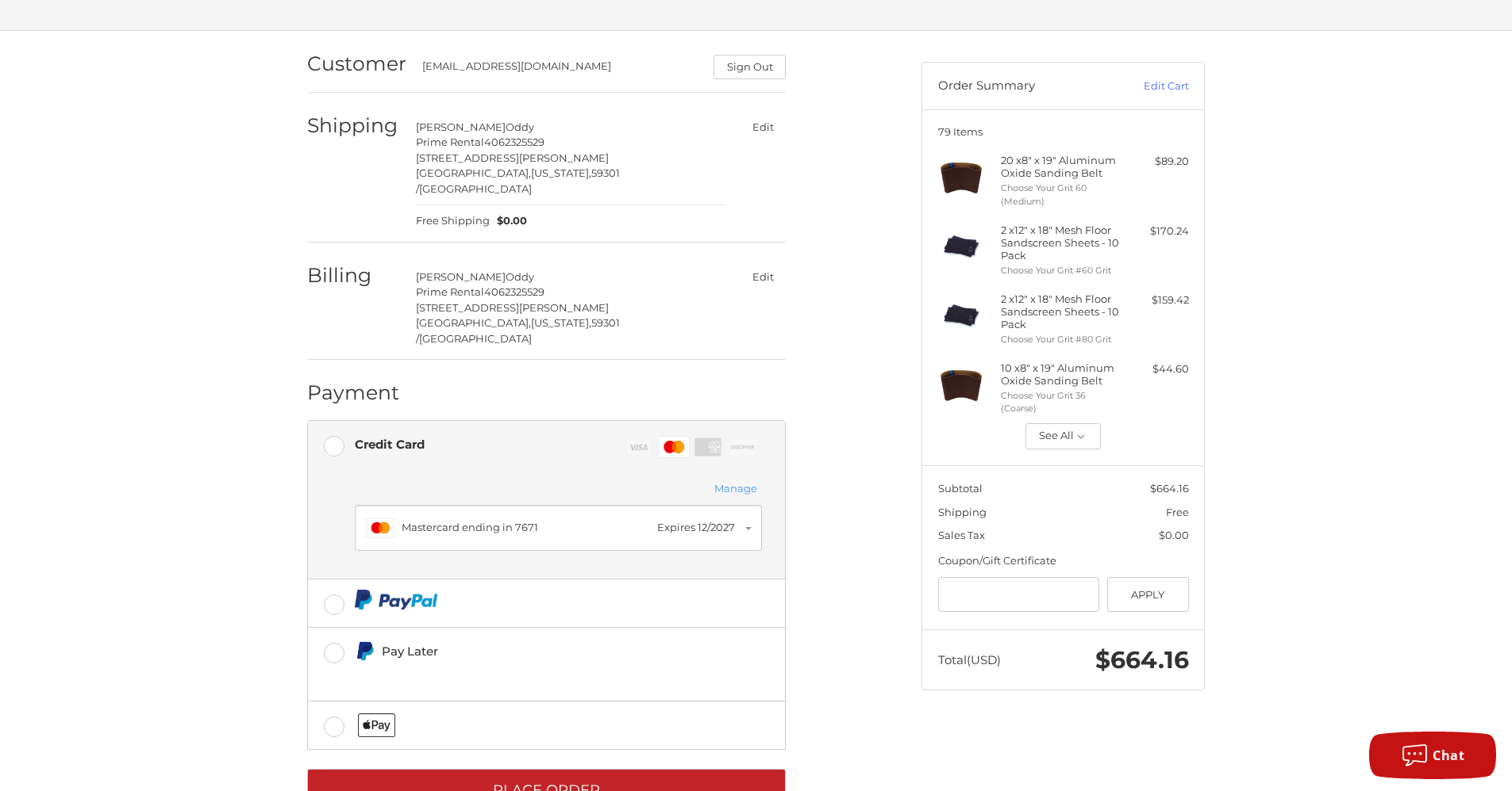
scroll to position [119, 0]
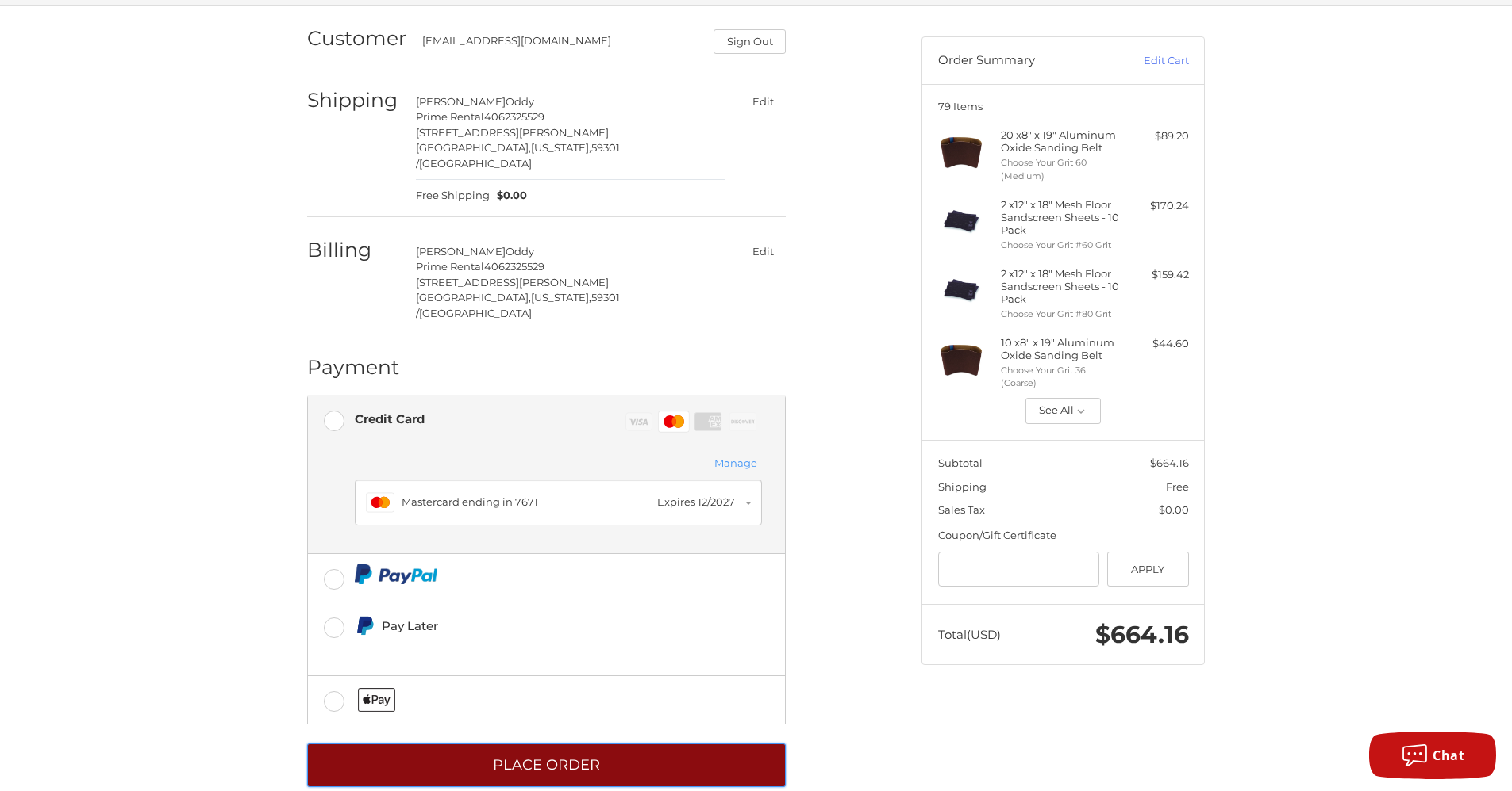
click at [553, 744] on button "Place Order" at bounding box center [546, 765] width 479 height 43
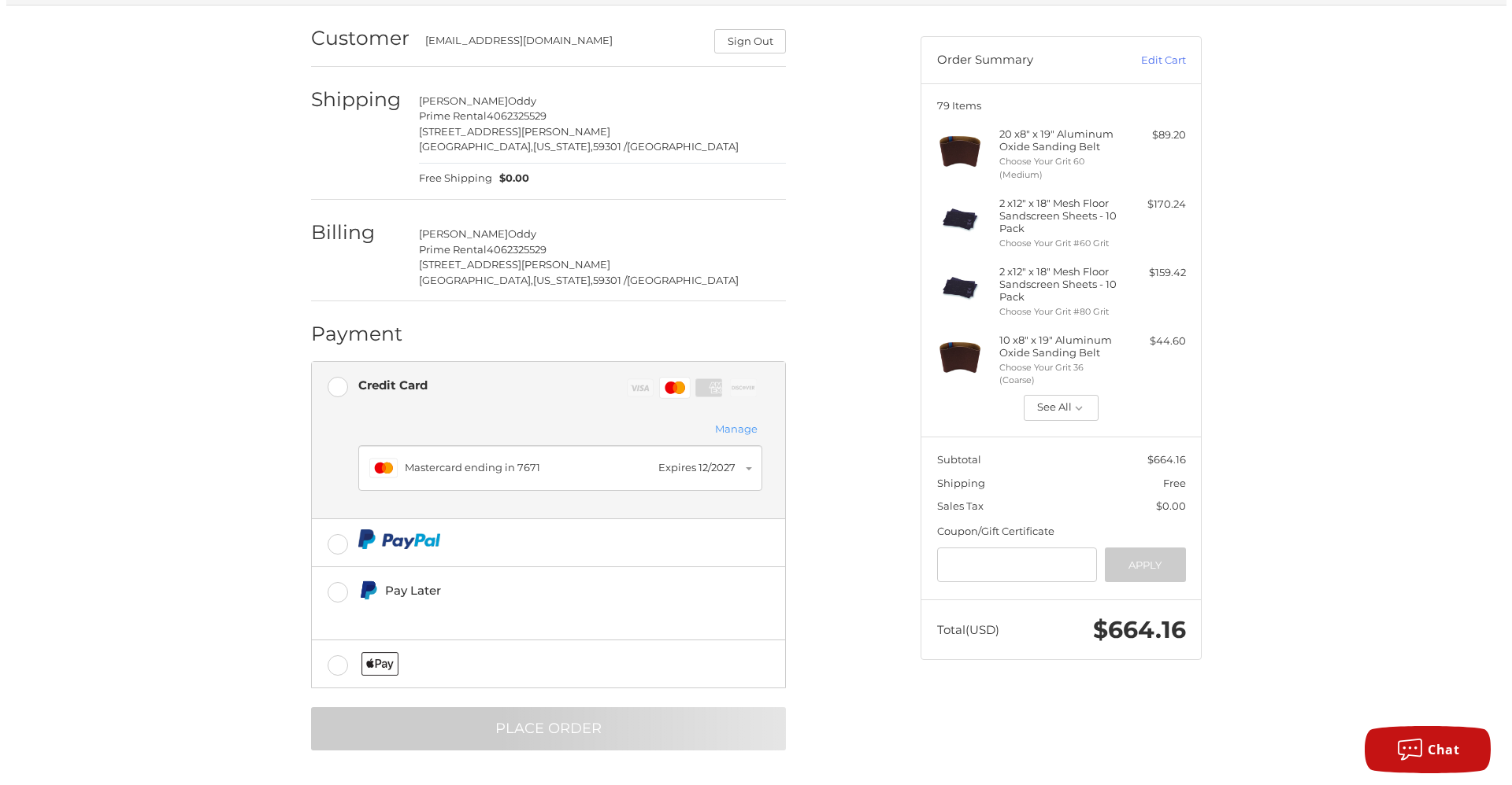
scroll to position [0, 0]
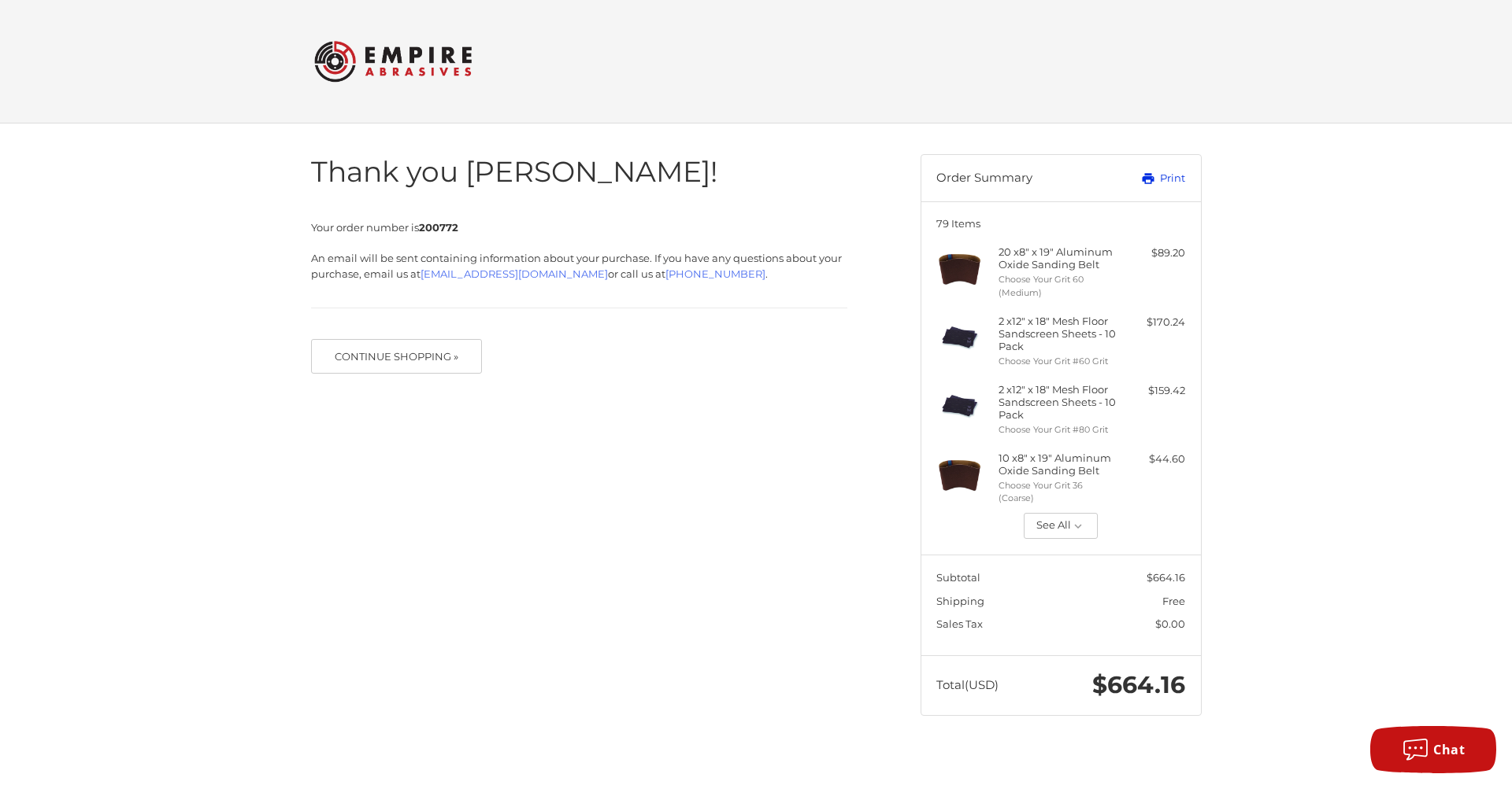
drag, startPoint x: 1164, startPoint y: 172, endPoint x: 427, endPoint y: 426, distance: 779.5
click at [1164, 172] on link "Print" at bounding box center [1146, 178] width 78 height 16
